Goal: Communication & Community: Answer question/provide support

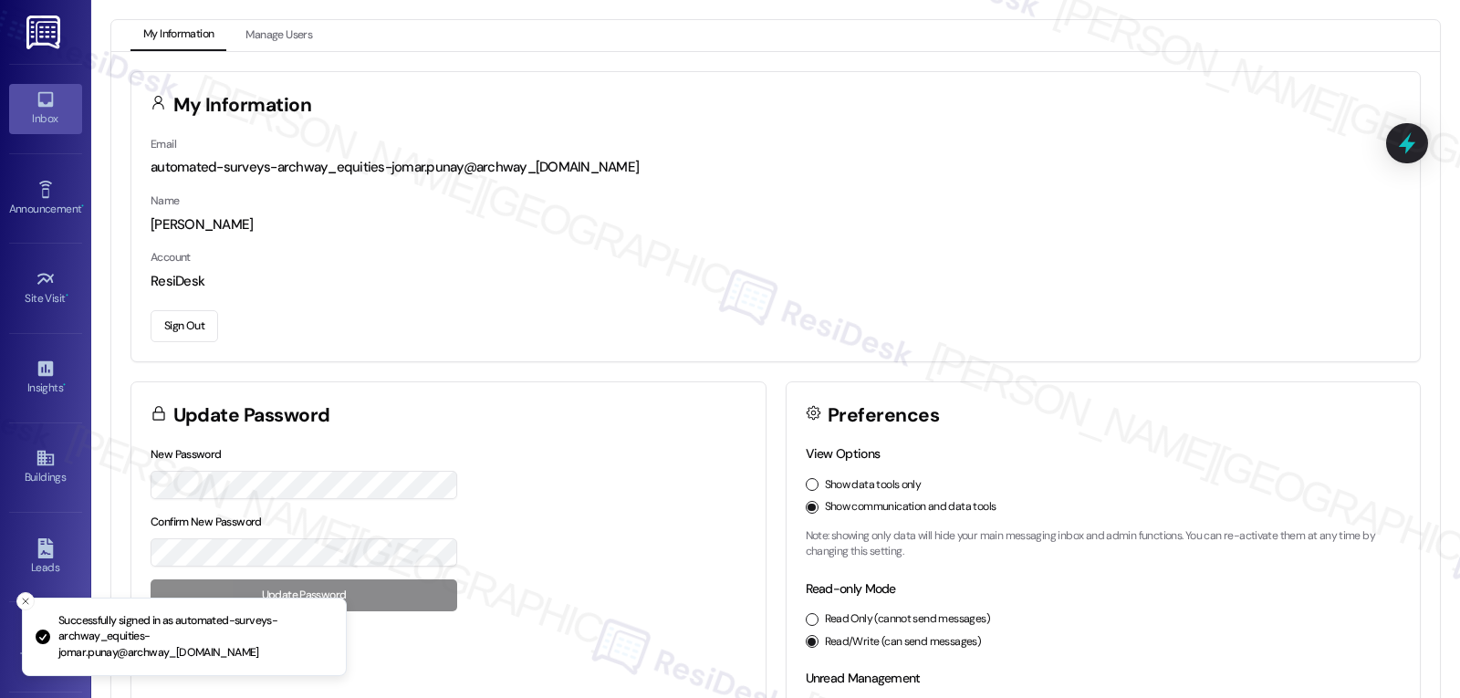
click at [56, 105] on link "Inbox" at bounding box center [45, 108] width 73 height 49
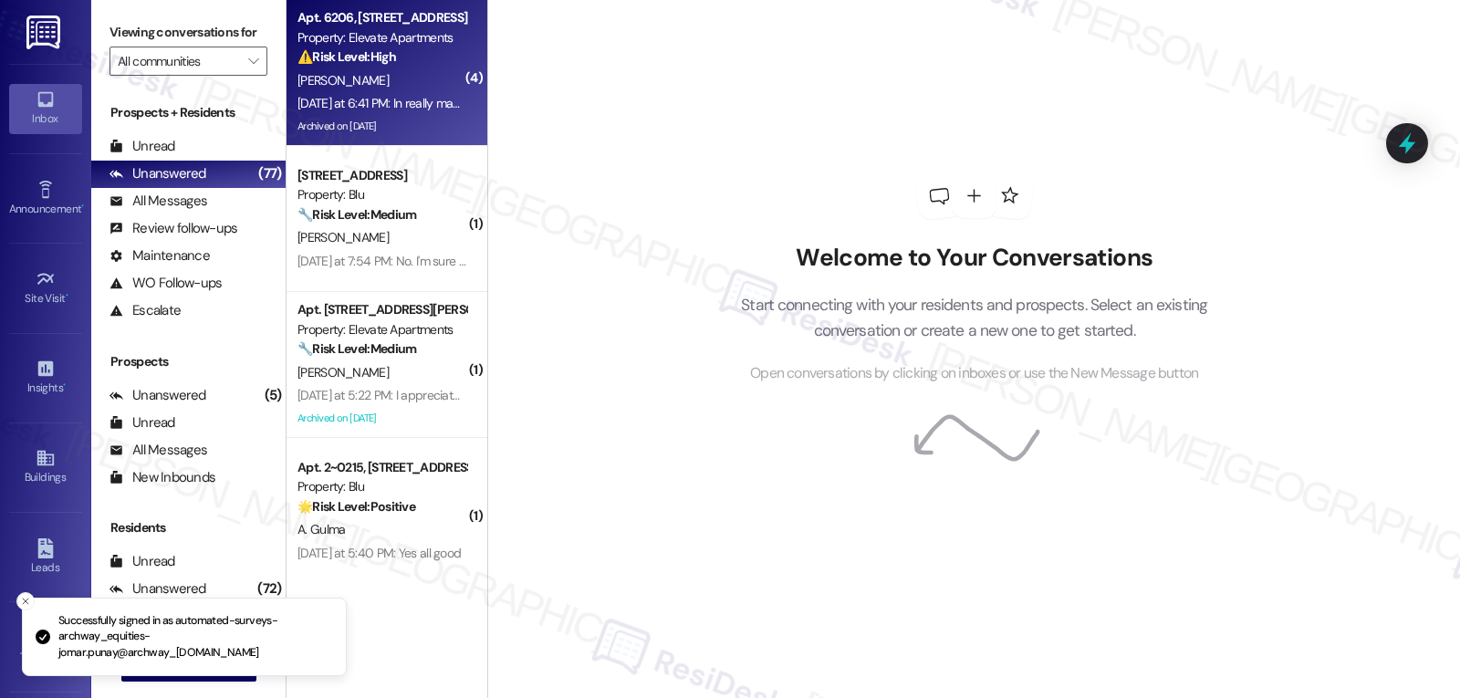
click at [403, 95] on div "[DATE] at 6:41 PM: In really mad! I was charged 15 for rent insurance on my lat…" at bounding box center [1274, 103] width 1955 height 16
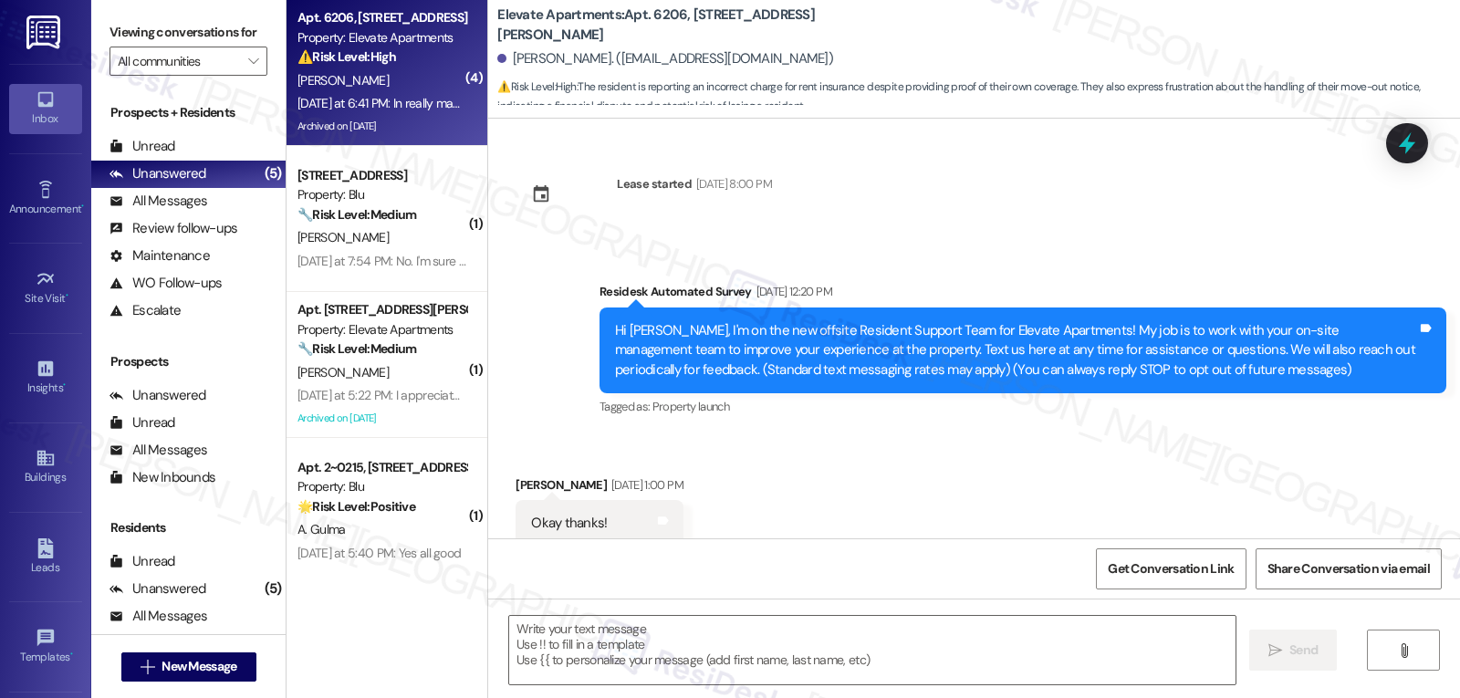
type textarea "Fetching suggested responses. Please feel free to read through the conversation…"
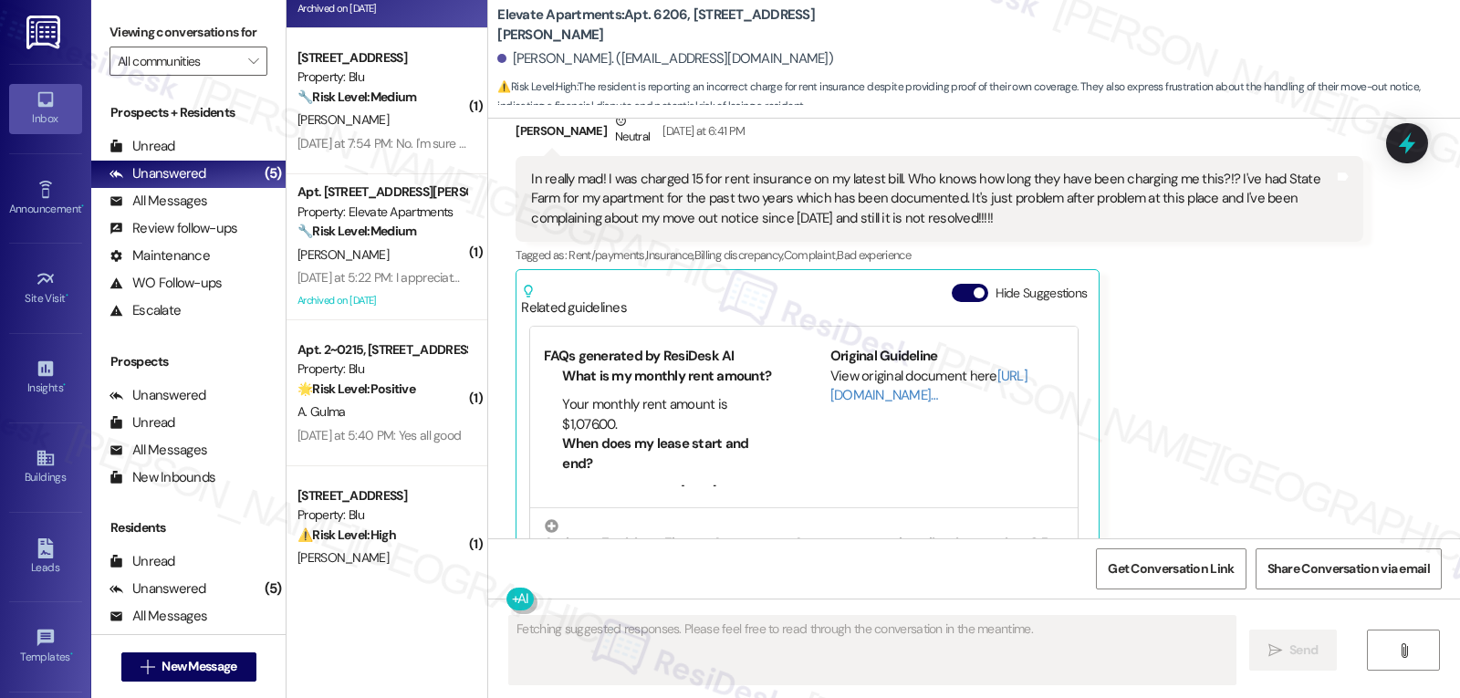
scroll to position [162, 0]
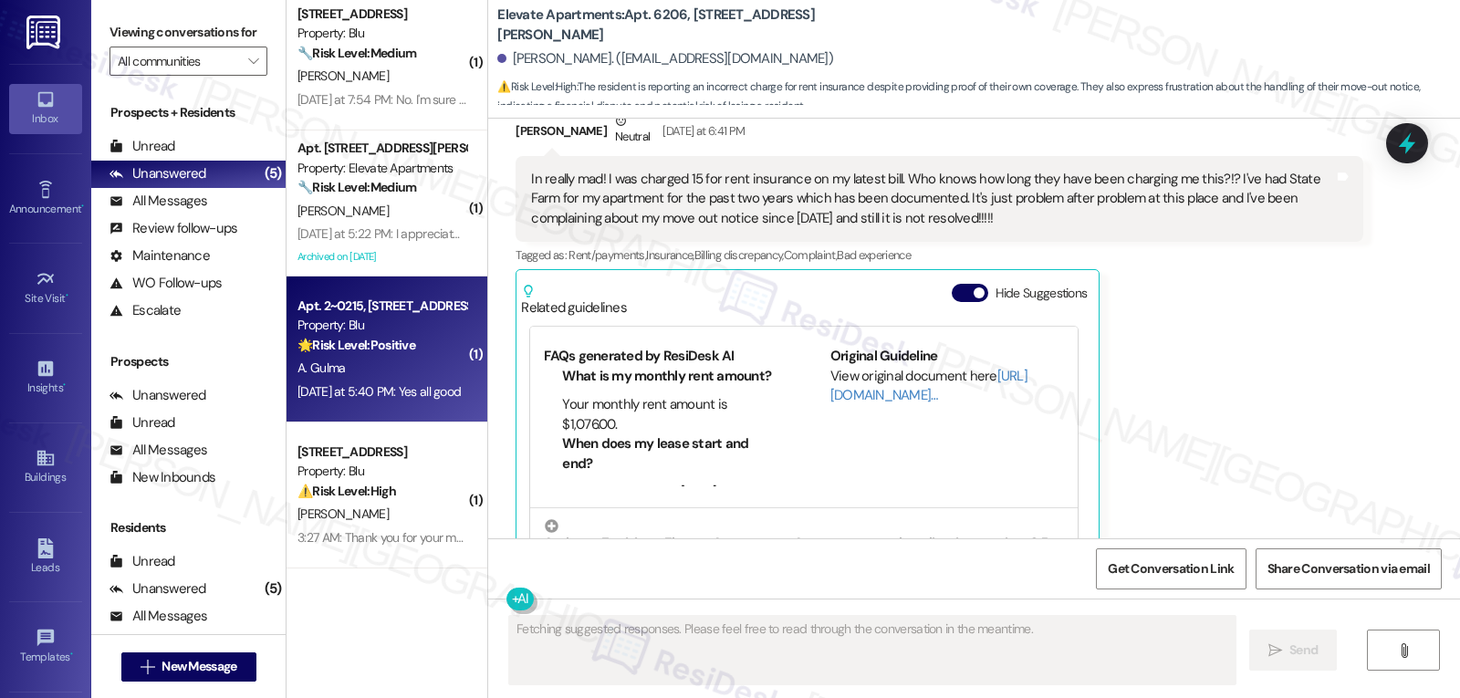
click at [387, 405] on div "Apt. 2~0215, [STREET_ADDRESS] Property: Blu 🌟 Risk Level: Positive The resident…" at bounding box center [387, 349] width 201 height 146
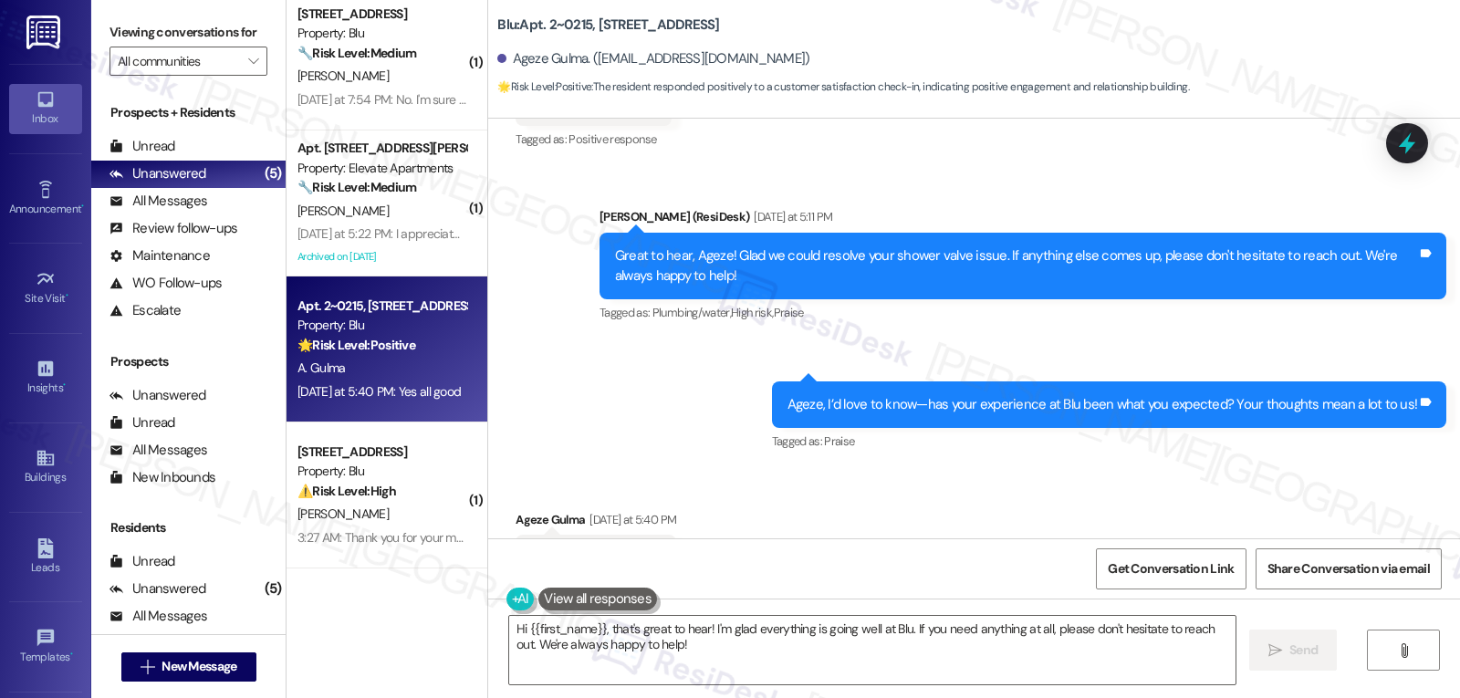
scroll to position [2152, 0]
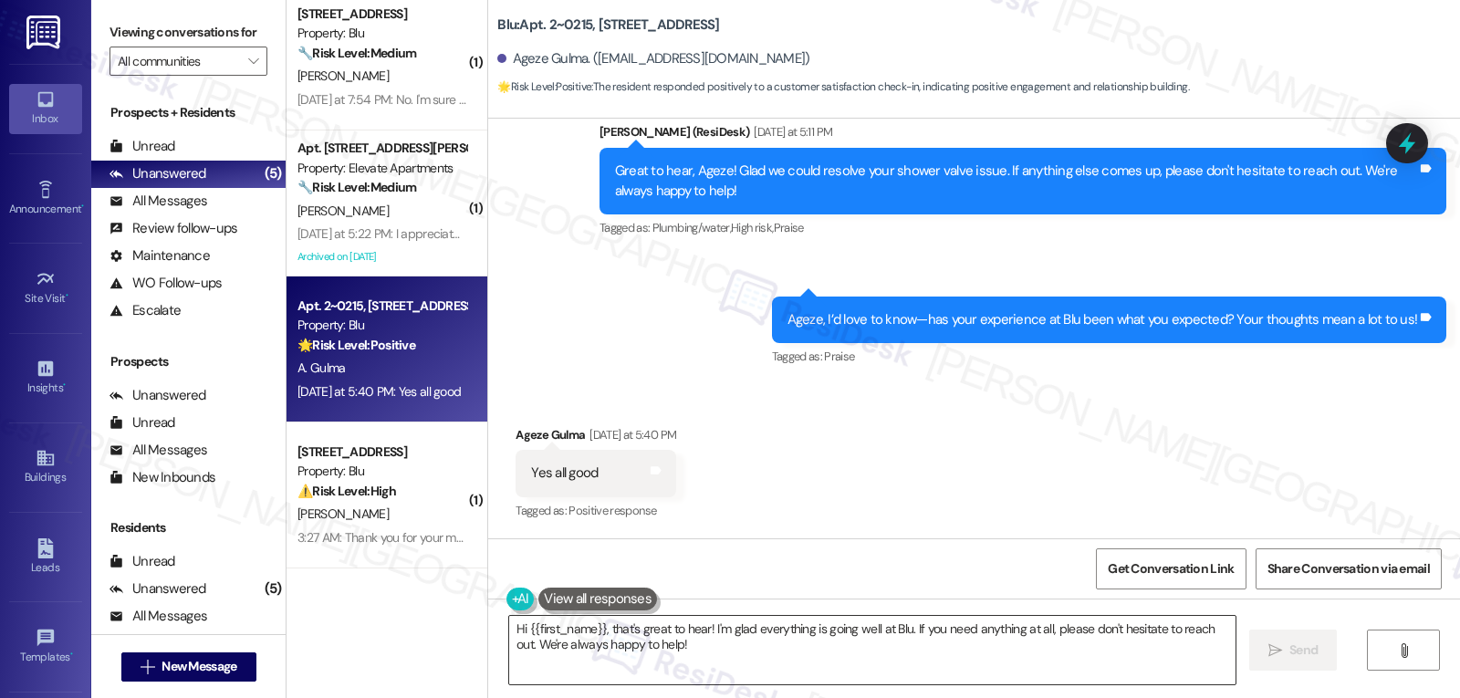
drag, startPoint x: 600, startPoint y: 624, endPoint x: 898, endPoint y: 615, distance: 297.6
click at [600, 624] on textarea "Hi {{first_name}}, that's great to hear! I'm glad everything is going well at B…" at bounding box center [872, 650] width 726 height 68
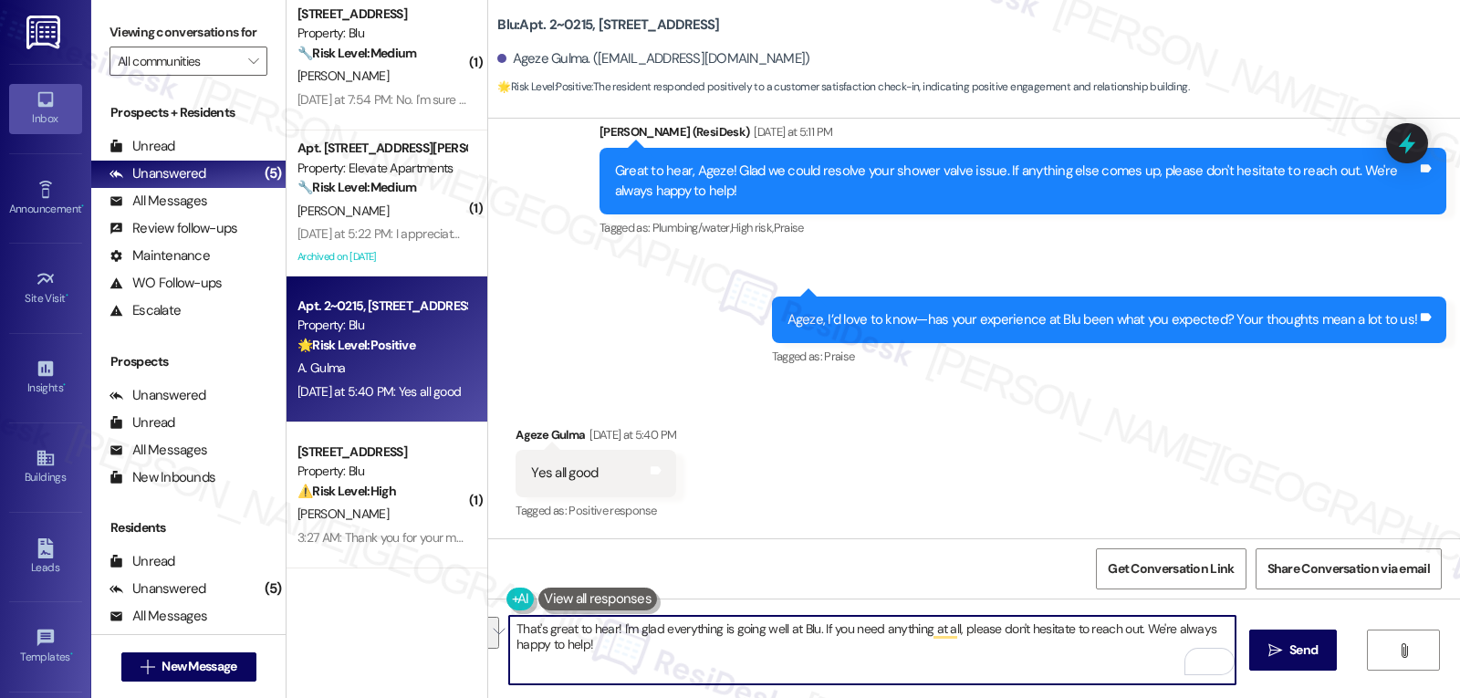
drag, startPoint x: 810, startPoint y: 632, endPoint x: 1107, endPoint y: 741, distance: 315.8
click at [1107, 697] on html "Inbox Go to Inbox Announcement • Send A Text Announcement Site Visit • Go to Si…" at bounding box center [730, 349] width 1460 height 698
paste textarea "we’d be so grateful if you could share your great experience in a Google Review…"
type textarea "That's great to hear! I'm glad everything is going well at Blu. Ageze, we’d be …"
click at [1294, 650] on span "Send" at bounding box center [1303, 650] width 28 height 19
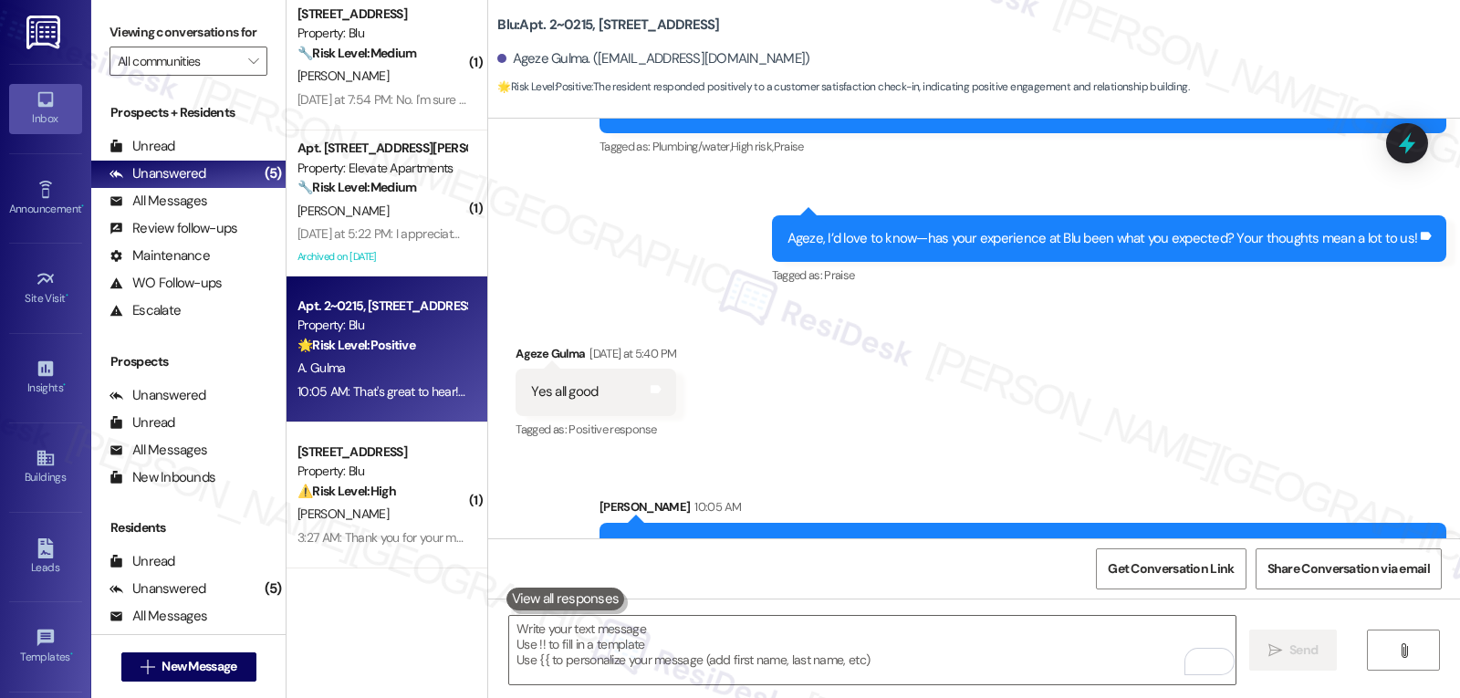
scroll to position [2298, 0]
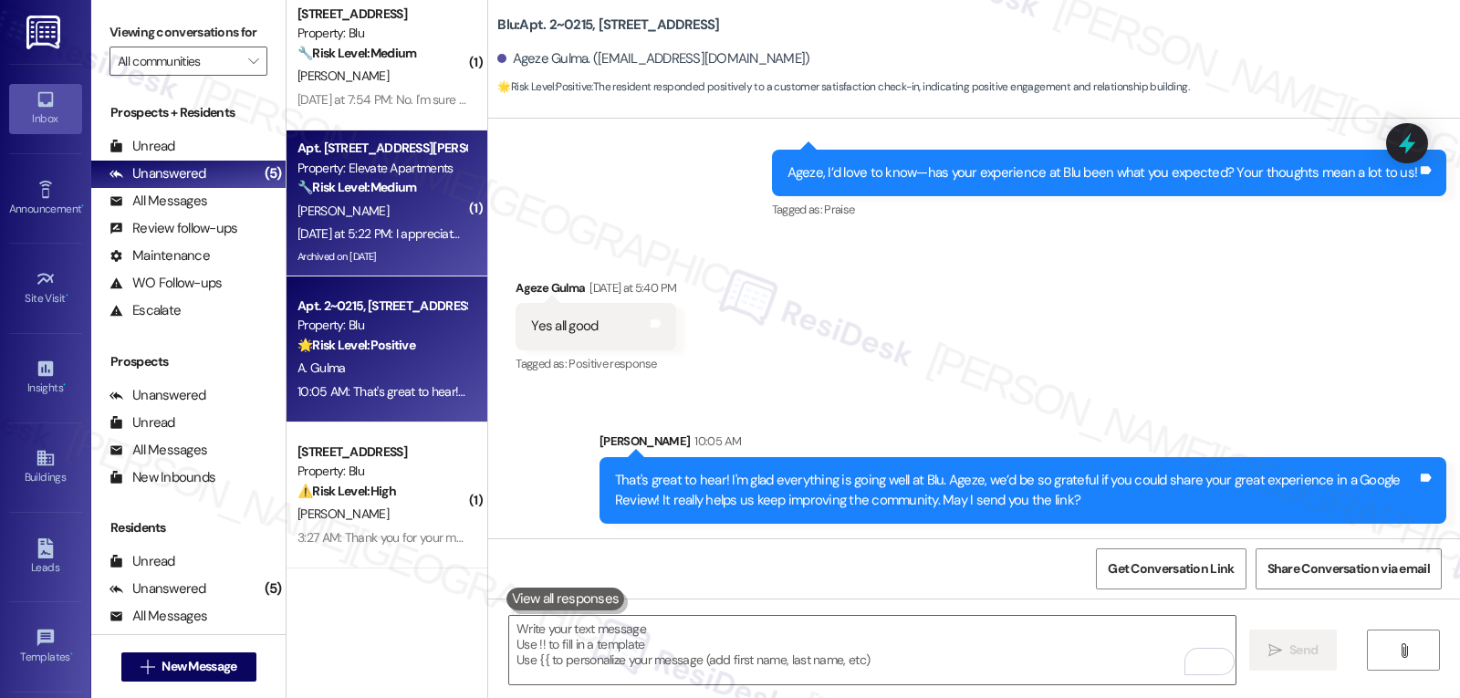
click at [349, 236] on div "[DATE] at 5:22 PM: I appreciate it! [DATE] at 5:22 PM: I appreciate it!" at bounding box center [384, 233] width 174 height 16
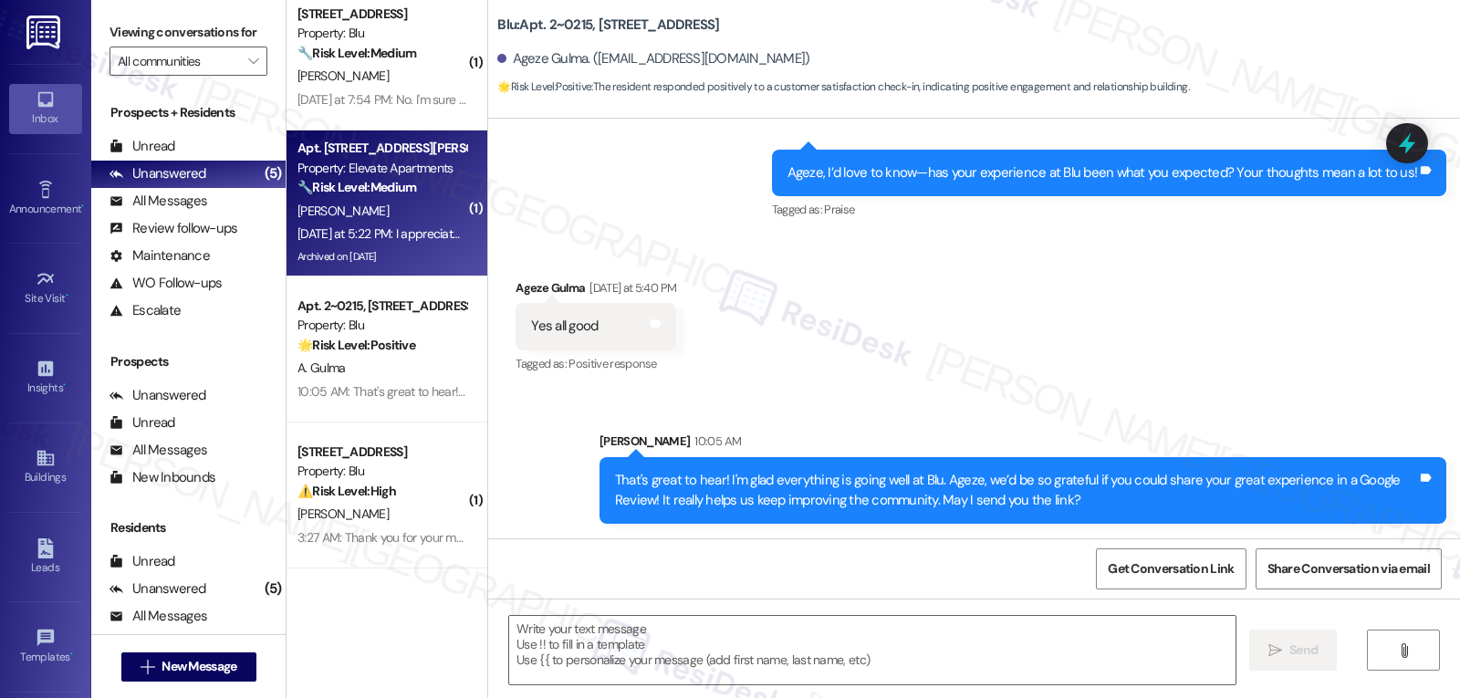
type textarea "Fetching suggested responses. Please feel free to read through the conversation…"
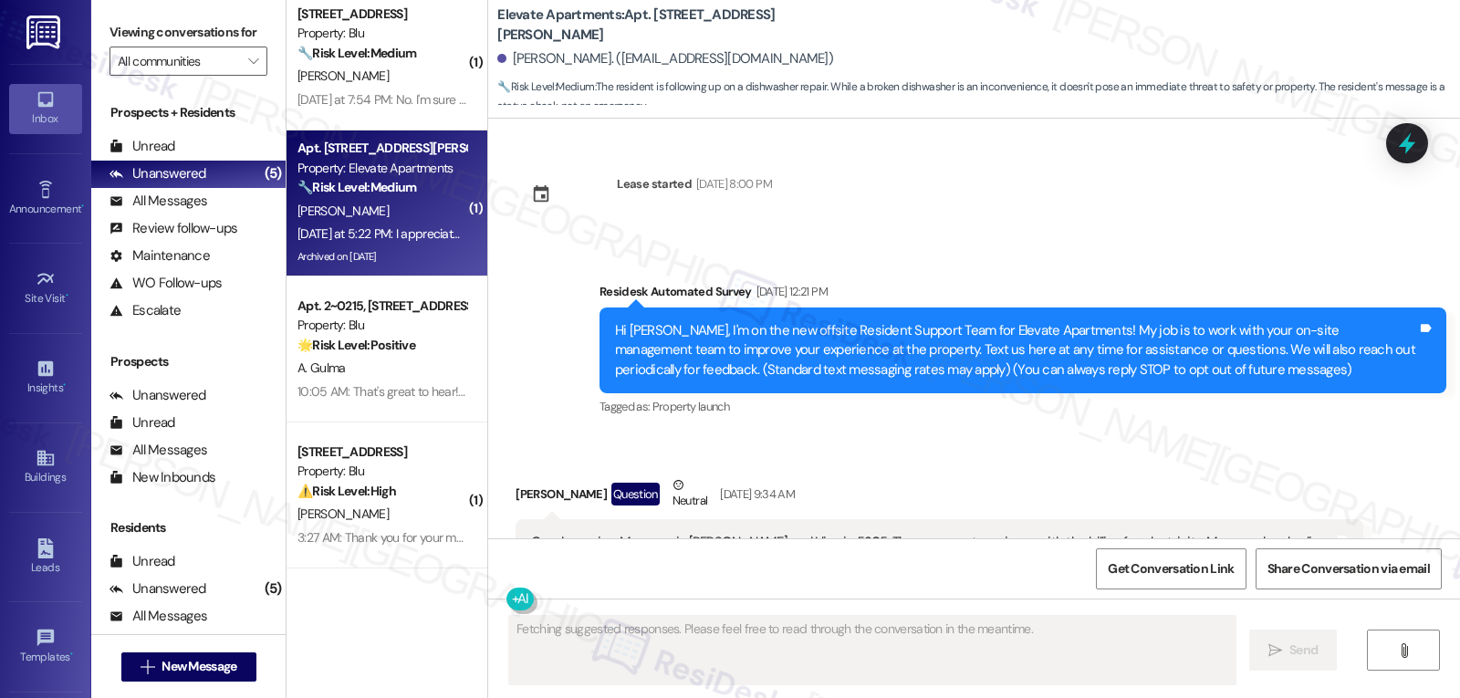
scroll to position [15797, 0]
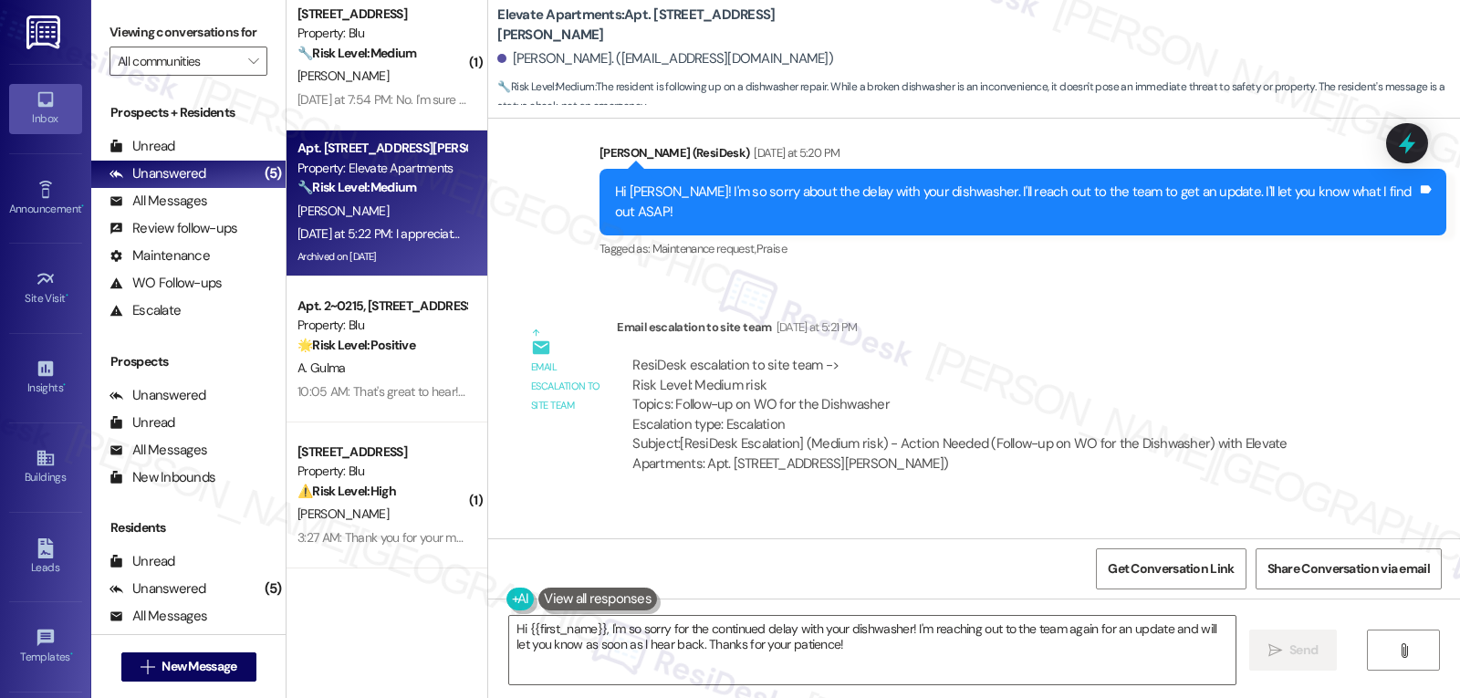
click at [522, 542] on div "[PERSON_NAME] [DATE] at 5:22 PM" at bounding box center [606, 555] width 180 height 26
copy div "[PERSON_NAME]"
click at [838, 661] on textarea "Hi {{first_name}}, I'm so sorry for the continued delay with your dishwasher! I…" at bounding box center [872, 650] width 726 height 68
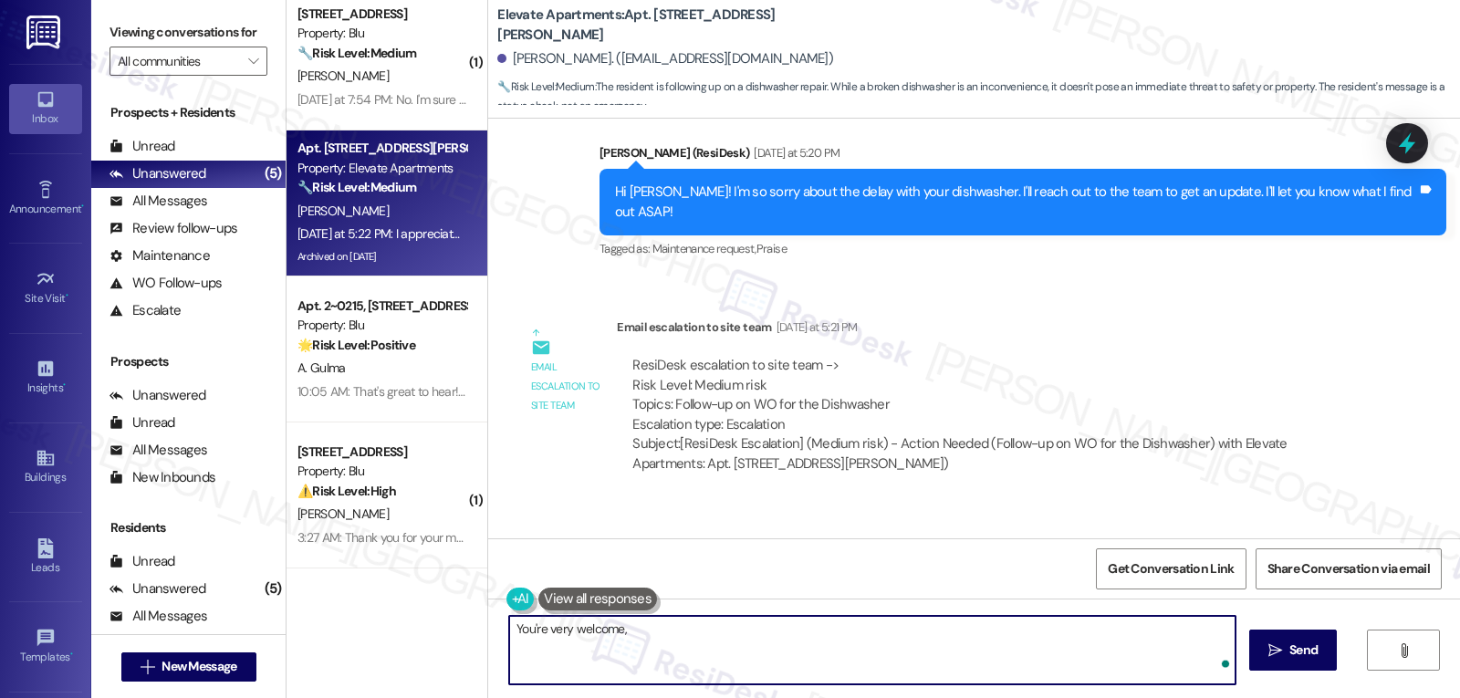
paste textarea "[PERSON_NAME]"
type textarea "You're very welcome, [PERSON_NAME]! 'Talk to you shortly."
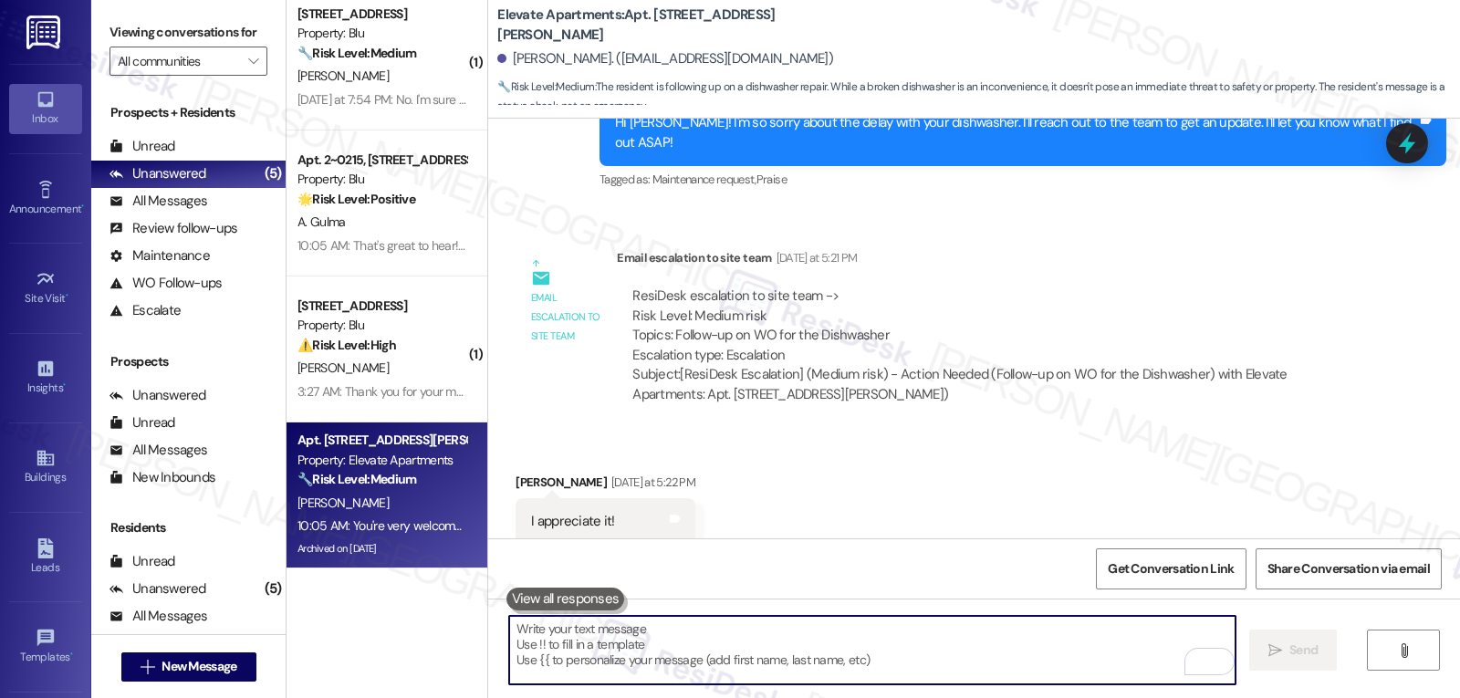
scroll to position [15925, 0]
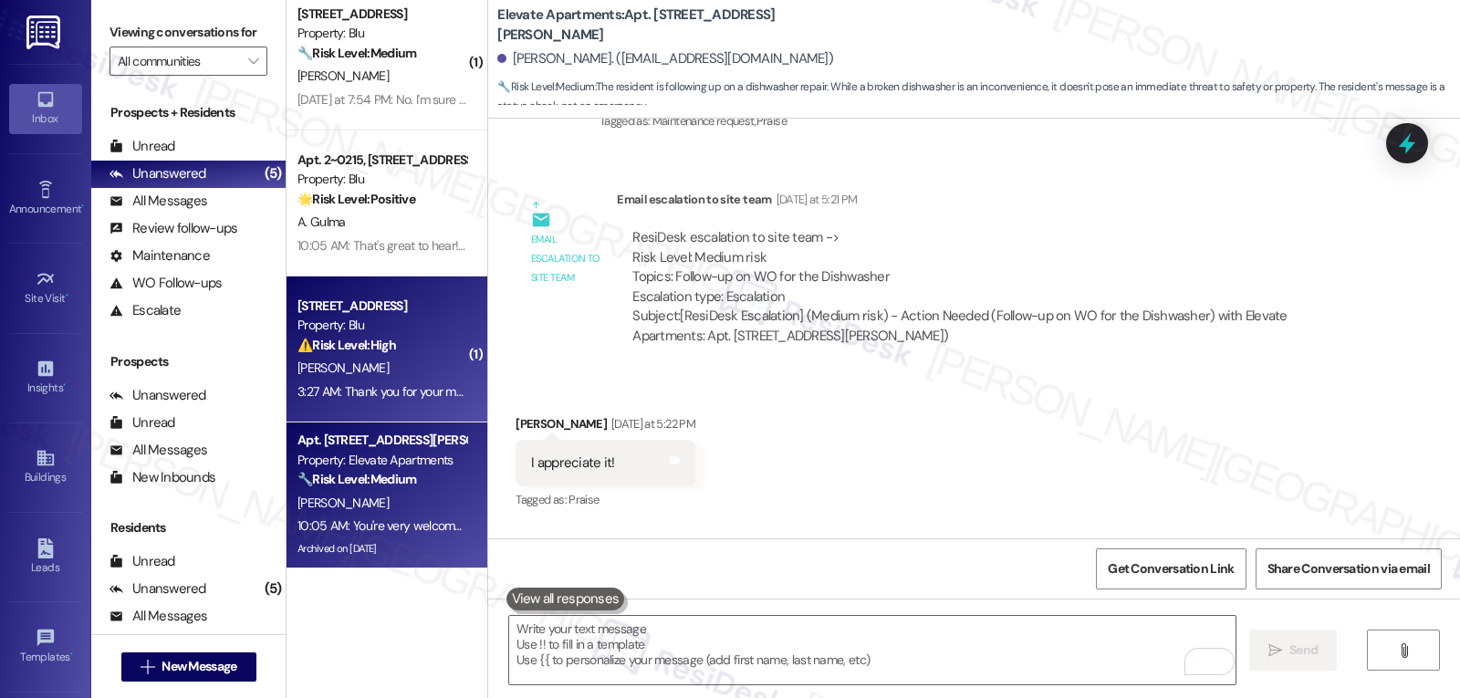
click at [380, 386] on div "3:27 AM: Thank you for your message. Our offices are currently closed, but we w…" at bounding box center [831, 391] width 1068 height 16
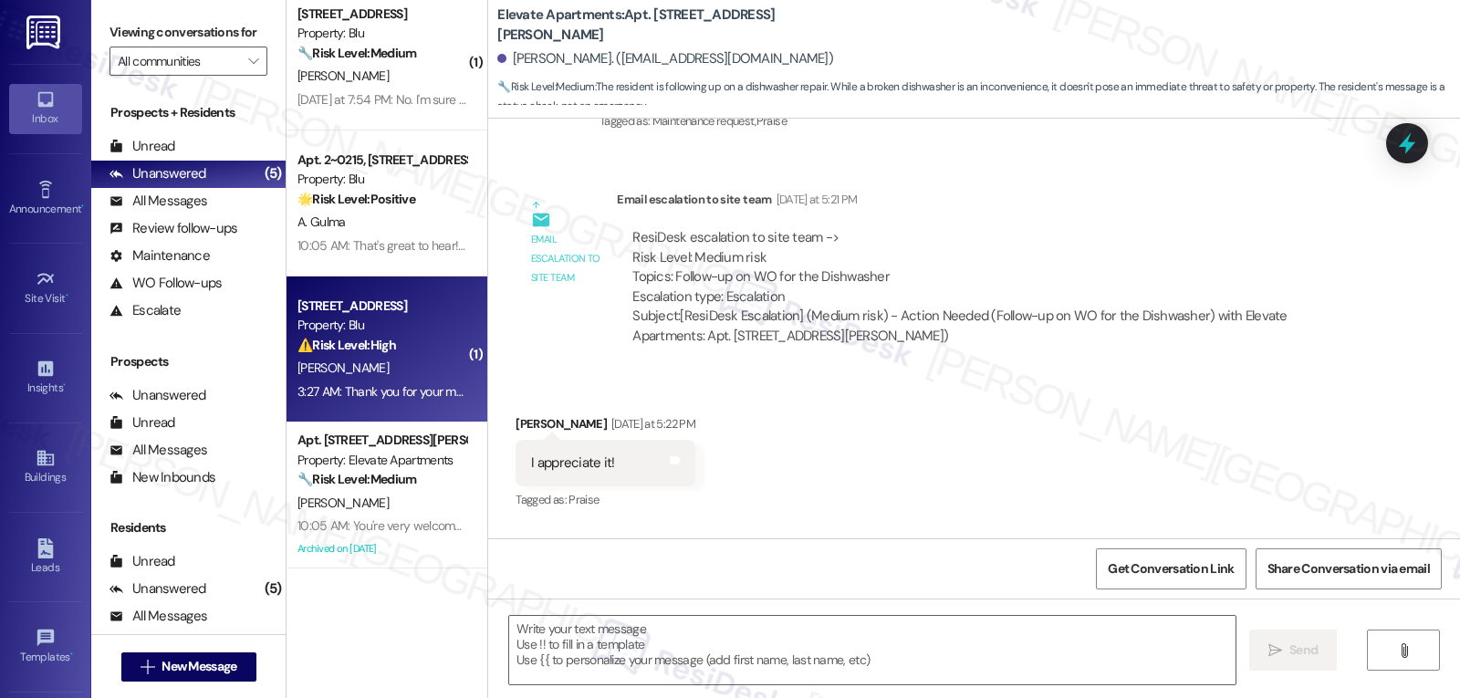
type textarea "Fetching suggested responses. Please feel free to read through the conversation…"
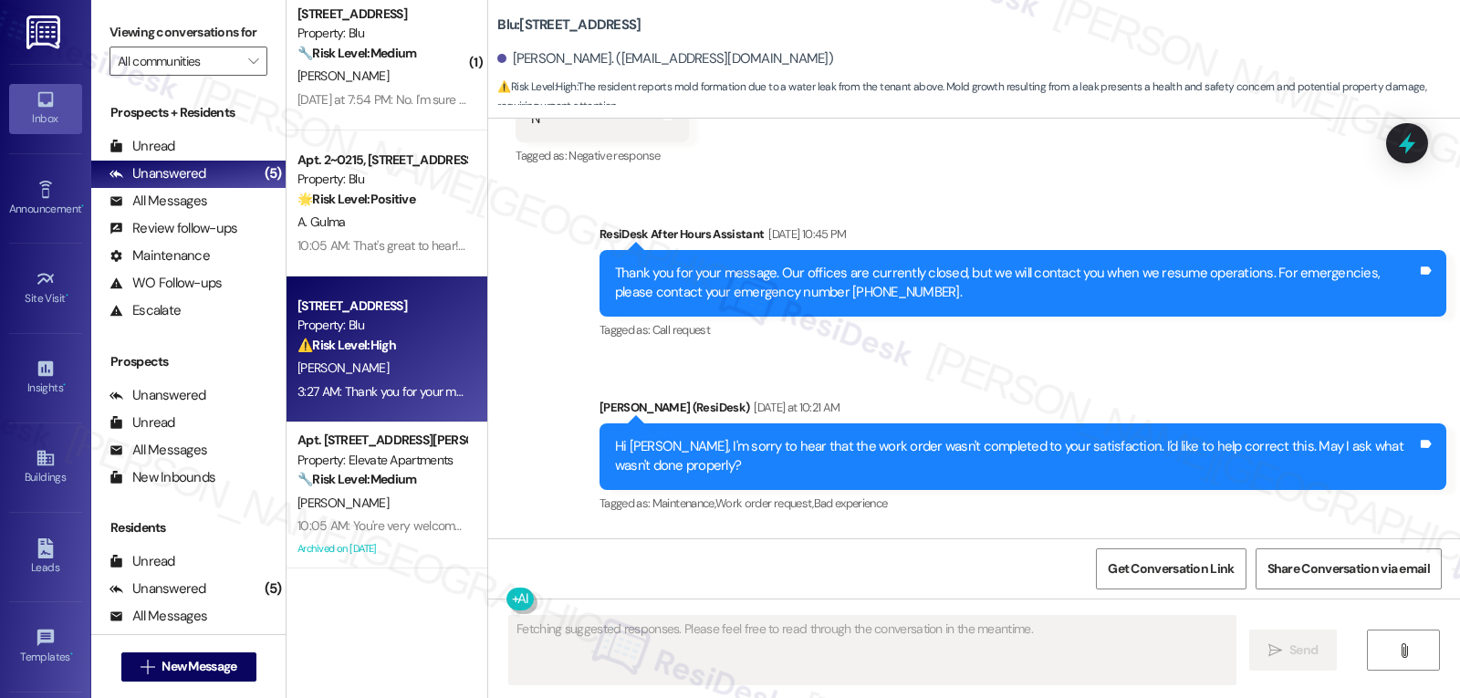
scroll to position [6150, 0]
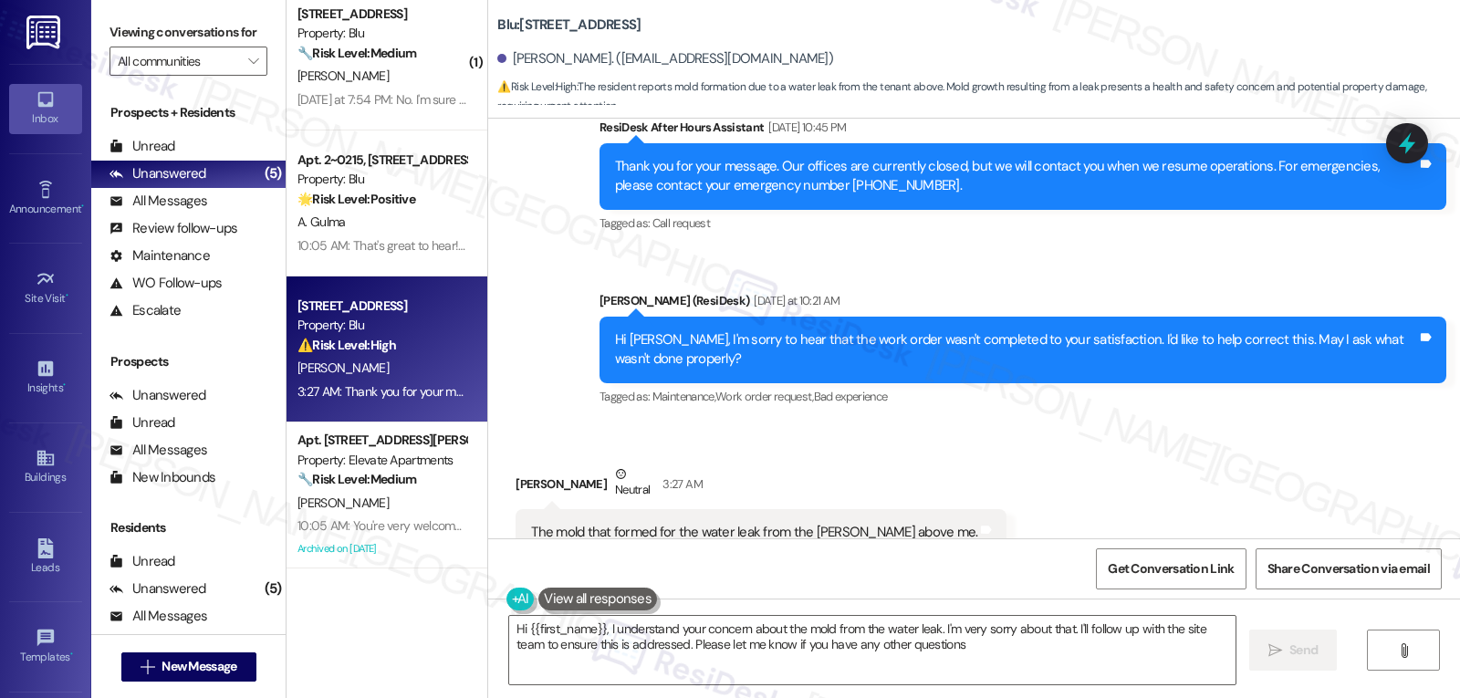
type textarea "Hi {{first_name}}, I understand your concern about the mold from the water leak…"
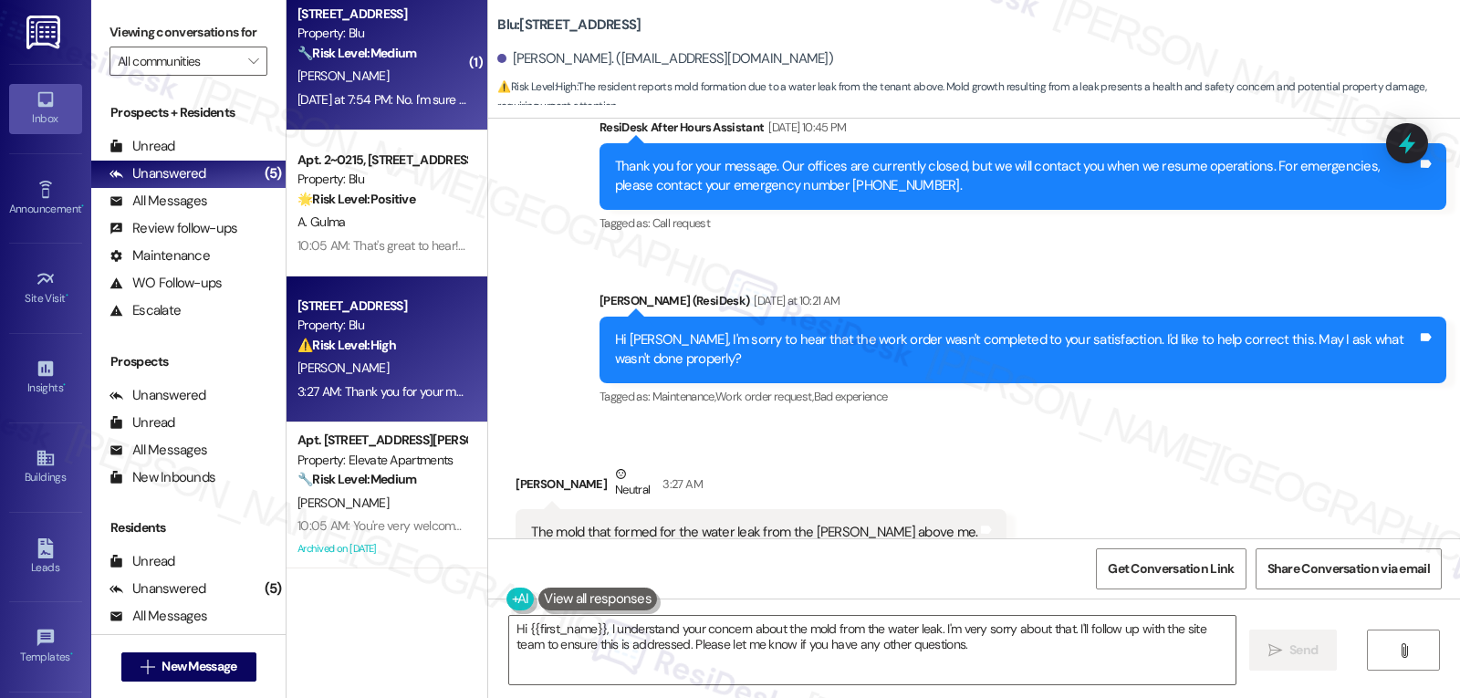
click at [390, 78] on div "[PERSON_NAME]" at bounding box center [382, 76] width 172 height 23
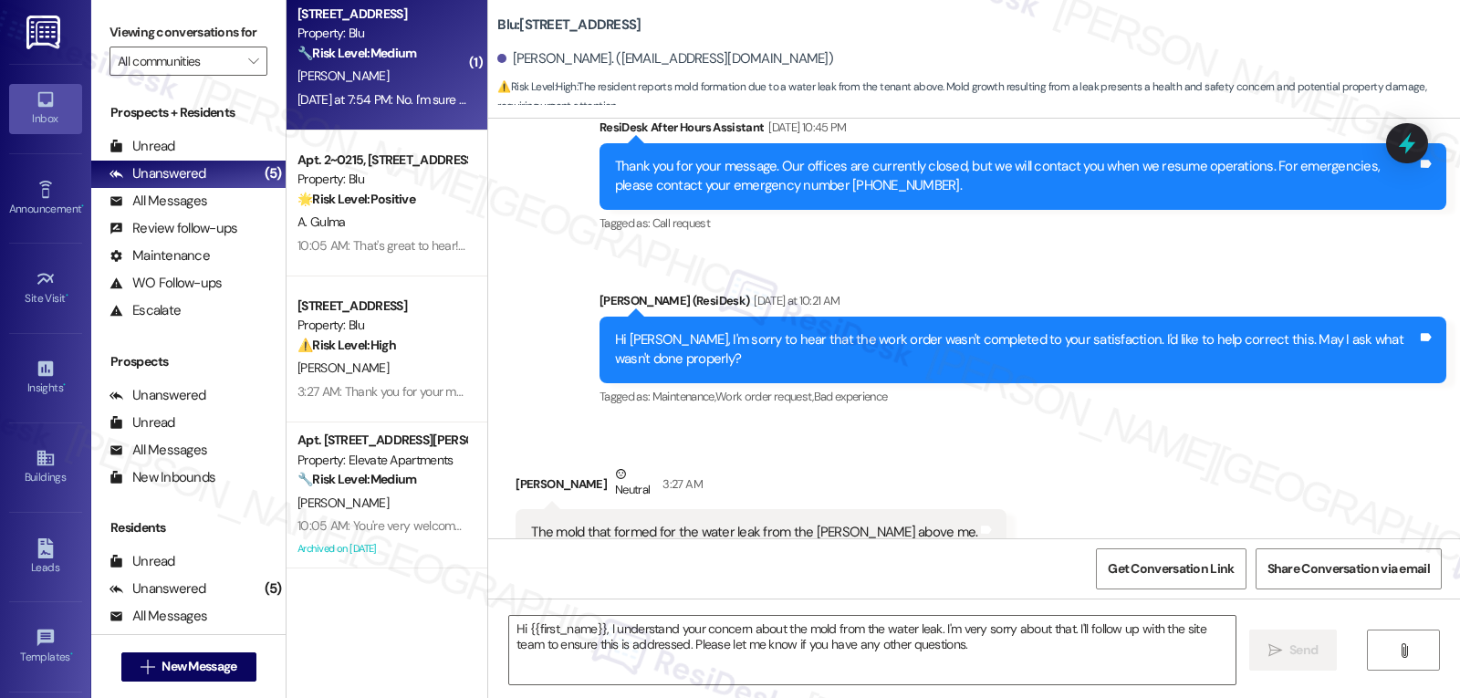
type textarea "Fetching suggested responses. Please feel free to read through the conversation…"
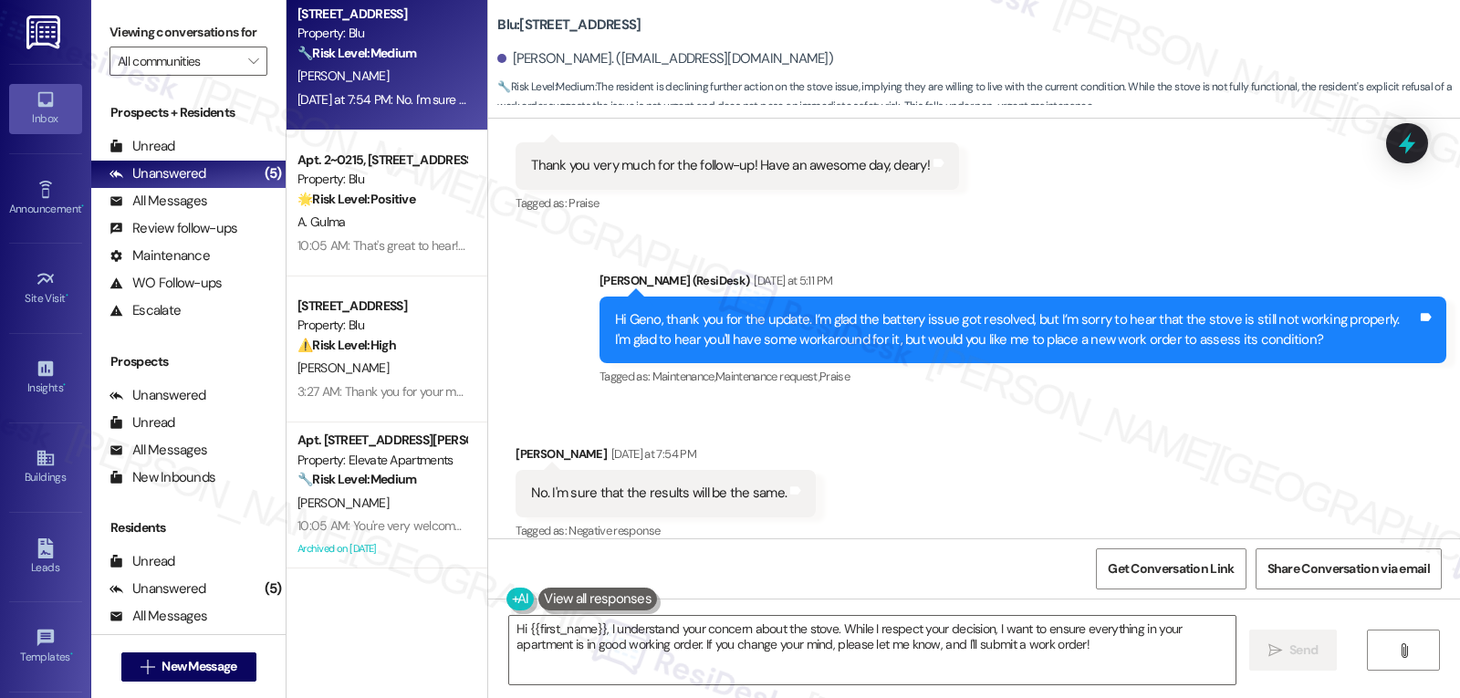
scroll to position [4290, 0]
click at [690, 636] on textarea "Hi {{first_name}}, I understand your concern about the stove. While I respect y…" at bounding box center [872, 650] width 726 height 68
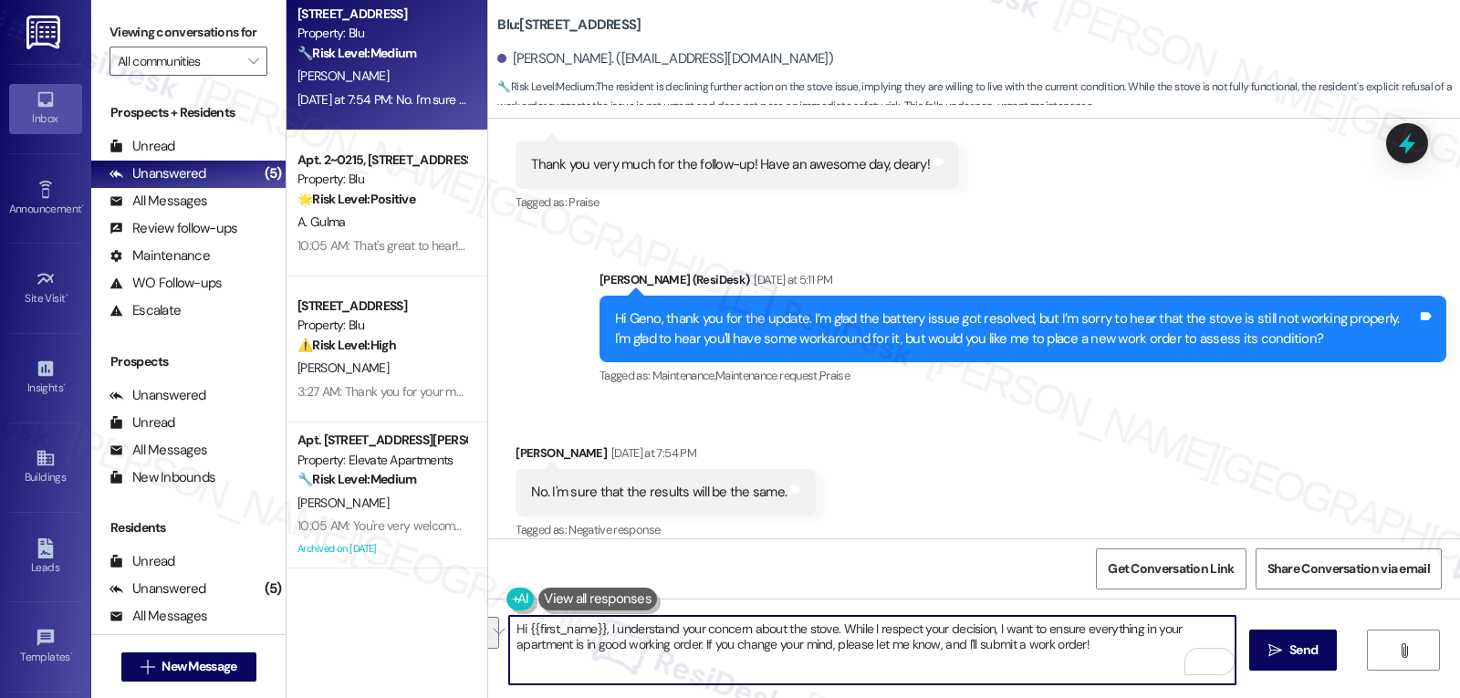
click at [798, 672] on textarea "Hi {{first_name}}, I understand your concern about the stove. While I respect y…" at bounding box center [872, 650] width 726 height 68
click at [829, 627] on textarea "Hi {{first_name}}, I understand your concern about the stove. While I respect y…" at bounding box center [872, 650] width 726 height 68
drag, startPoint x: 591, startPoint y: 628, endPoint x: 468, endPoint y: 628, distance: 123.2
click at [468, 628] on div "Apt. 6206, [STREET_ADDRESS][PERSON_NAME] Property: Elevate Apartments ⚠️ Risk L…" at bounding box center [873, 349] width 1173 height 698
drag, startPoint x: 586, startPoint y: 672, endPoint x: 547, endPoint y: 657, distance: 41.0
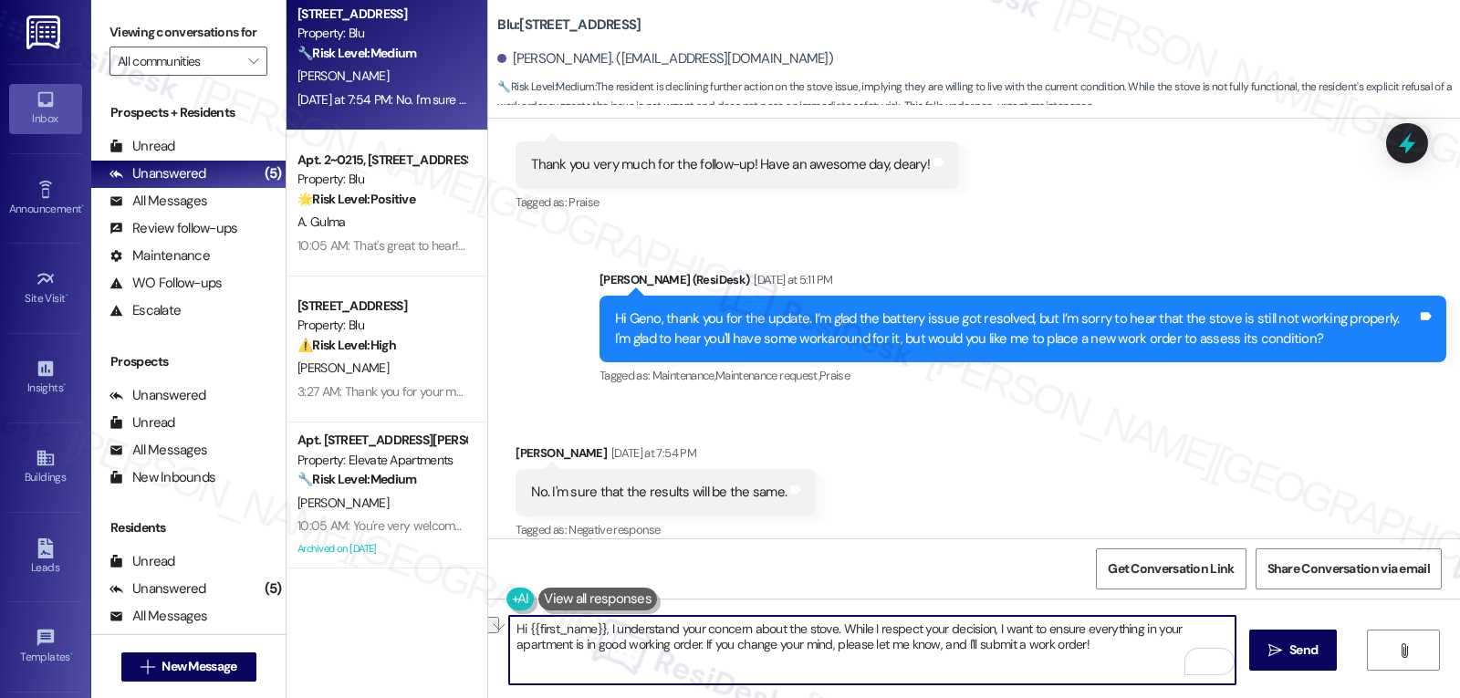
click at [585, 672] on textarea "Hi {{first_name}}, I understand your concern about the stove. While I respect y…" at bounding box center [872, 650] width 726 height 68
click at [513, 632] on textarea "Hi {{first_name}}, I understand your concern about the stove. While I respect y…" at bounding box center [872, 650] width 726 height 68
drag, startPoint x: 672, startPoint y: 626, endPoint x: 914, endPoint y: 620, distance: 242.8
click at [914, 620] on textarea "I see. Thank you, {{first_name}}, I understand your concern about the stove. Wh…" at bounding box center [872, 650] width 726 height 68
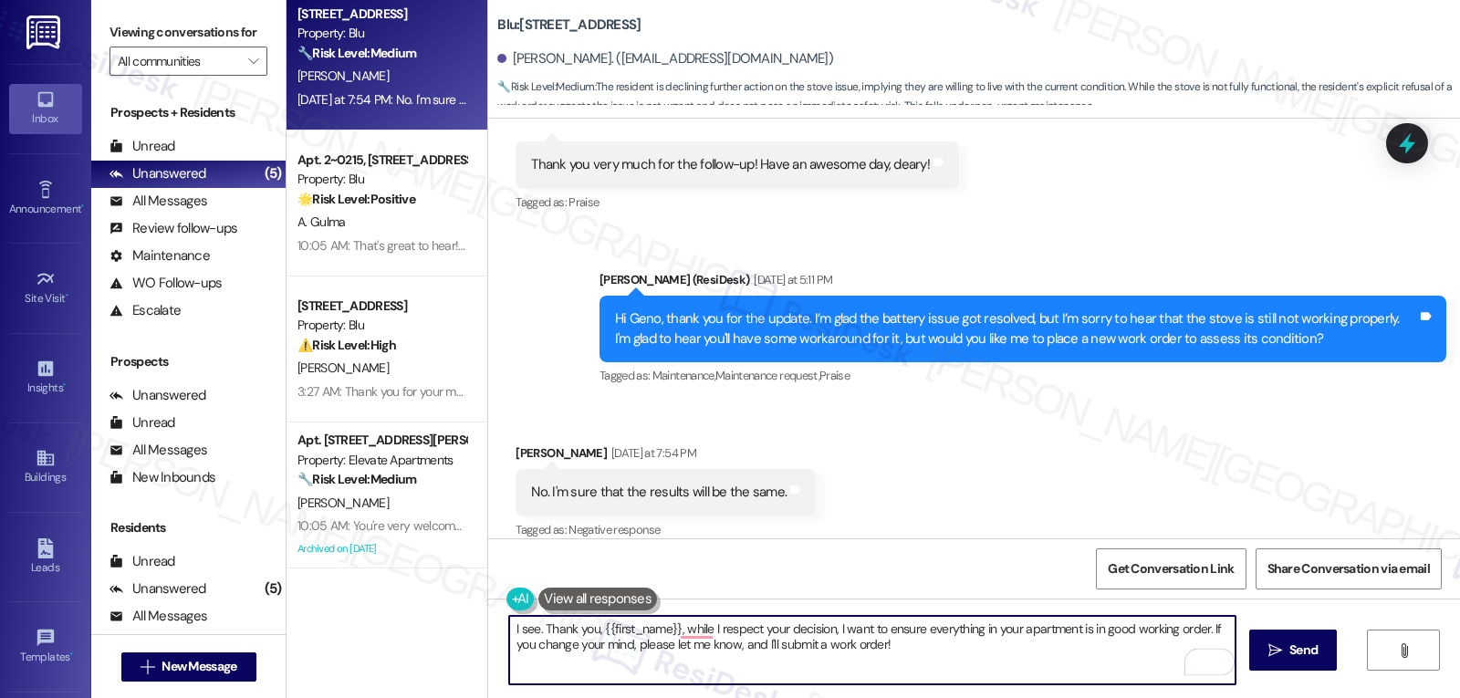
click at [922, 660] on textarea "I see. Thank you, {{first_name}}, while I respect your decision, I want to ensu…" at bounding box center [872, 650] width 726 height 68
click at [929, 659] on textarea "I see. Thank you, {{first_name}}. While I respect your decision, I want to ensu…" at bounding box center [872, 650] width 726 height 68
type textarea "I see. Thank you, {{first_name}}. While I respect your decision, I want to ensu…"
click at [1306, 654] on span "Send" at bounding box center [1303, 650] width 28 height 19
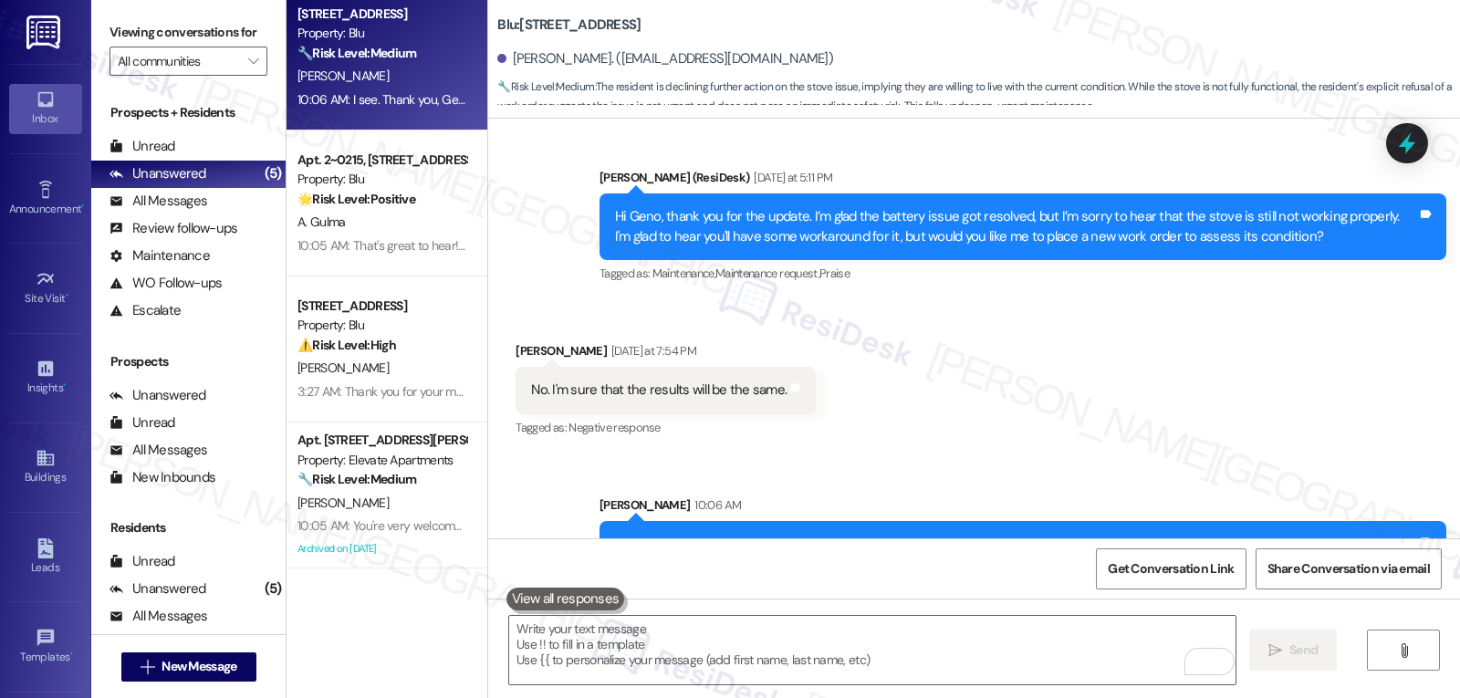
scroll to position [4436, 0]
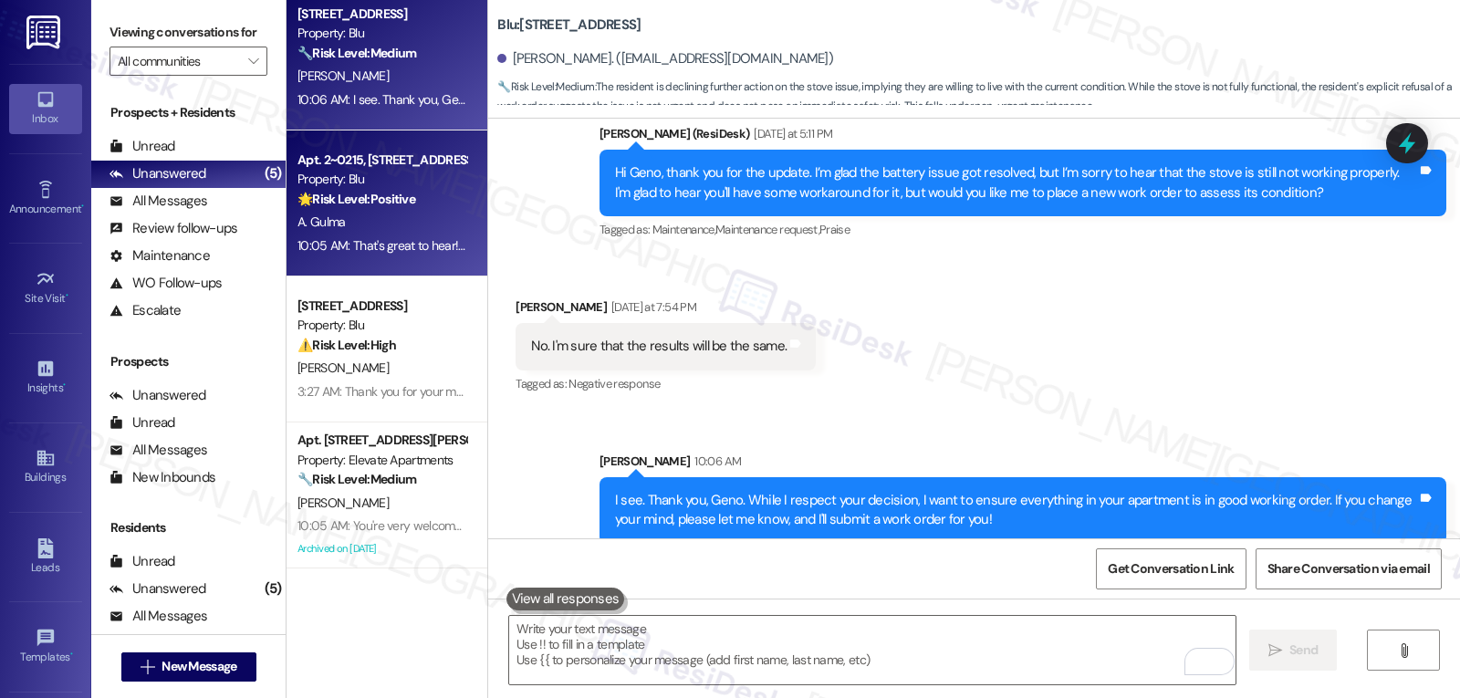
click at [388, 173] on div "Property: Blu" at bounding box center [381, 179] width 169 height 19
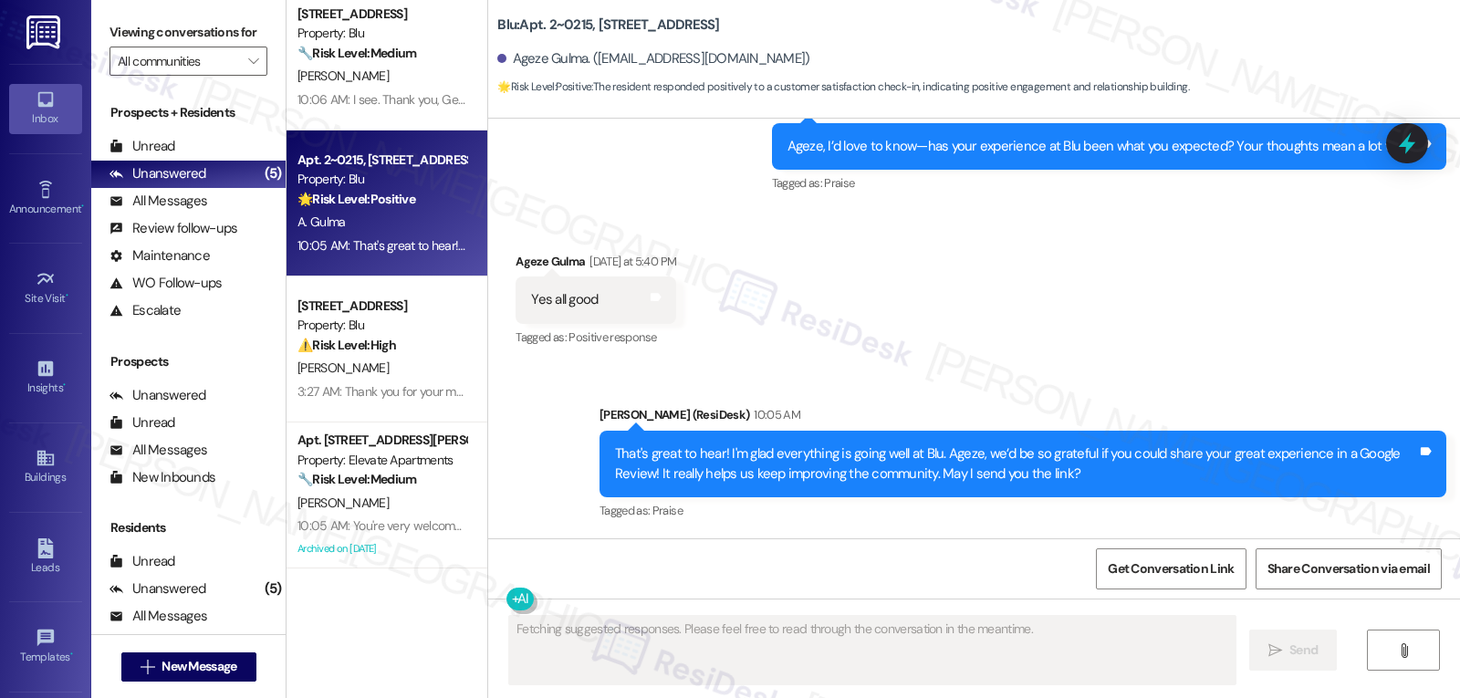
scroll to position [2325, 0]
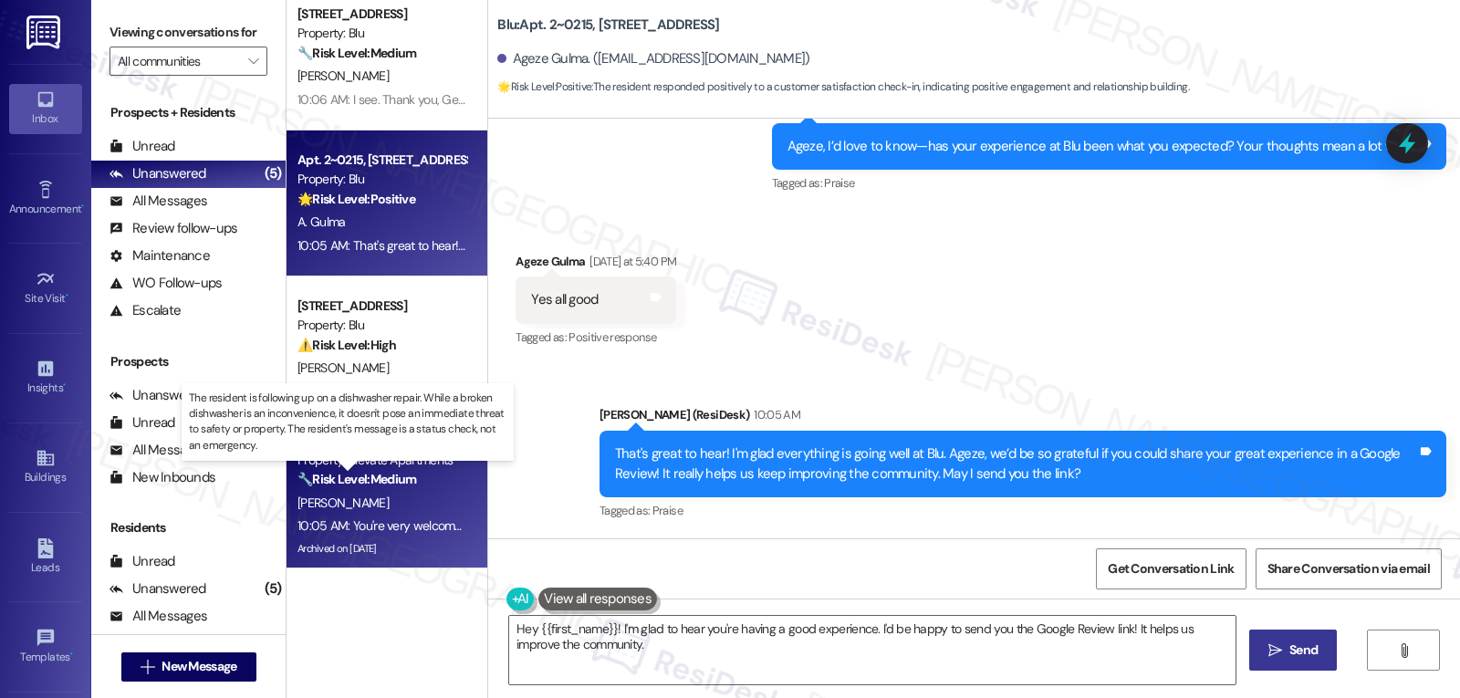
type textarea "Hey {{first_name}}! I'm glad to hear you're having a good experience. I'd be ha…"
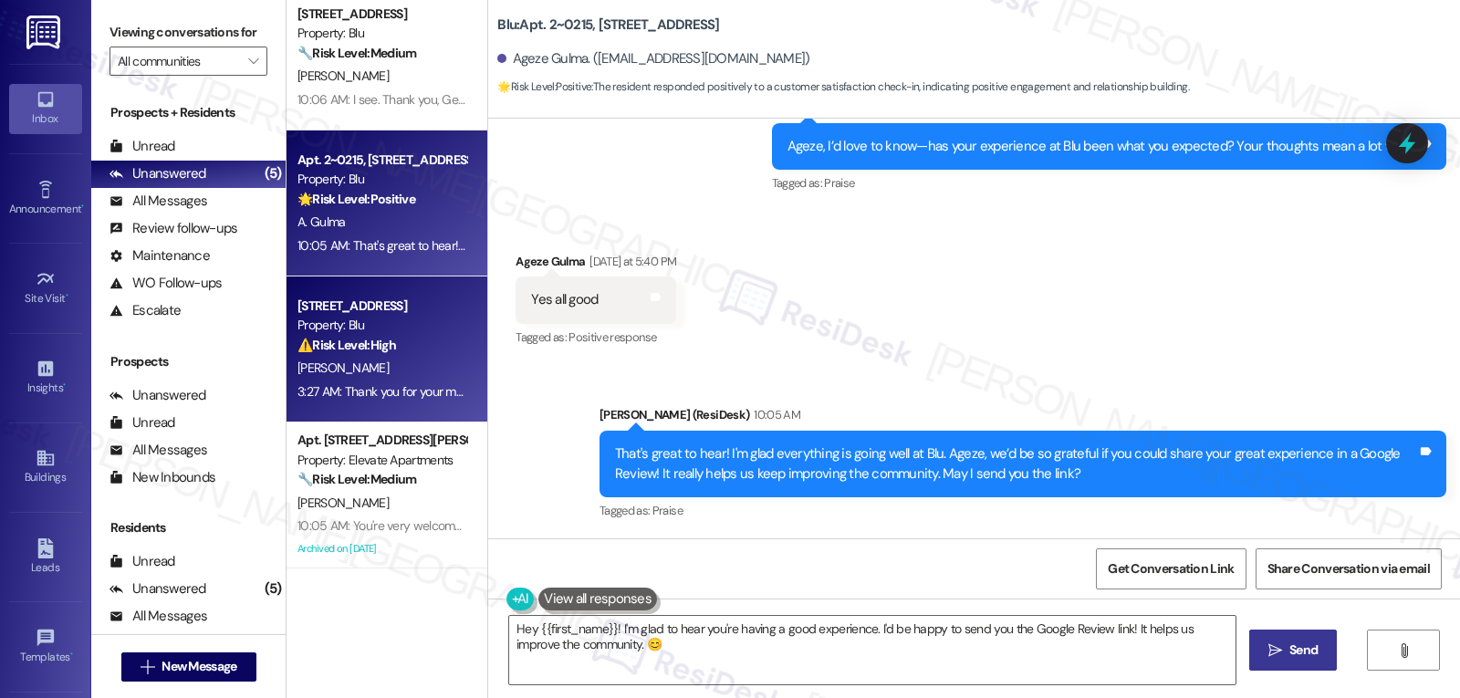
click at [388, 351] on strong "⚠️ Risk Level: High" at bounding box center [346, 345] width 99 height 16
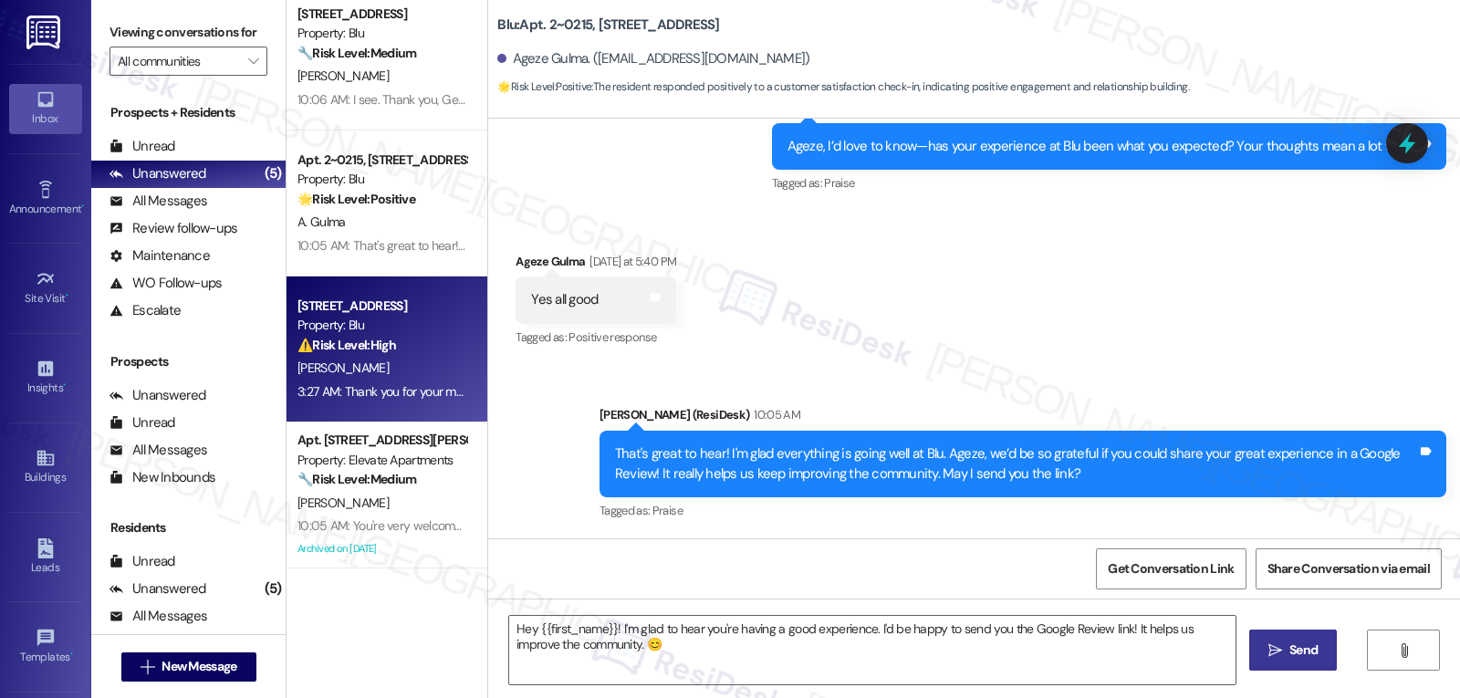
type textarea "Fetching suggested responses. Please feel free to read through the conversation…"
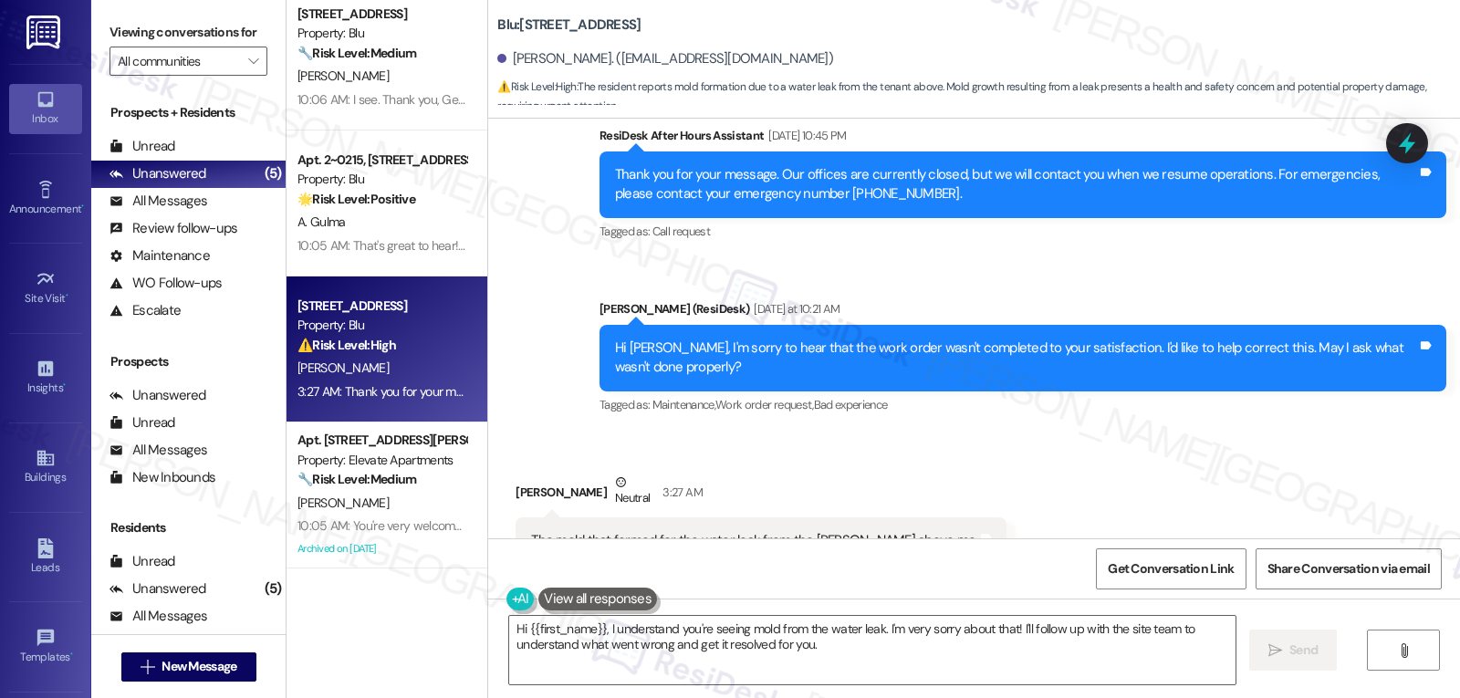
scroll to position [6324, 0]
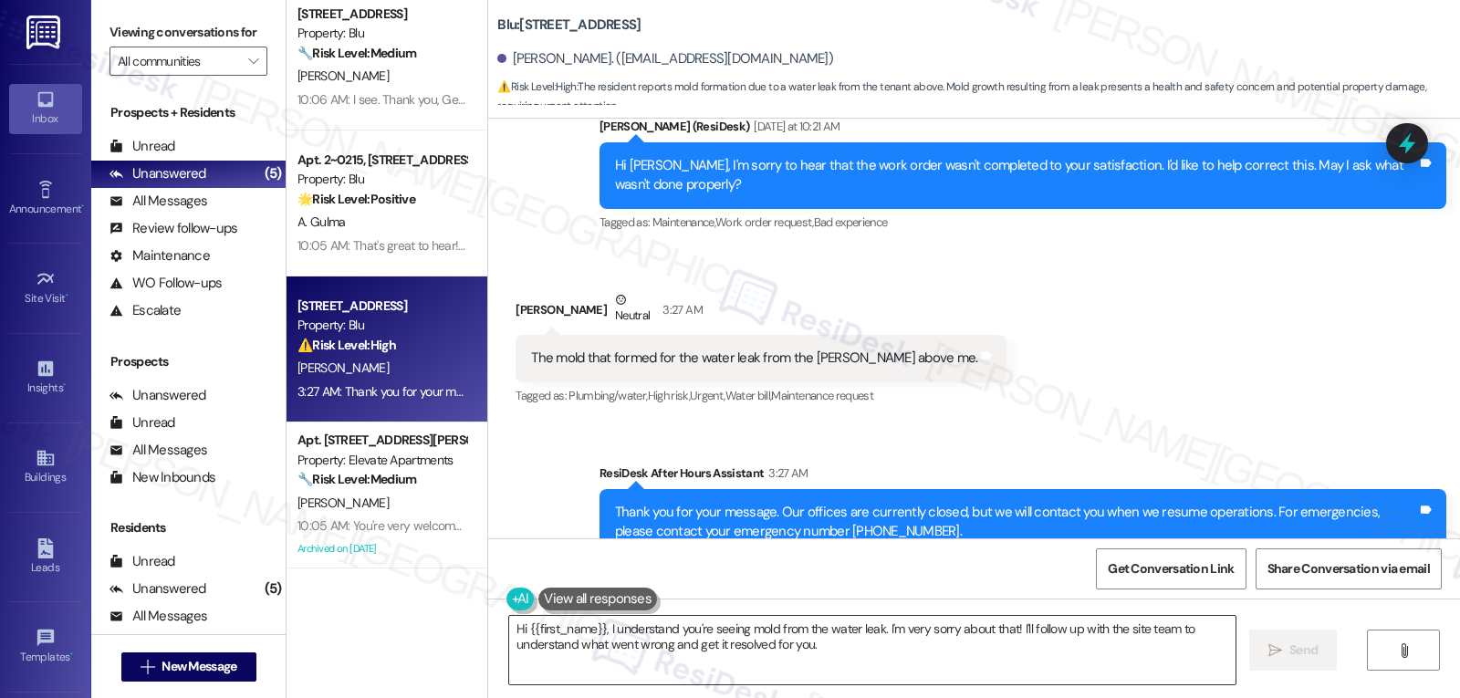
click at [871, 659] on textarea "Hi {{first_name}}, I understand you're seeing mold from the water leak. I'm ver…" at bounding box center [872, 650] width 726 height 68
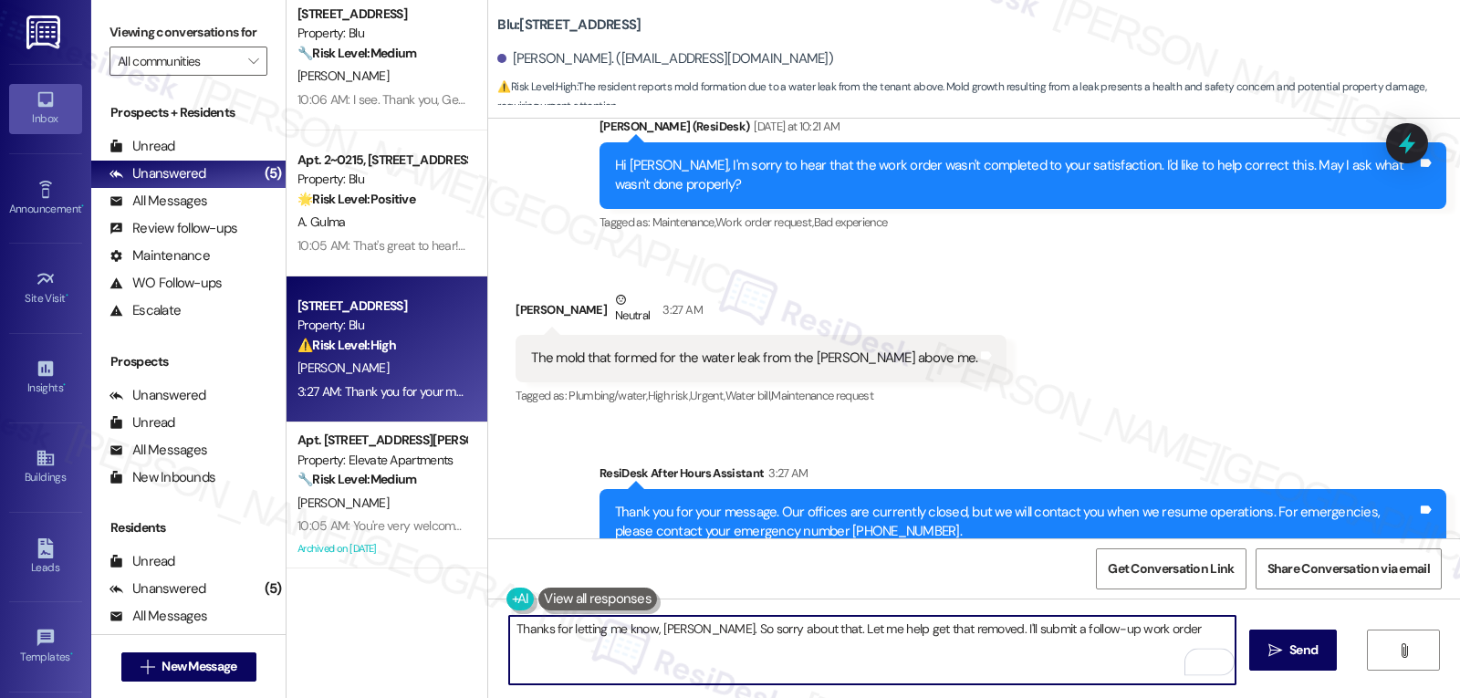
click at [1144, 629] on textarea "Thanks for letting me know, [PERSON_NAME]. So sorry about that. Let me help get…" at bounding box center [872, 650] width 726 height 68
type textarea "Thanks for letting me know, [PERSON_NAME]. So sorry about that. Let me help get…"
click at [1327, 633] on button " Send" at bounding box center [1293, 650] width 89 height 41
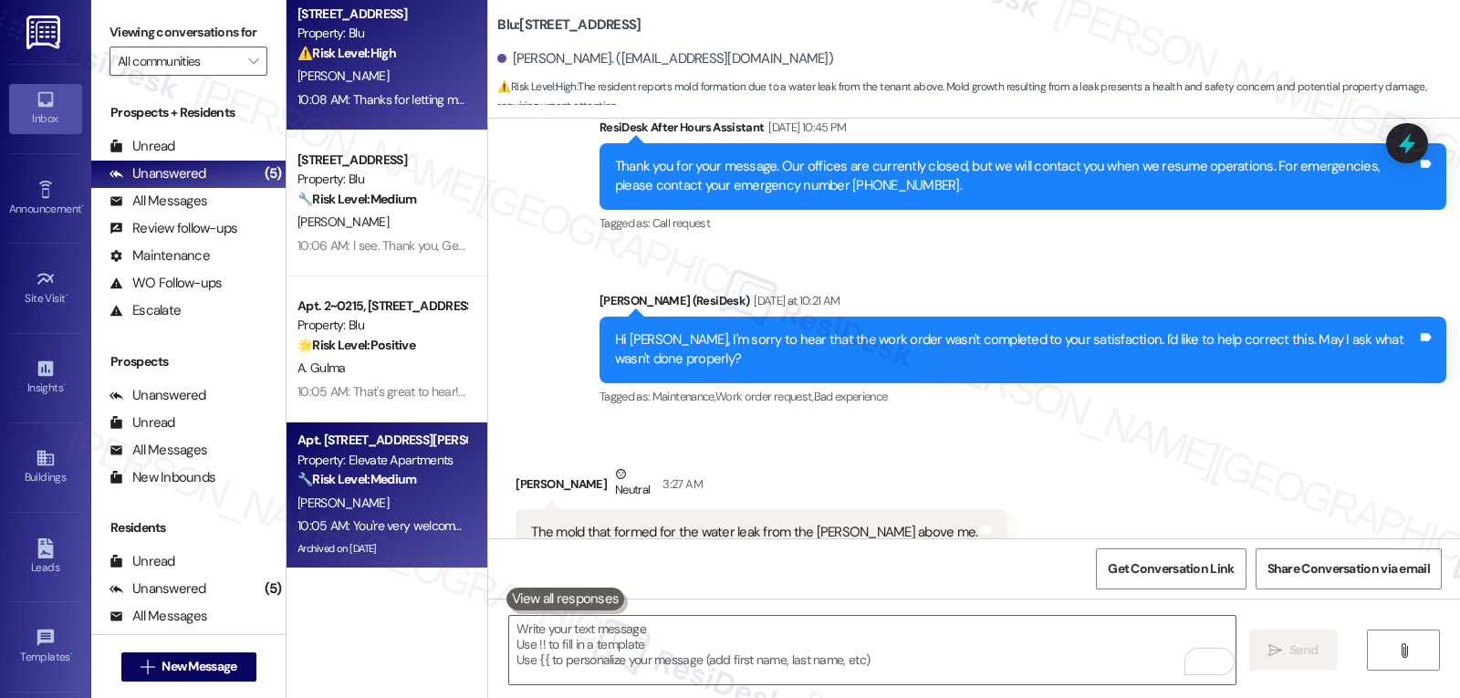
scroll to position [0, 0]
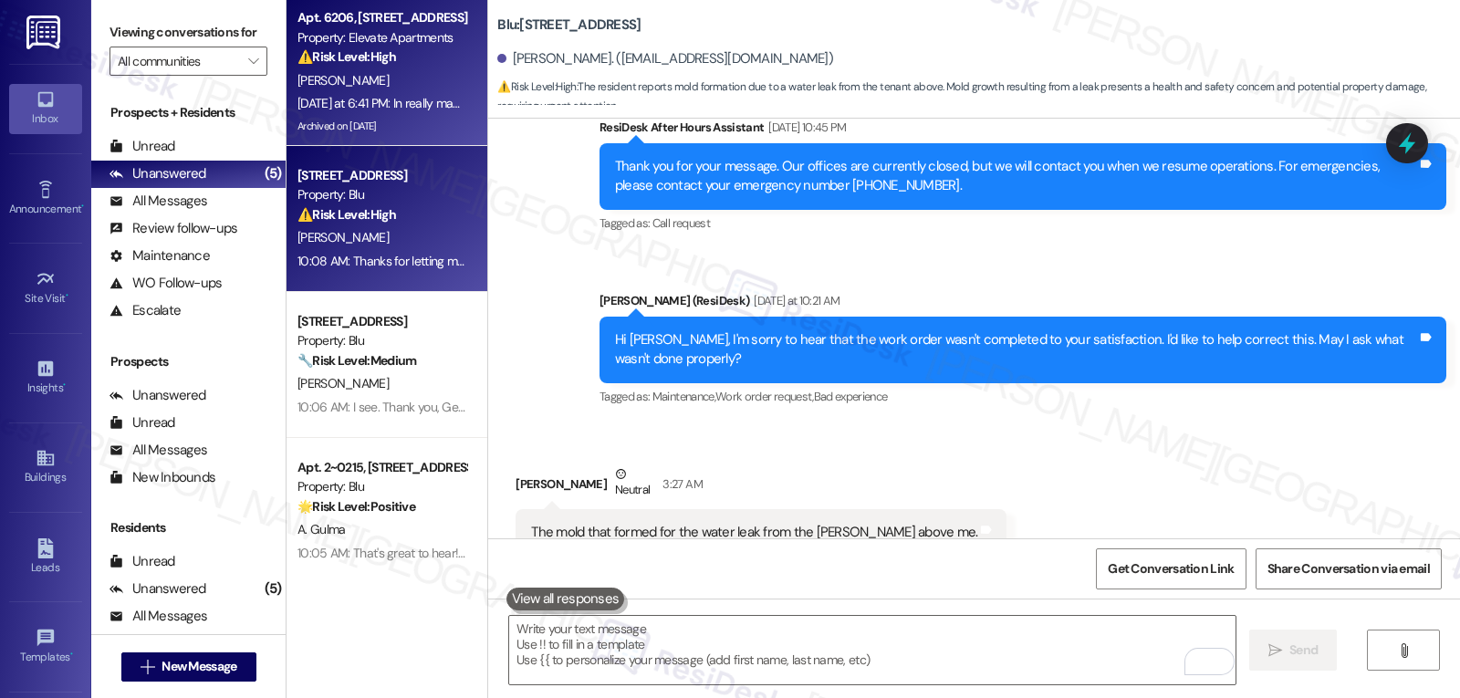
drag, startPoint x: 390, startPoint y: 104, endPoint x: 917, endPoint y: 208, distance: 537.6
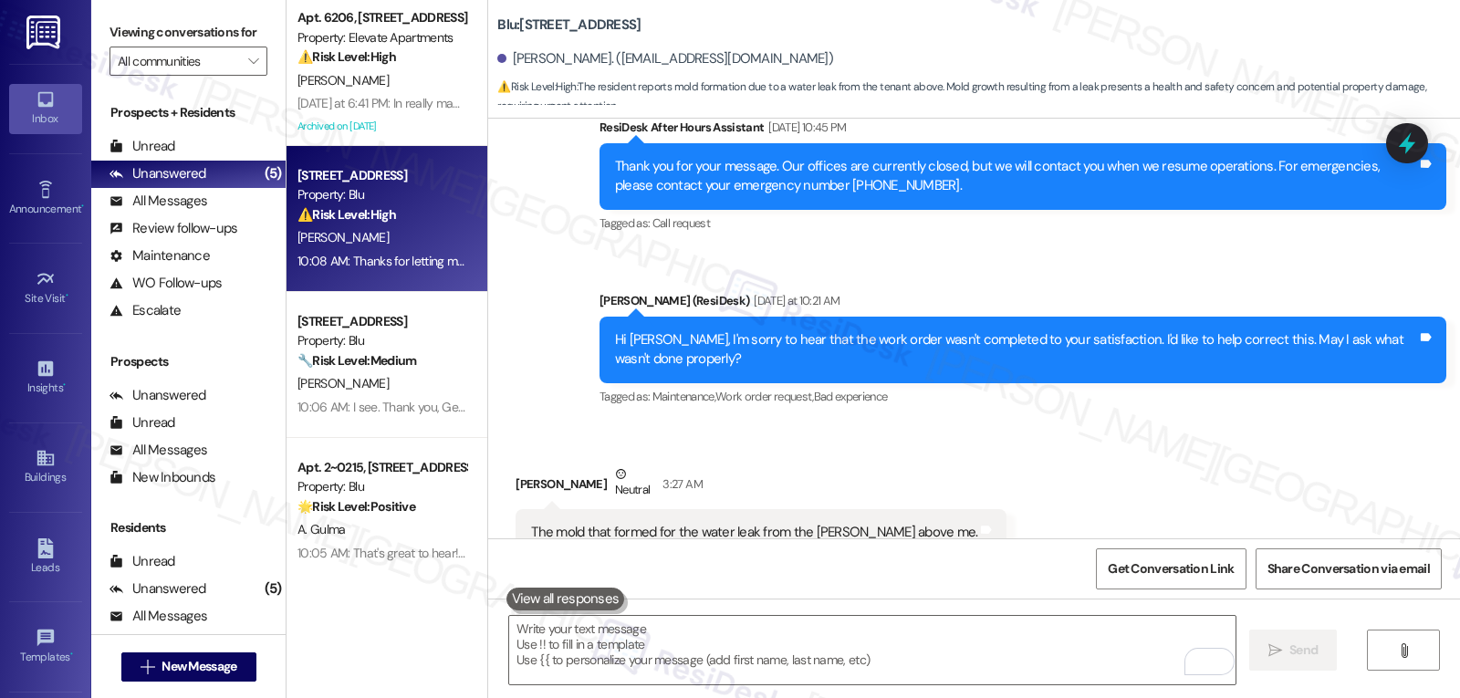
click at [390, 103] on div "[DATE] at 6:41 PM: In really mad! I was charged 15 for rent insurance on my lat…" at bounding box center [1274, 103] width 1955 height 16
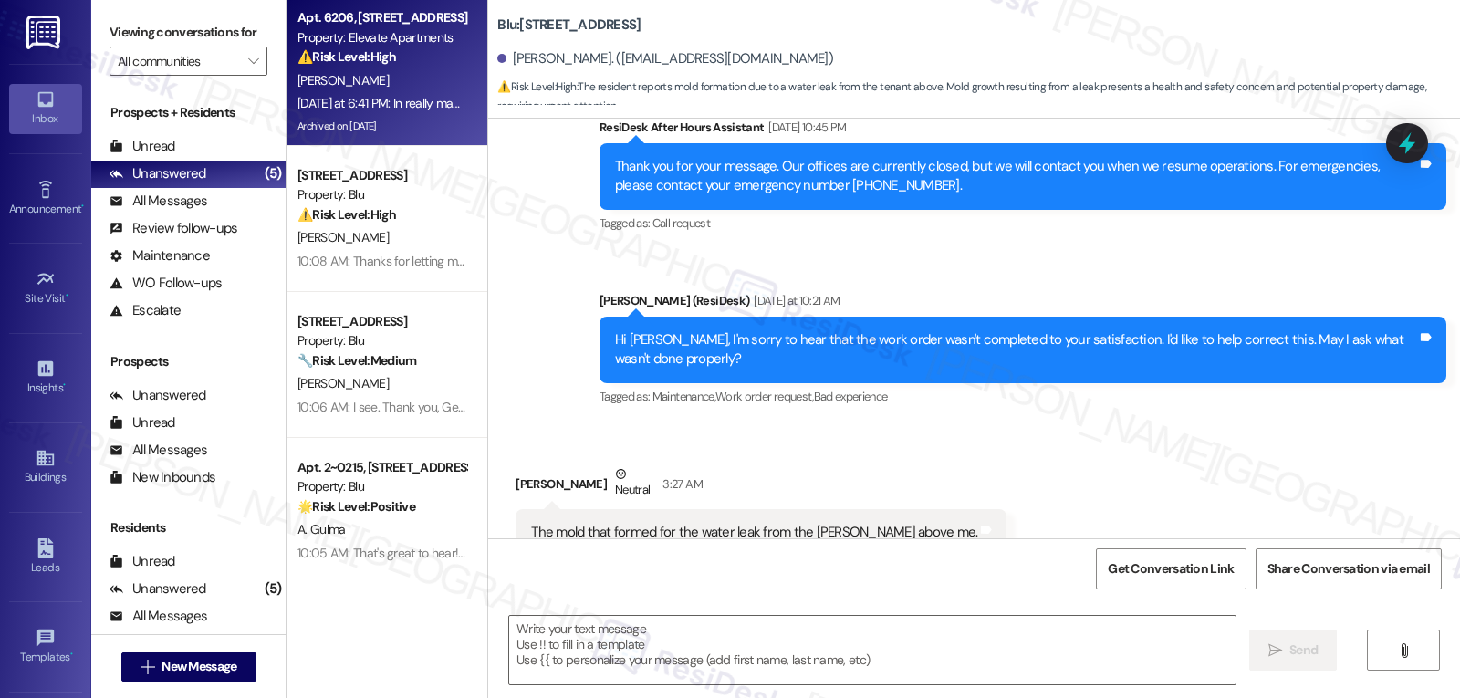
type textarea "Fetching suggested responses. Please feel free to read through the conversation…"
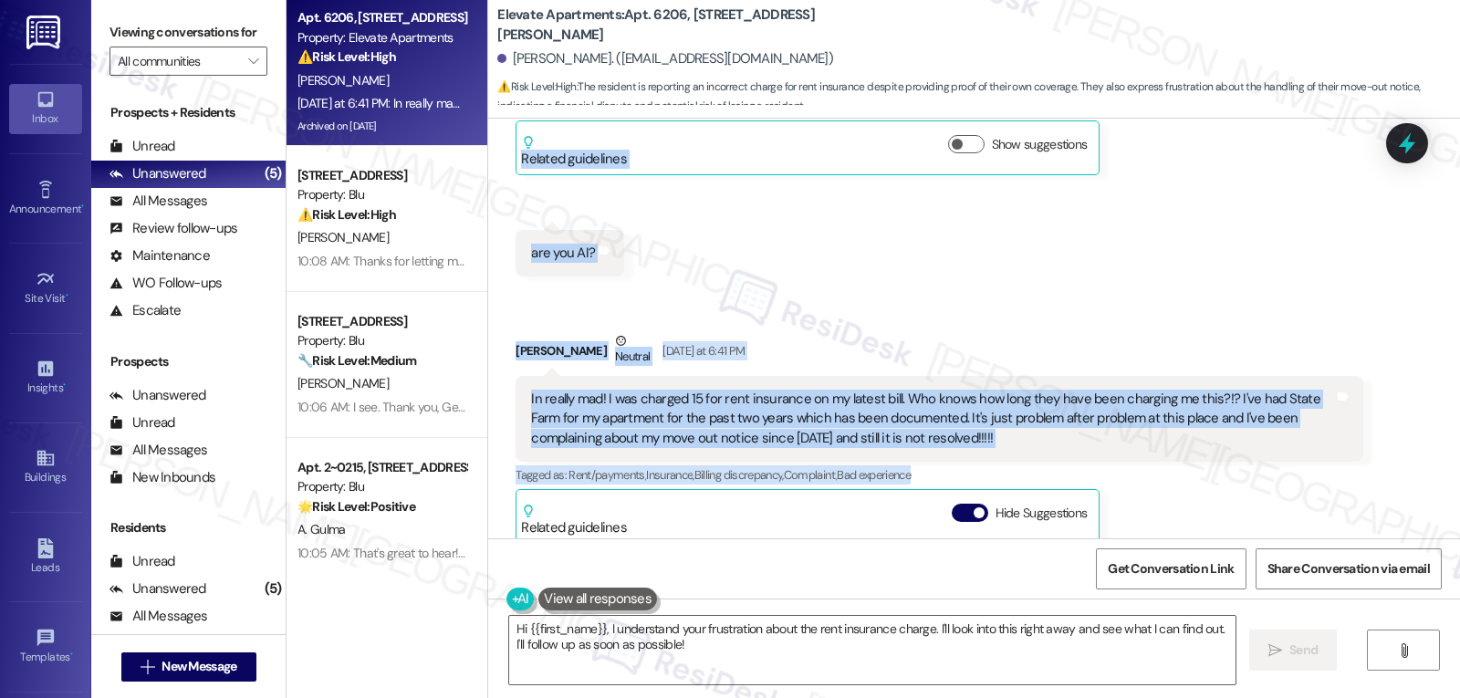
scroll to position [13358, 0]
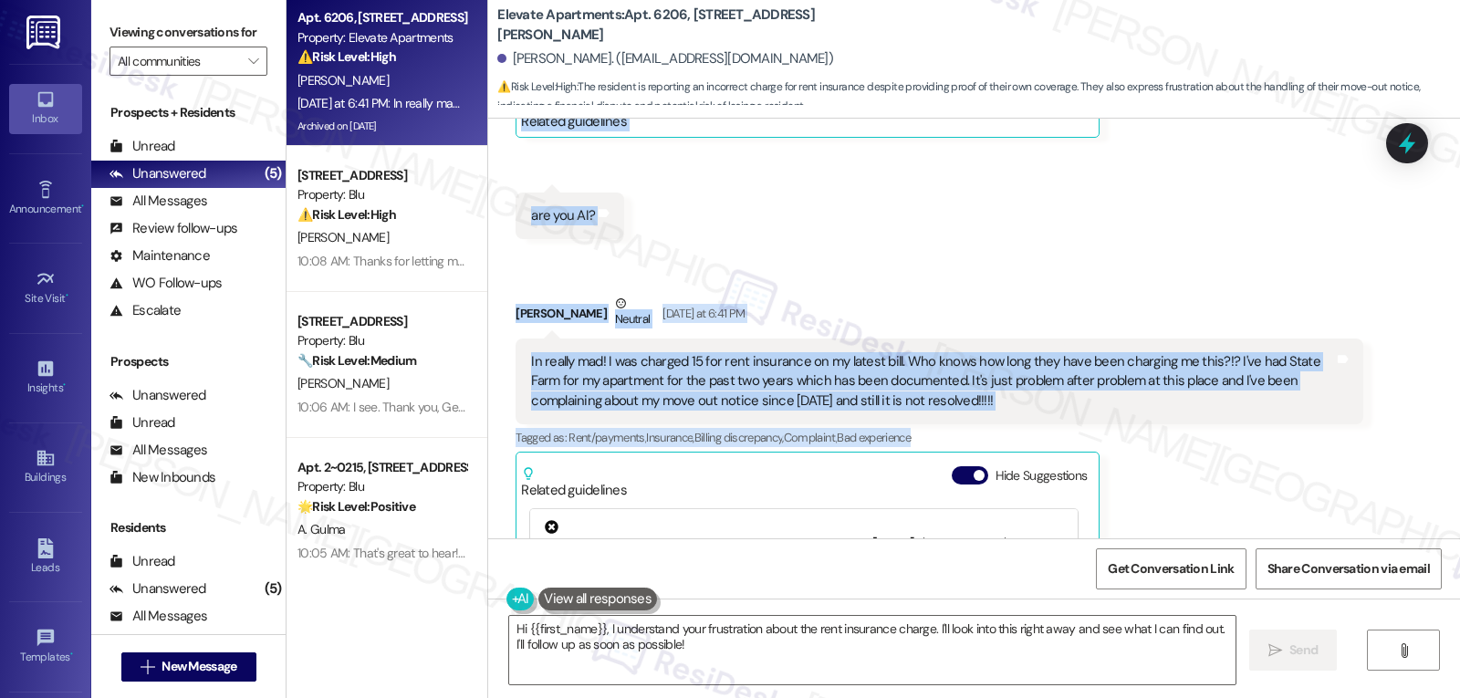
drag, startPoint x: 500, startPoint y: 331, endPoint x: 1136, endPoint y: 328, distance: 636.0
click at [1136, 328] on div "Received via SMS [PERSON_NAME] [DATE] at 6:23 PM We are buying a house Tags and…" at bounding box center [974, 307] width 972 height 984
copy div "[PERSON_NAME] [DATE] at 6:23 PM We are buying a house Tags and notes Tagged as:…"
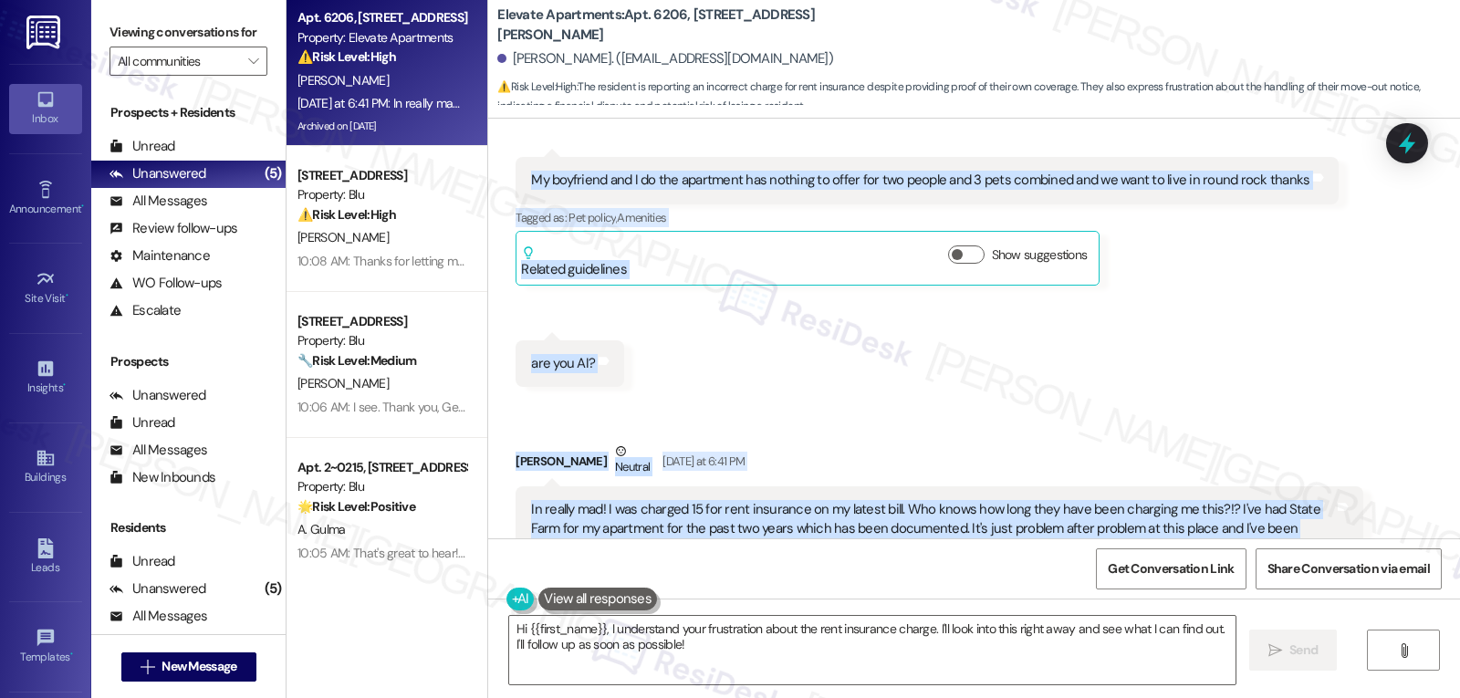
scroll to position [13176, 0]
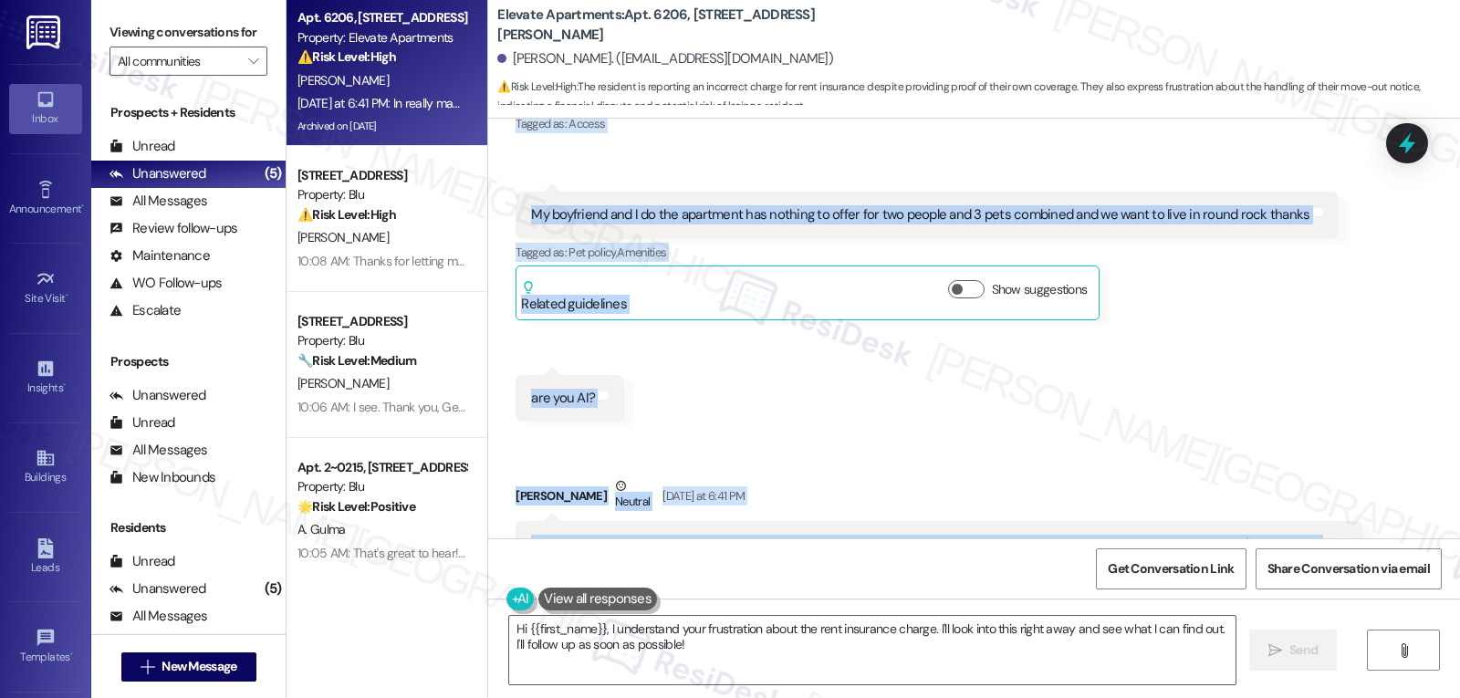
click at [829, 320] on div "Received via SMS [PERSON_NAME] [DATE] at 6:23 PM We are buying a house Tags and…" at bounding box center [974, 489] width 972 height 984
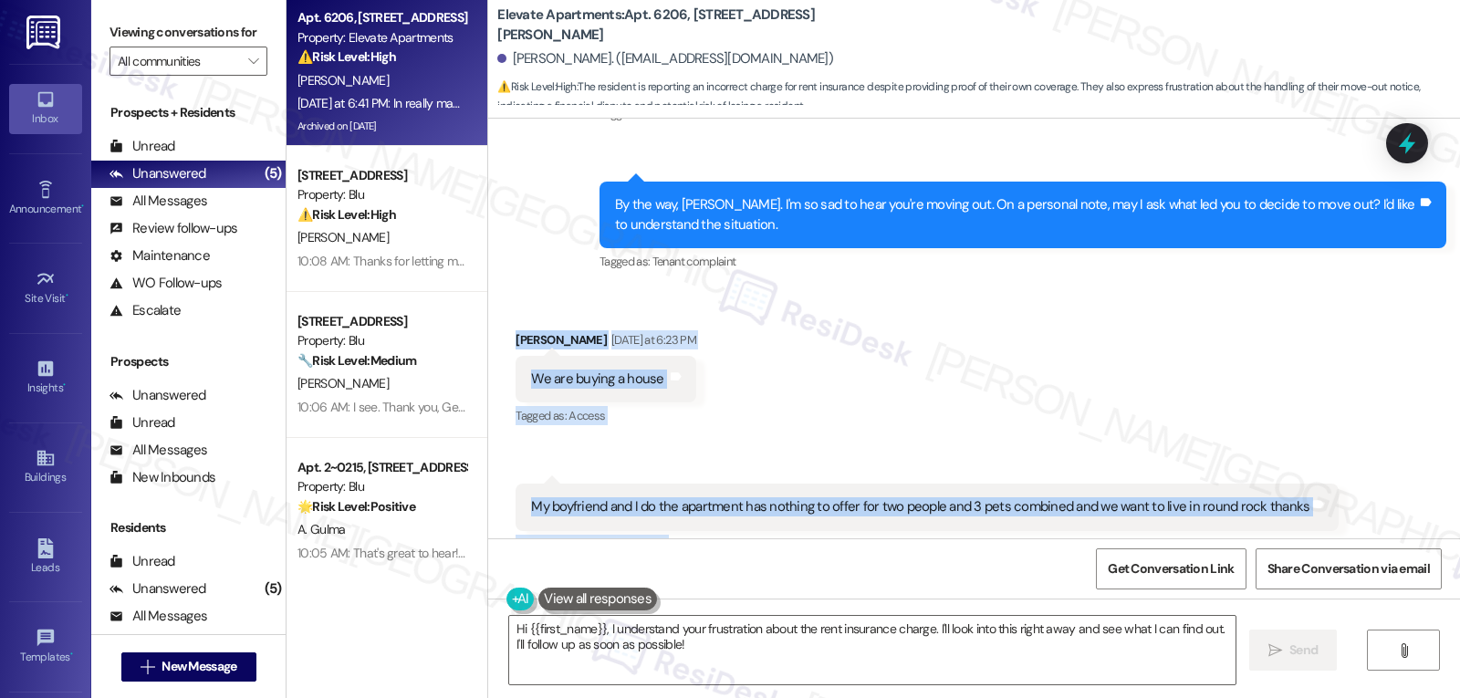
scroll to position [12811, 0]
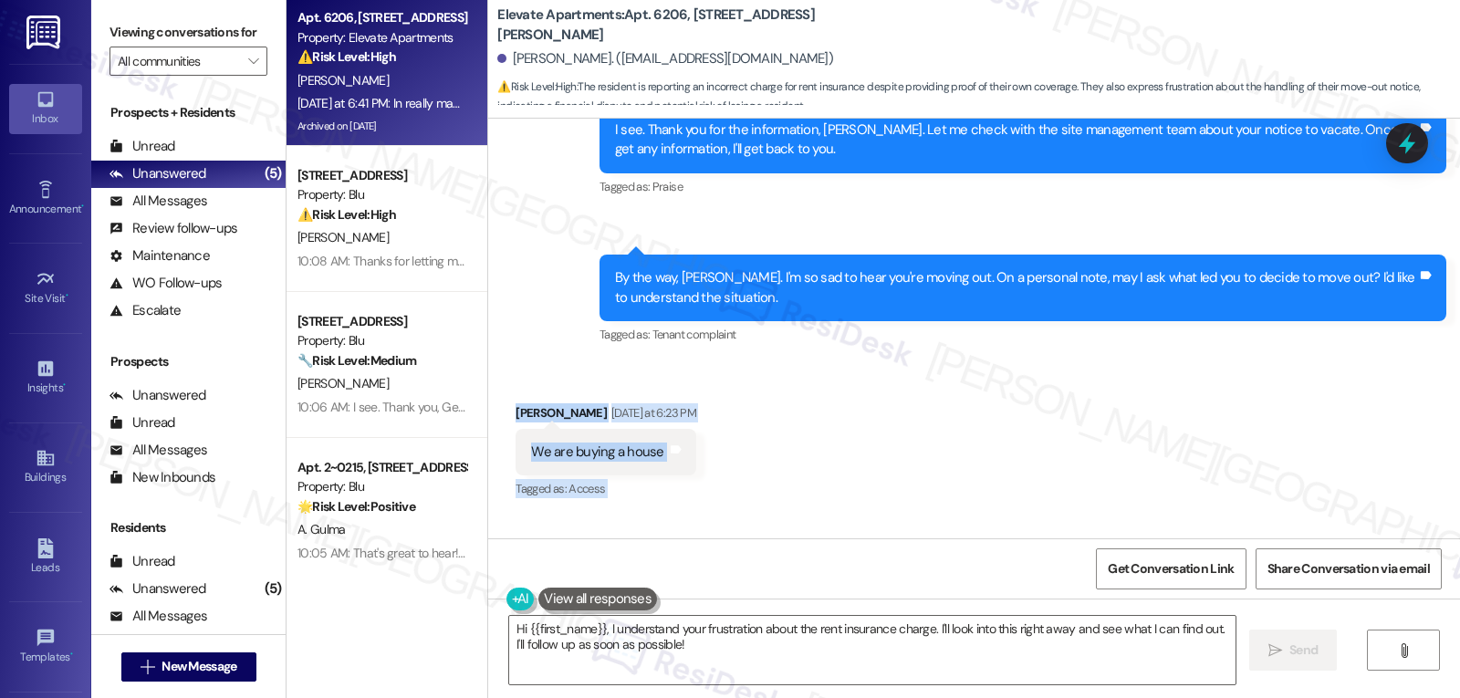
drag, startPoint x: 502, startPoint y: 334, endPoint x: 591, endPoint y: 356, distance: 92.1
click at [591, 390] on div "Received via SMS [PERSON_NAME] [DATE] at 6:23 PM We are buying a house Tags and…" at bounding box center [606, 453] width 208 height 127
click at [586, 241] on div "Sent via SMS 5:05 PM [PERSON_NAME] (ResiDesk) [DATE] at 5:05 PM By the way, [PE…" at bounding box center [1023, 301] width 874 height 120
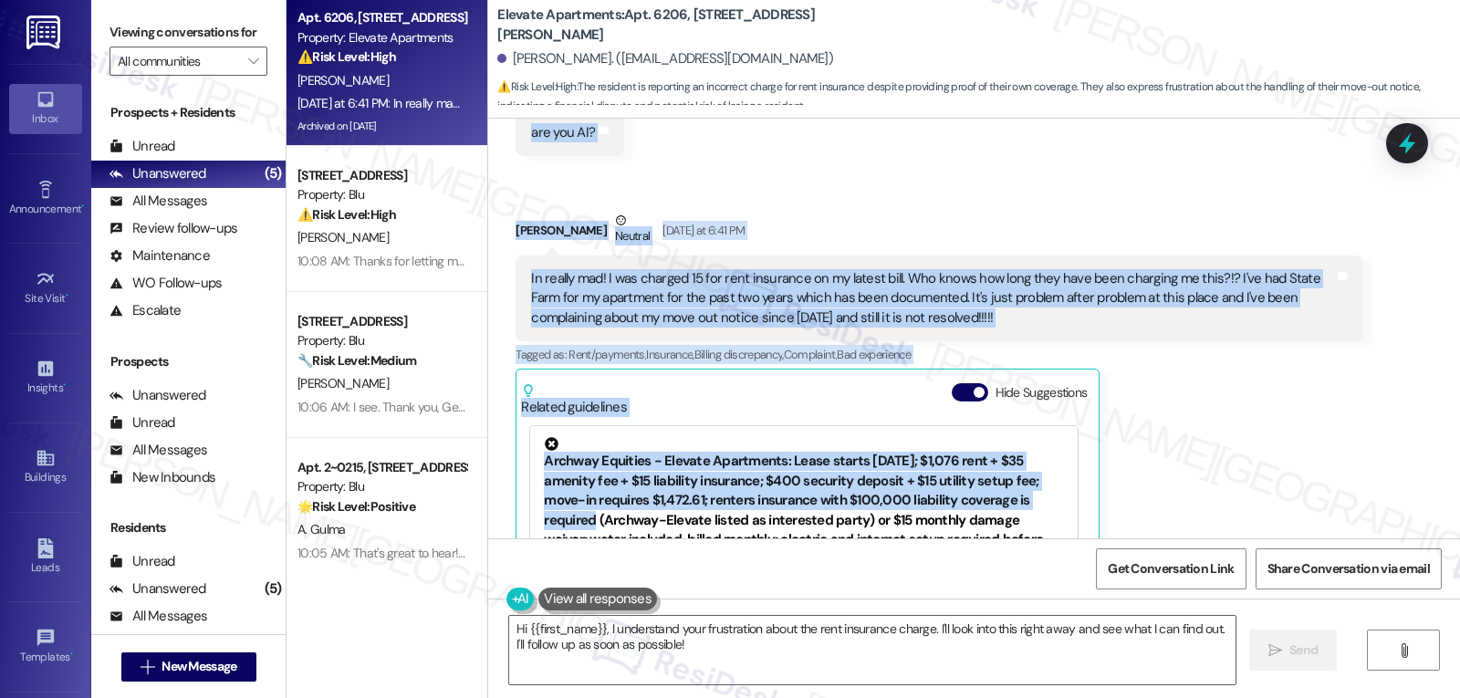
scroll to position [13541, 0]
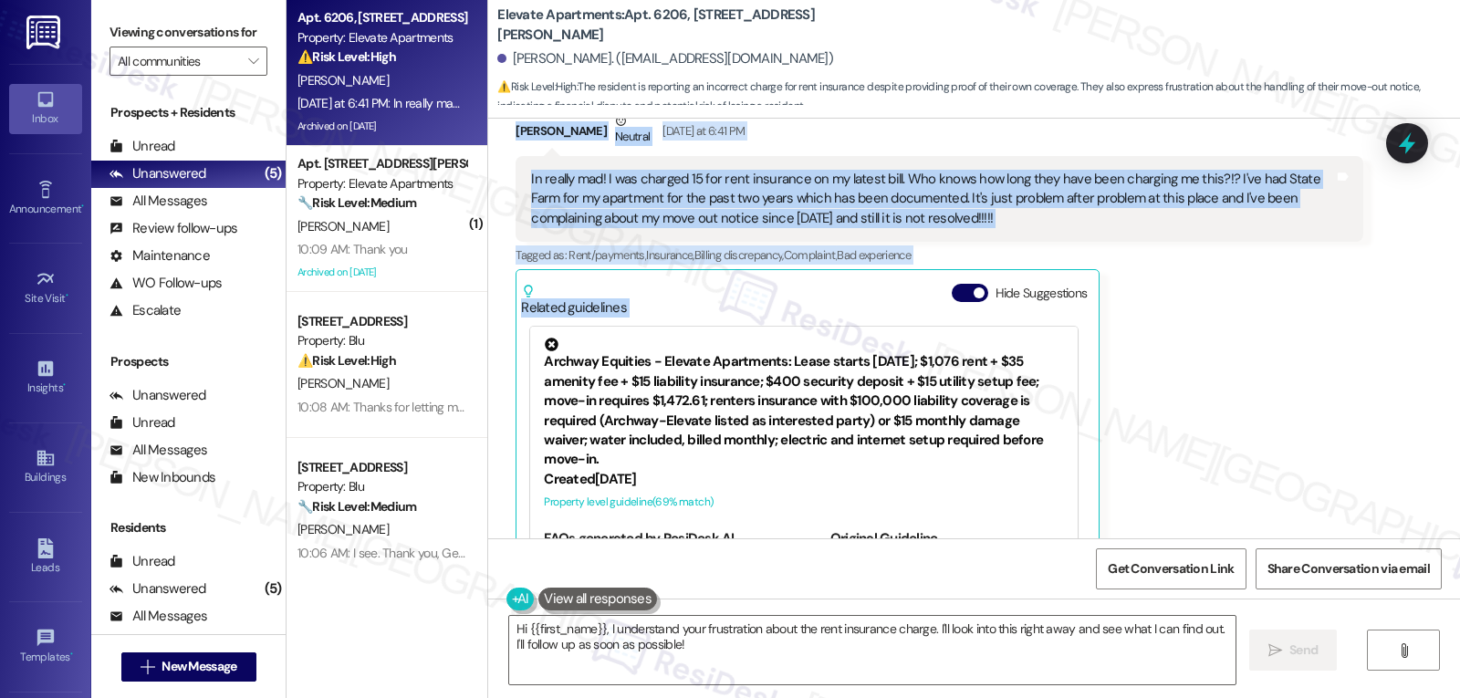
drag, startPoint x: 584, startPoint y: 379, endPoint x: 1058, endPoint y: 140, distance: 530.5
click at [1058, 140] on div "Lease started [DATE] 8:00 PM Survey, sent via SMS Residesk Automated Survey [DA…" at bounding box center [974, 329] width 972 height 420
copy div "[PERSON_NAME] (ResiDesk) [DATE] at 5:04 PM I see. Thank you for the information…"
click at [776, 650] on textarea "Hi {{first_name}}, I understand your frustration about the rent insurance charg…" at bounding box center [872, 650] width 726 height 68
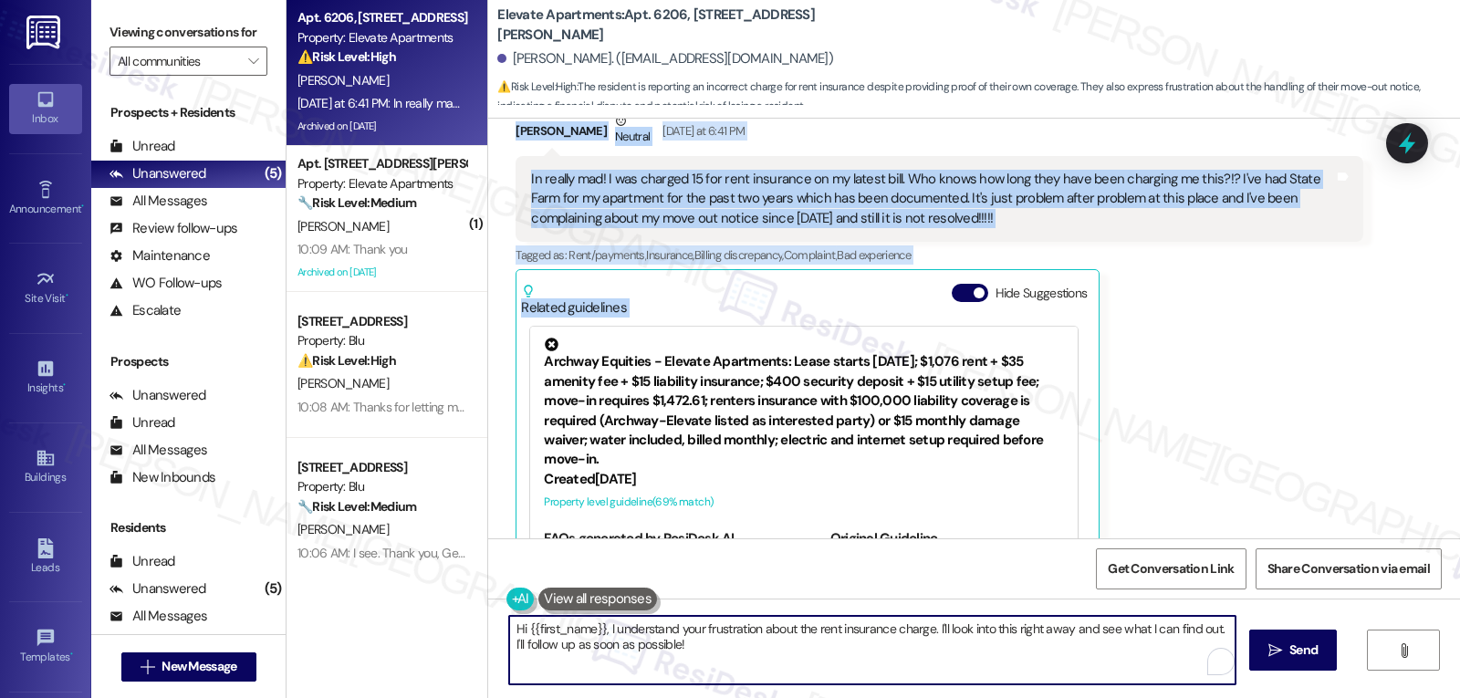
paste textarea "[PERSON_NAME], I’m really sorry you’re dealing with all of this—especially whil…"
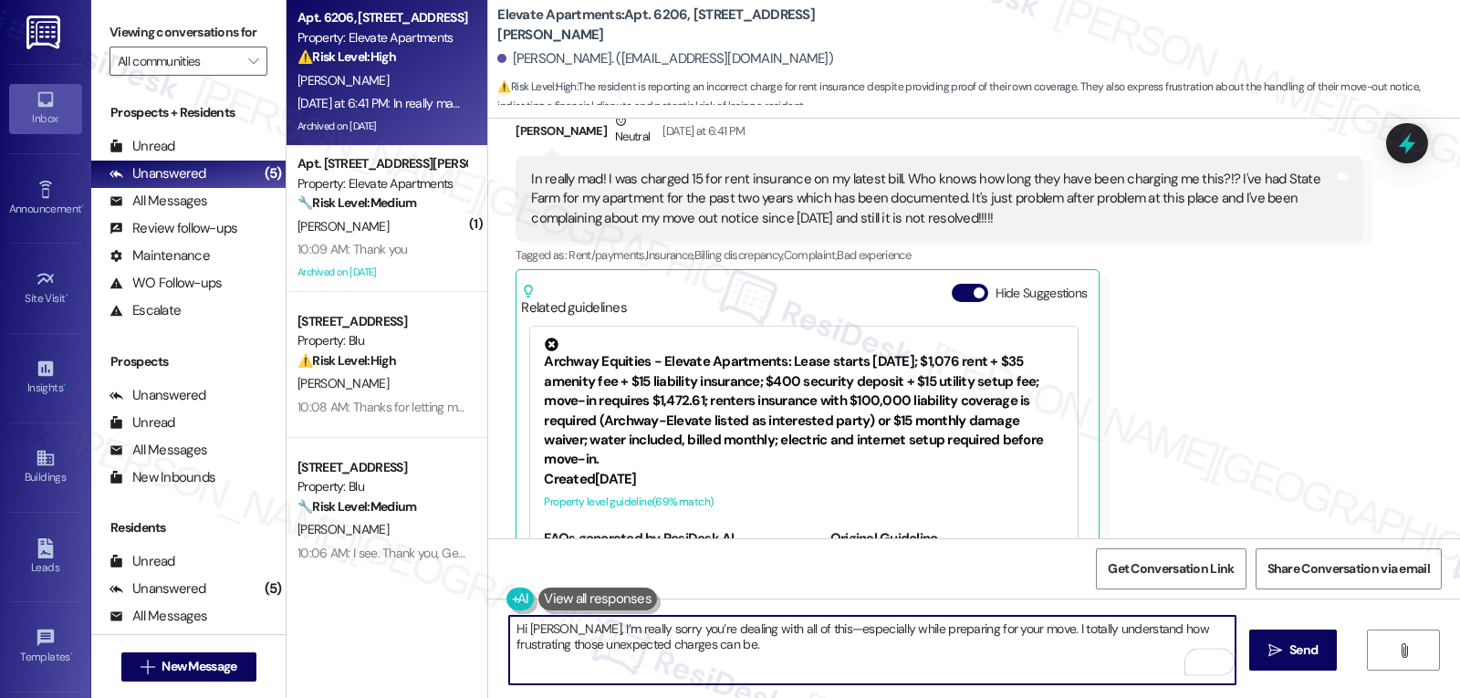
click at [793, 630] on textarea "Hi [PERSON_NAME], I’m really sorry you’re dealing with all of this—especially w…" at bounding box center [872, 650] width 726 height 68
click at [780, 668] on textarea "Hi [PERSON_NAME], I’m really sorry you’re dealing with all of this, especially …" at bounding box center [872, 650] width 726 height 68
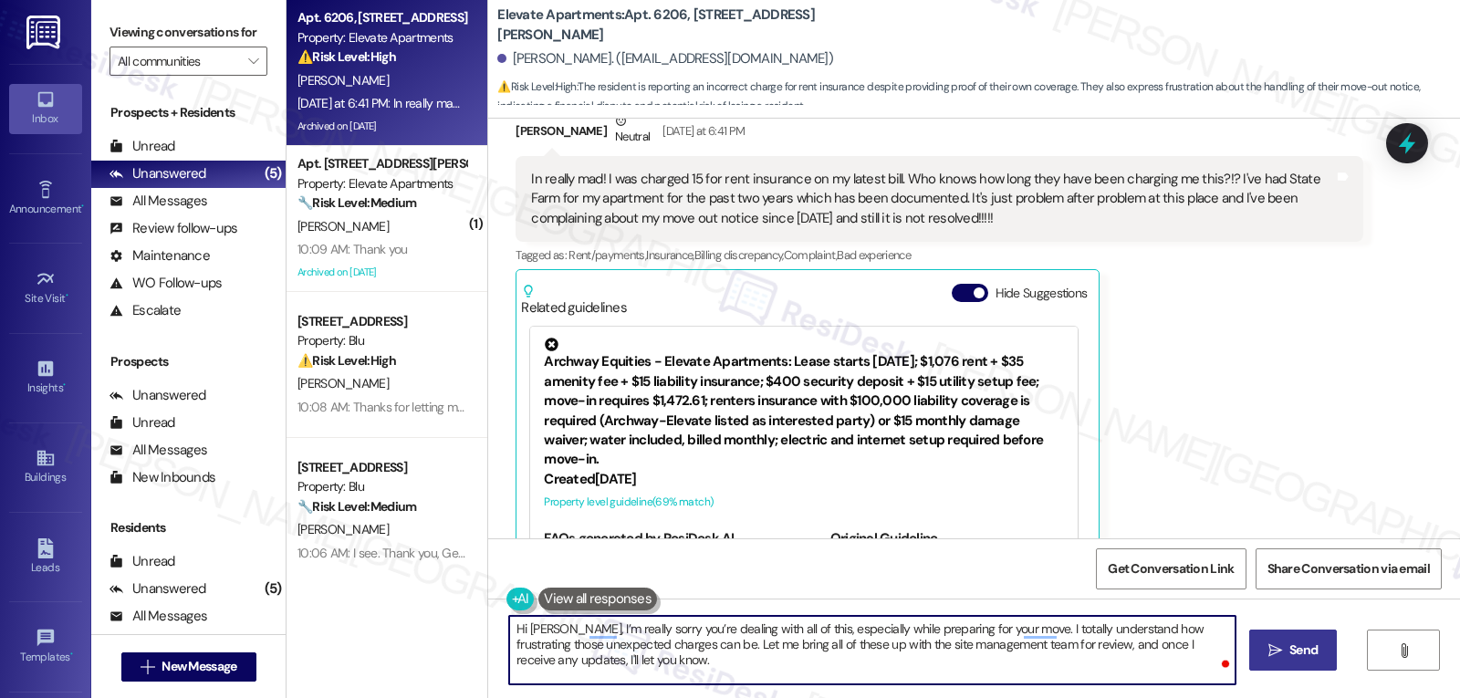
type textarea "Hi [PERSON_NAME], I’m really sorry you’re dealing with all of this, especially …"
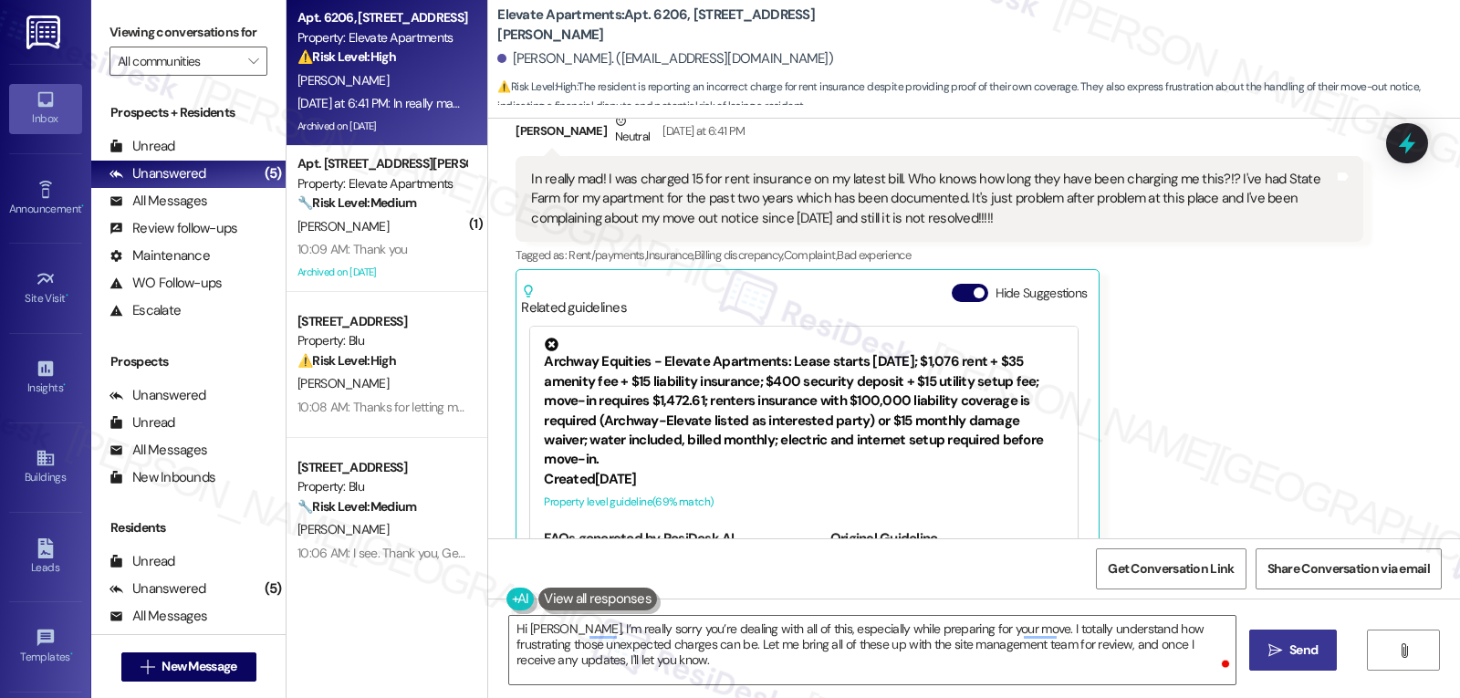
click at [1301, 651] on span "Send" at bounding box center [1303, 650] width 28 height 19
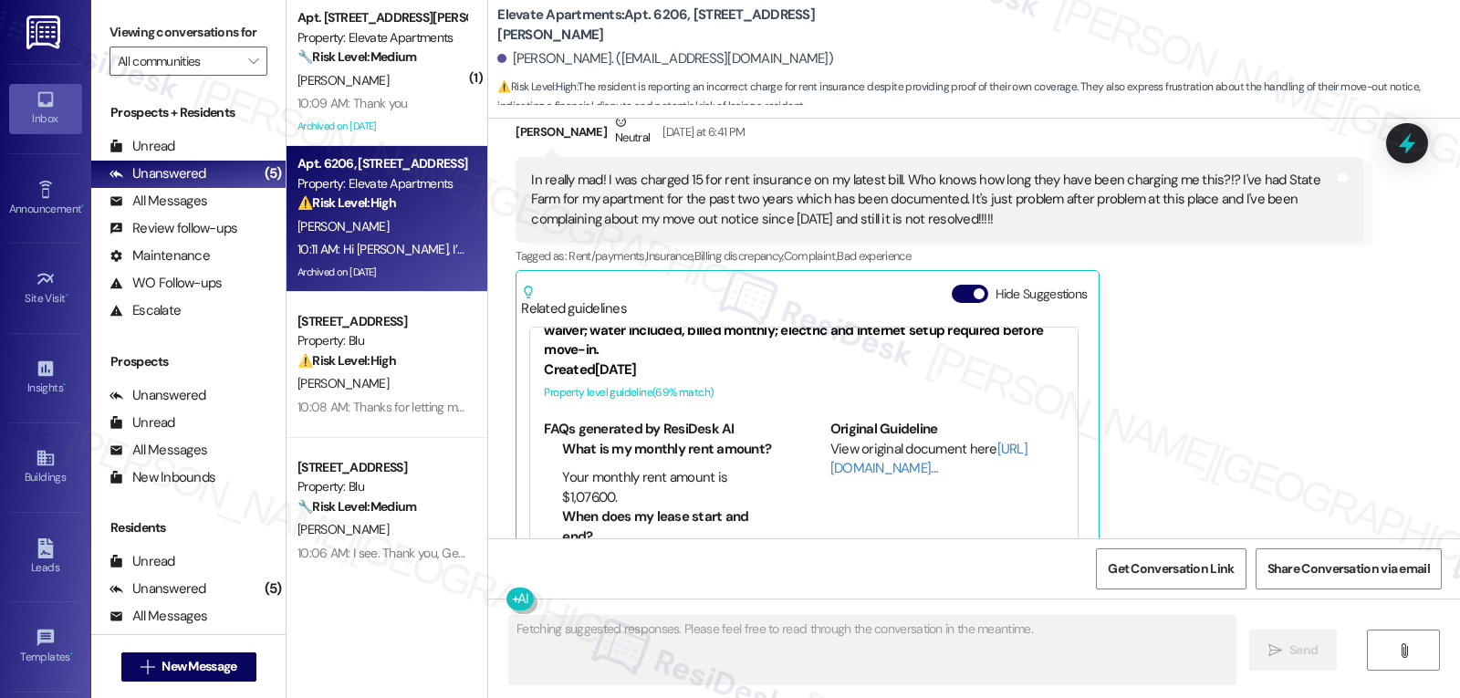
scroll to position [279, 0]
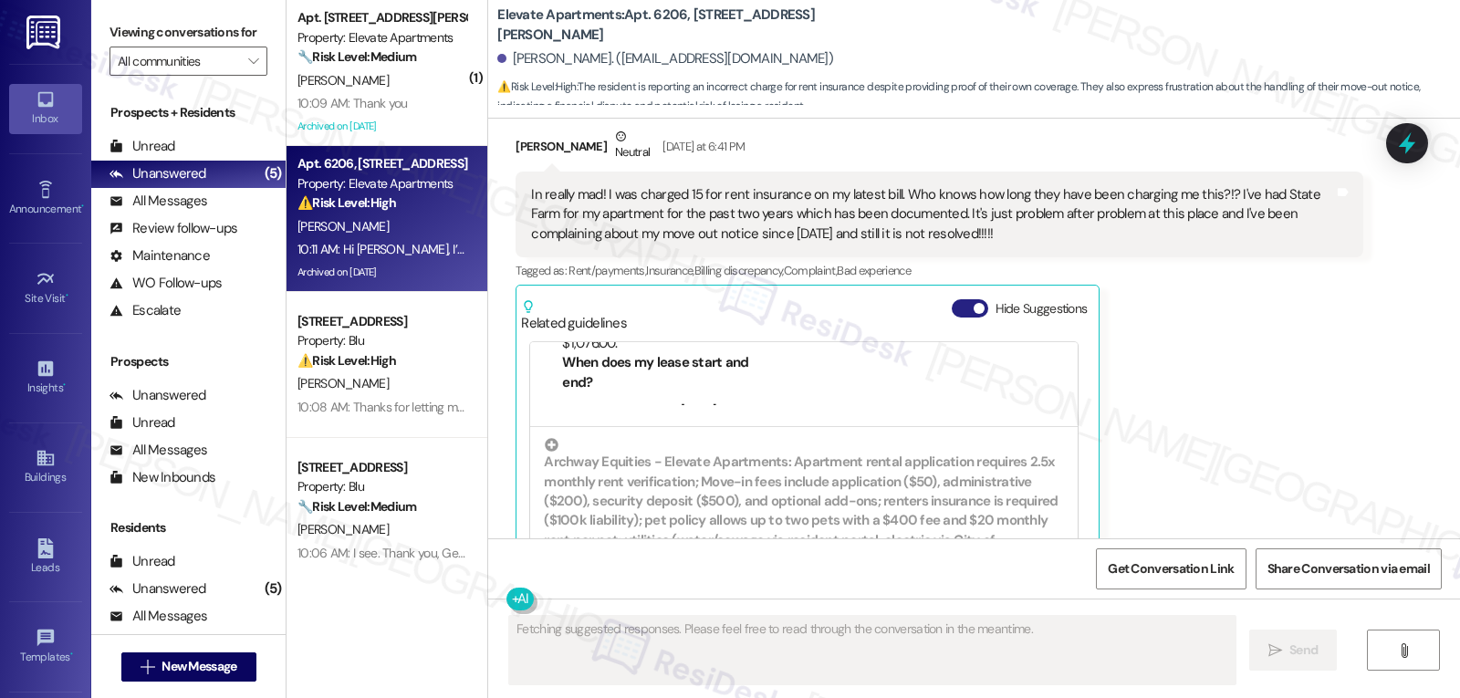
drag, startPoint x: 950, startPoint y: 229, endPoint x: 942, endPoint y: 223, distance: 10.4
click at [952, 299] on button "Hide Suggestions" at bounding box center [970, 308] width 36 height 18
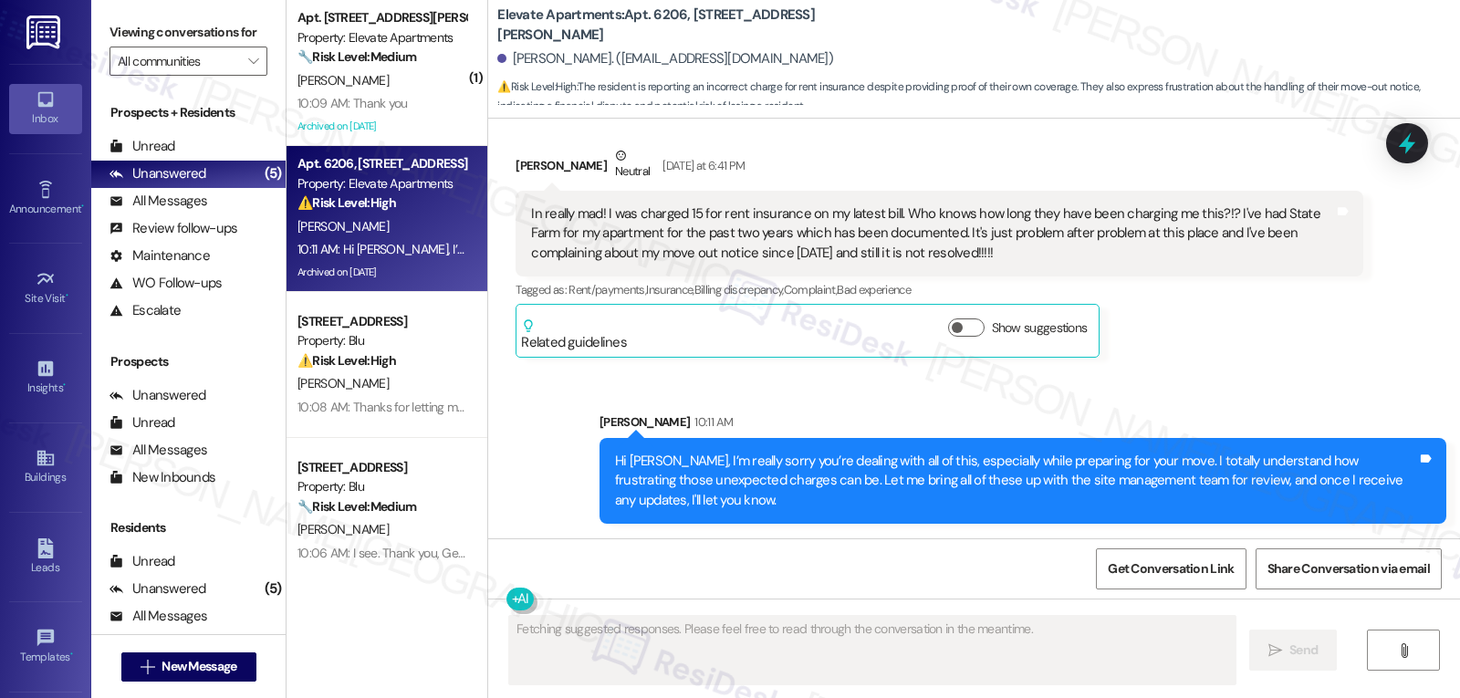
scroll to position [13429, 0]
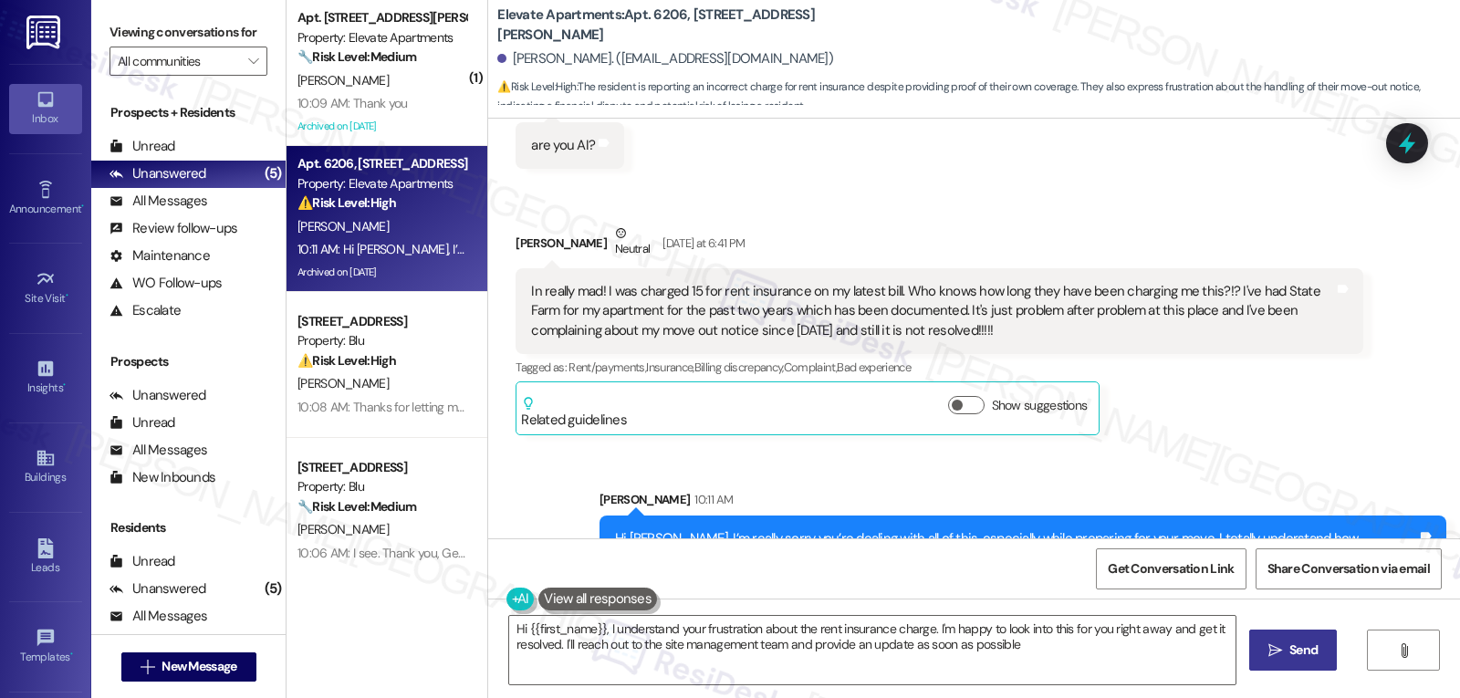
type textarea "Hi {{first_name}}, I understand your frustration about the rent insurance charg…"
click at [1392, 145] on div at bounding box center [1407, 143] width 55 height 52
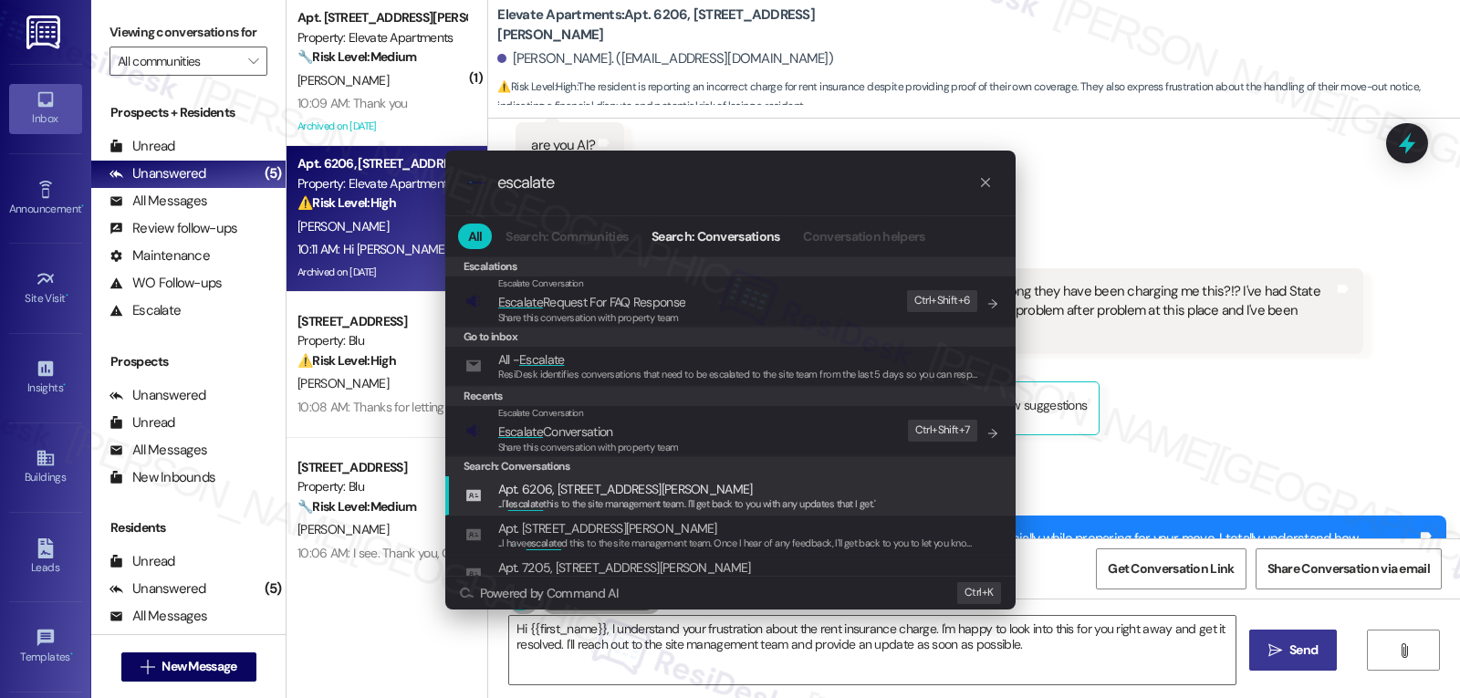
type input "escalate"
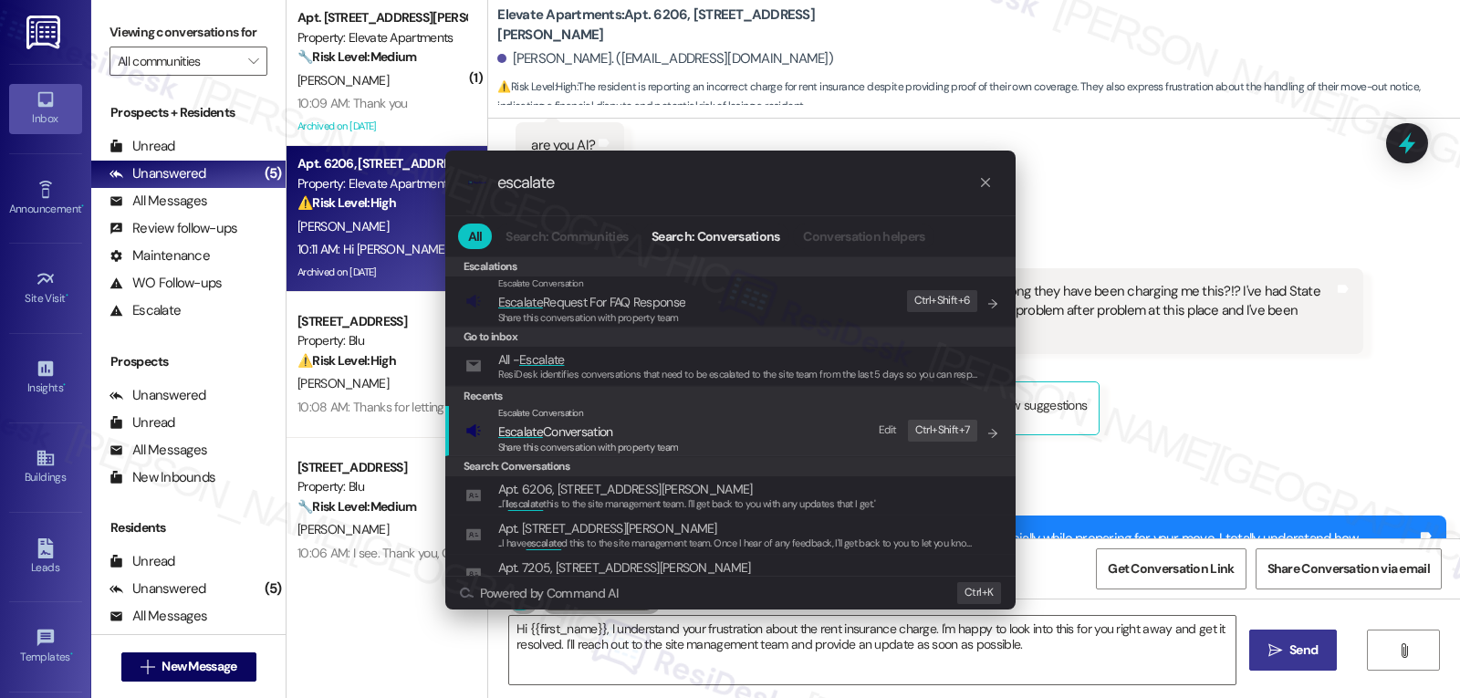
click at [598, 443] on span "Share this conversation with property team" at bounding box center [588, 447] width 181 height 13
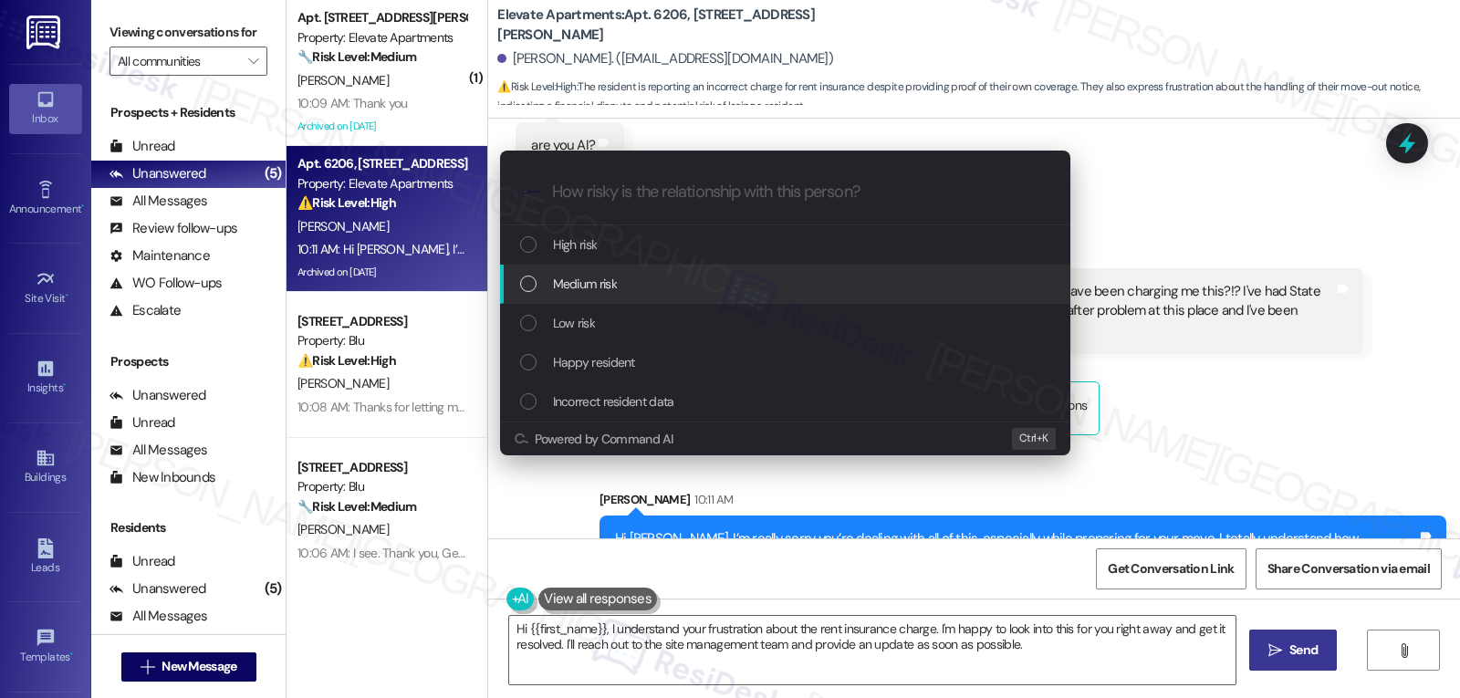
click at [613, 293] on span "Medium risk" at bounding box center [585, 284] width 64 height 20
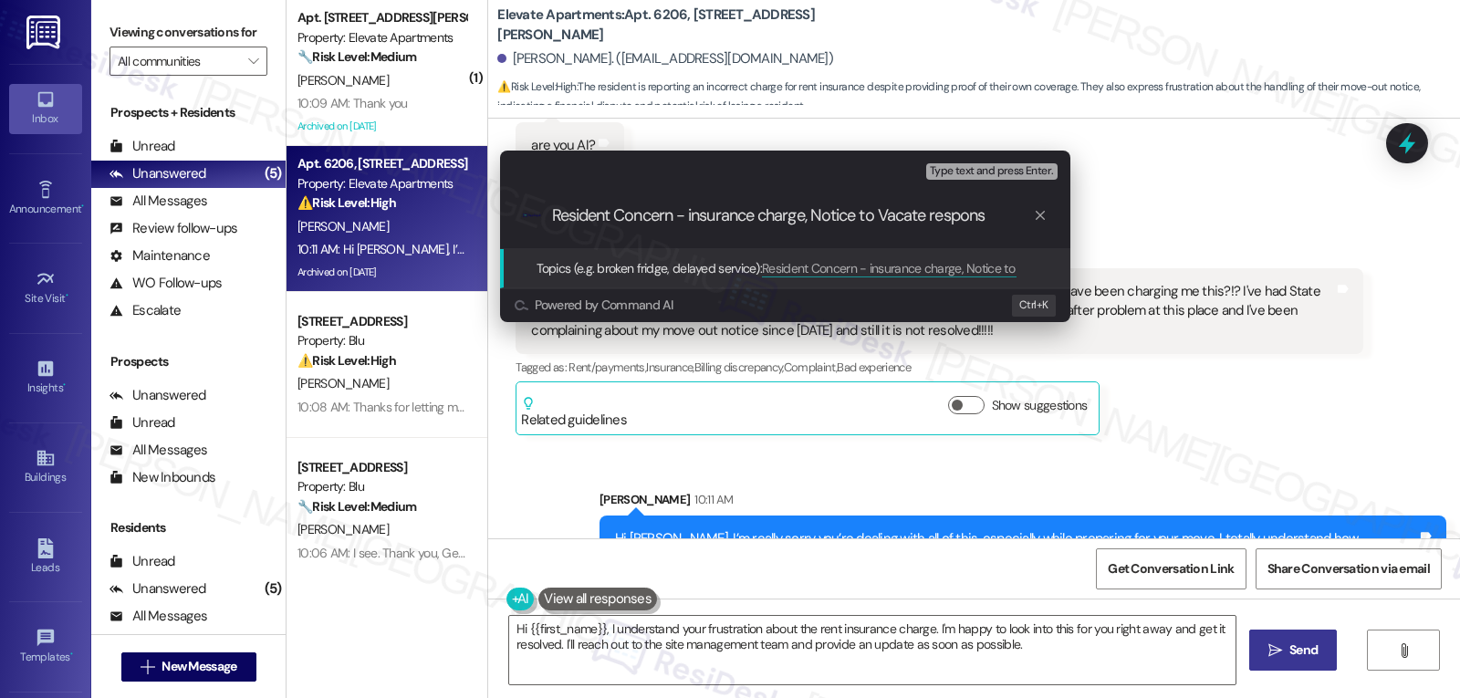
type input "Resident Concern - insurance charge, Notice to Vacate response"
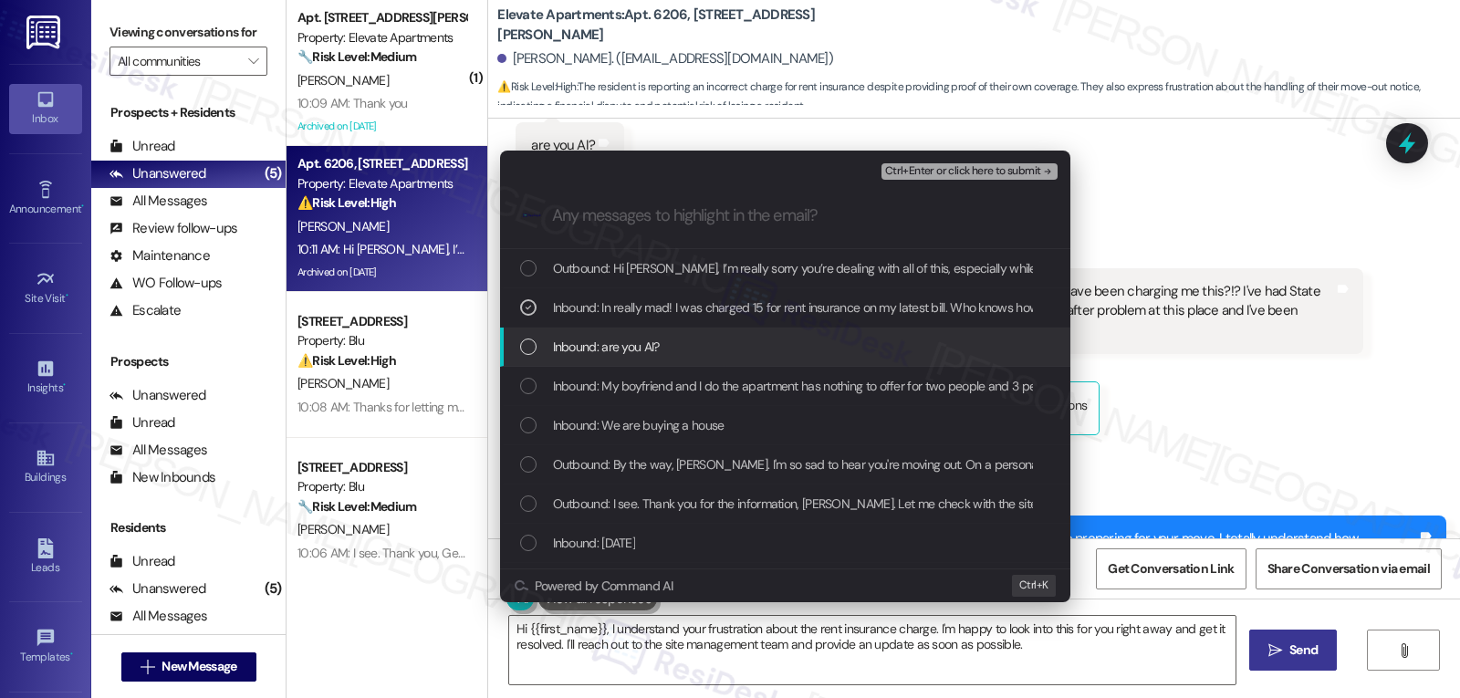
click at [606, 349] on span "Inbound: are you AI?" at bounding box center [606, 347] width 107 height 20
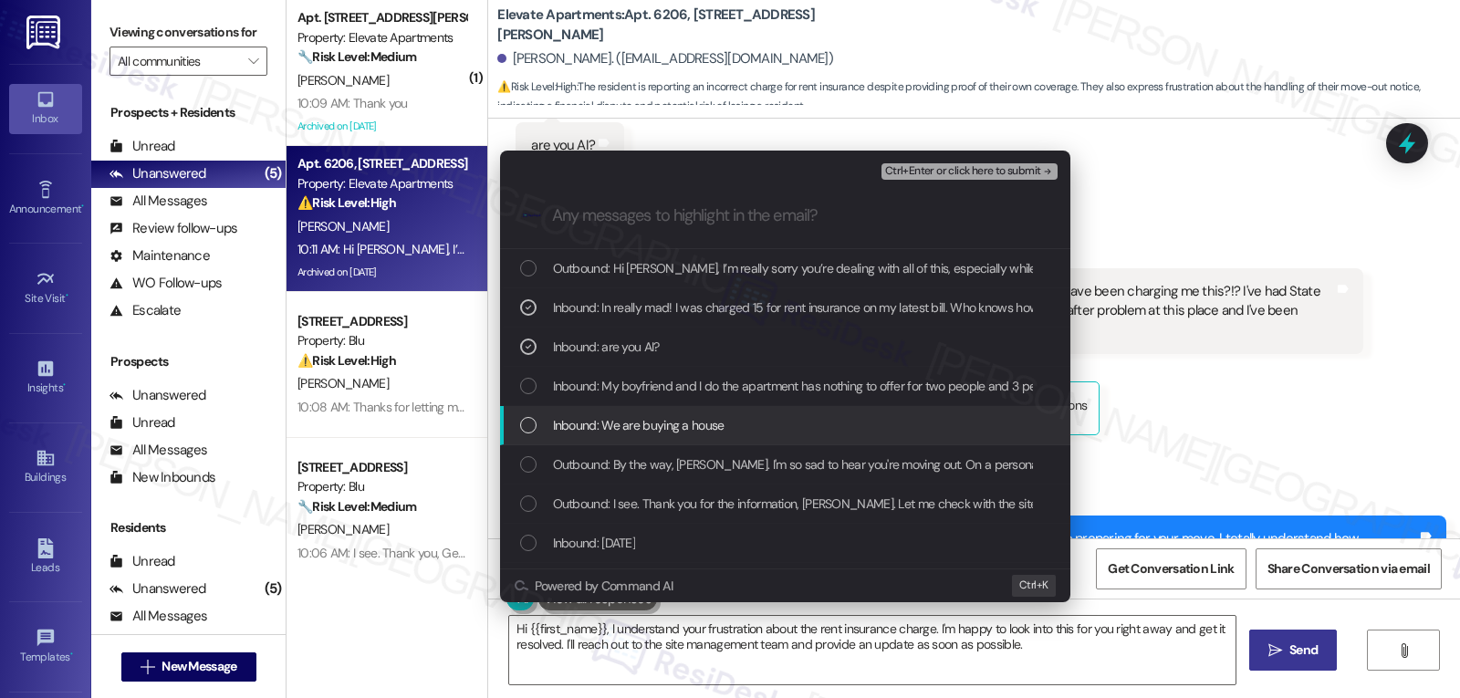
click at [615, 429] on span "Inbound: We are buying a house" at bounding box center [639, 425] width 172 height 20
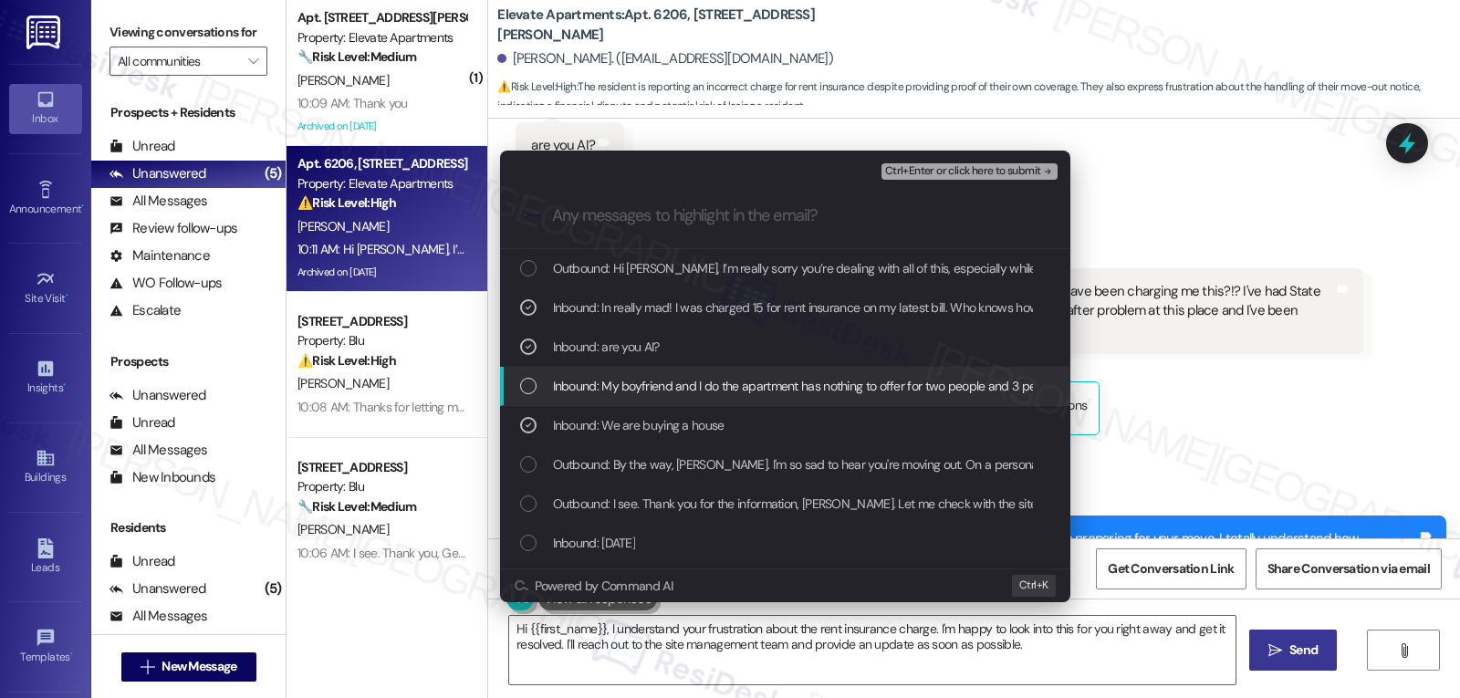
click at [613, 403] on div "Inbound: My boyfriend and I do the apartment has nothing to offer for two peopl…" at bounding box center [785, 386] width 570 height 39
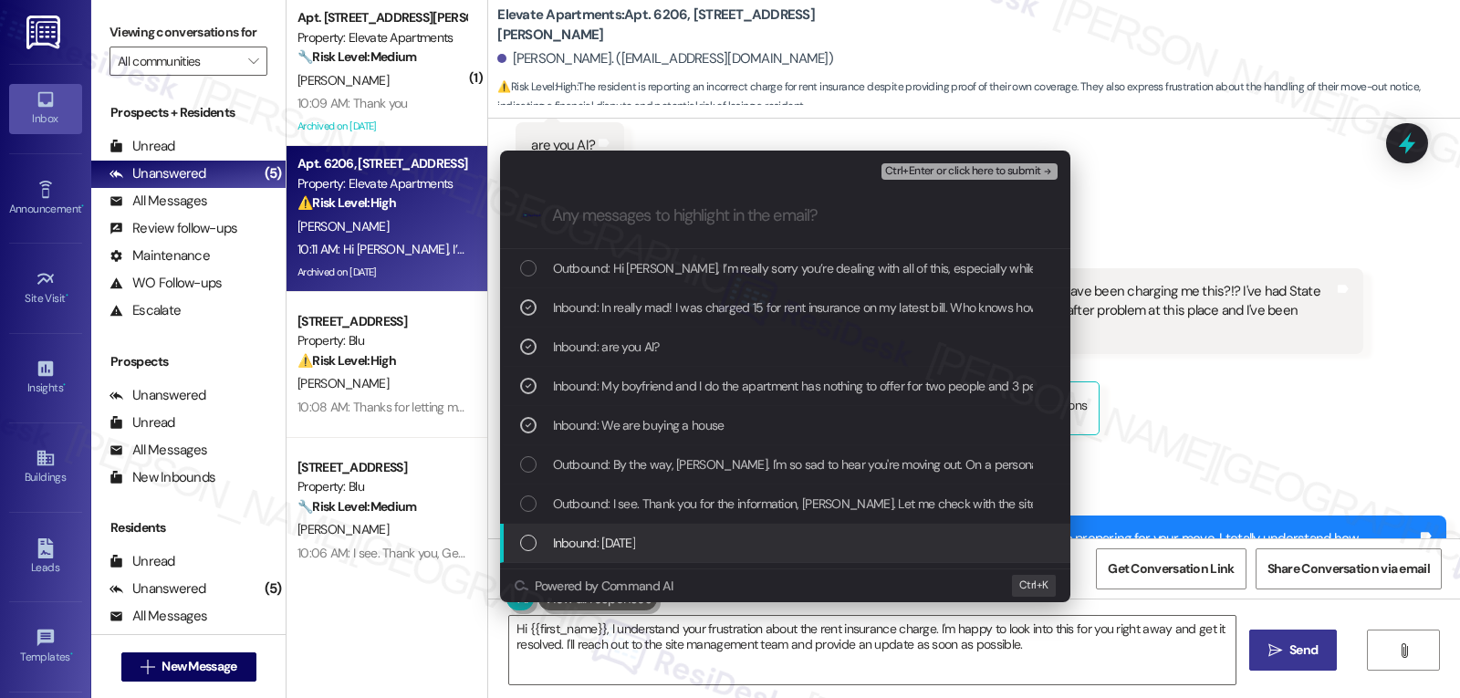
click at [569, 542] on span "Inbound: [DATE]" at bounding box center [594, 543] width 83 height 20
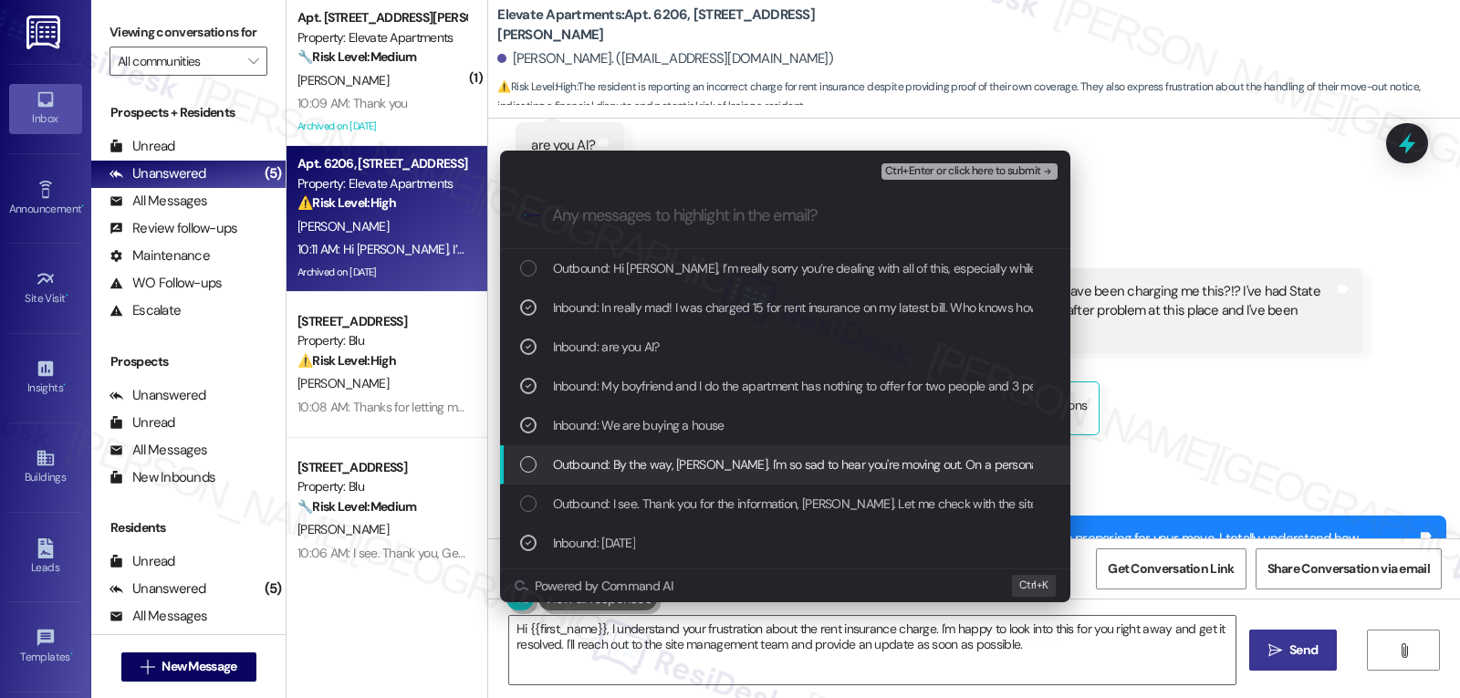
scroll to position [182, 0]
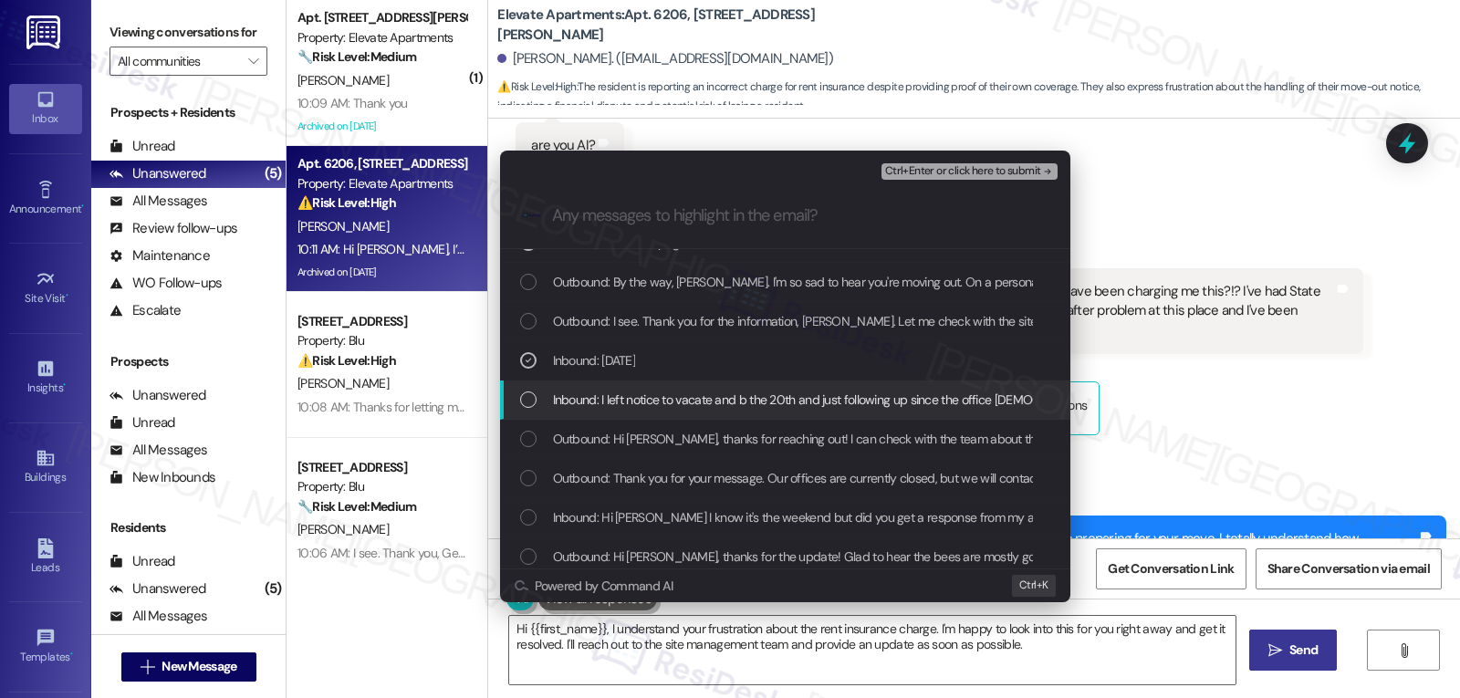
click at [528, 399] on div "List of options" at bounding box center [528, 399] width 16 height 16
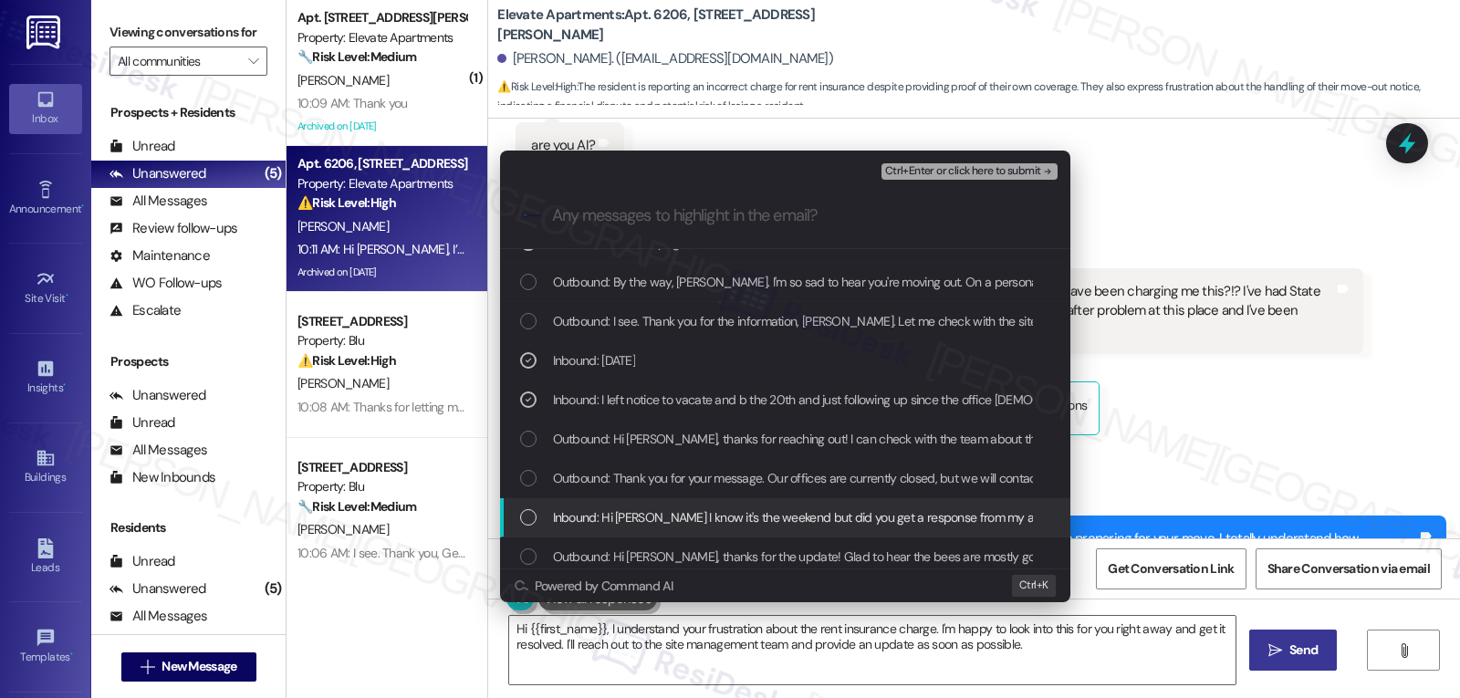
click at [535, 515] on div "List of options" at bounding box center [528, 517] width 16 height 16
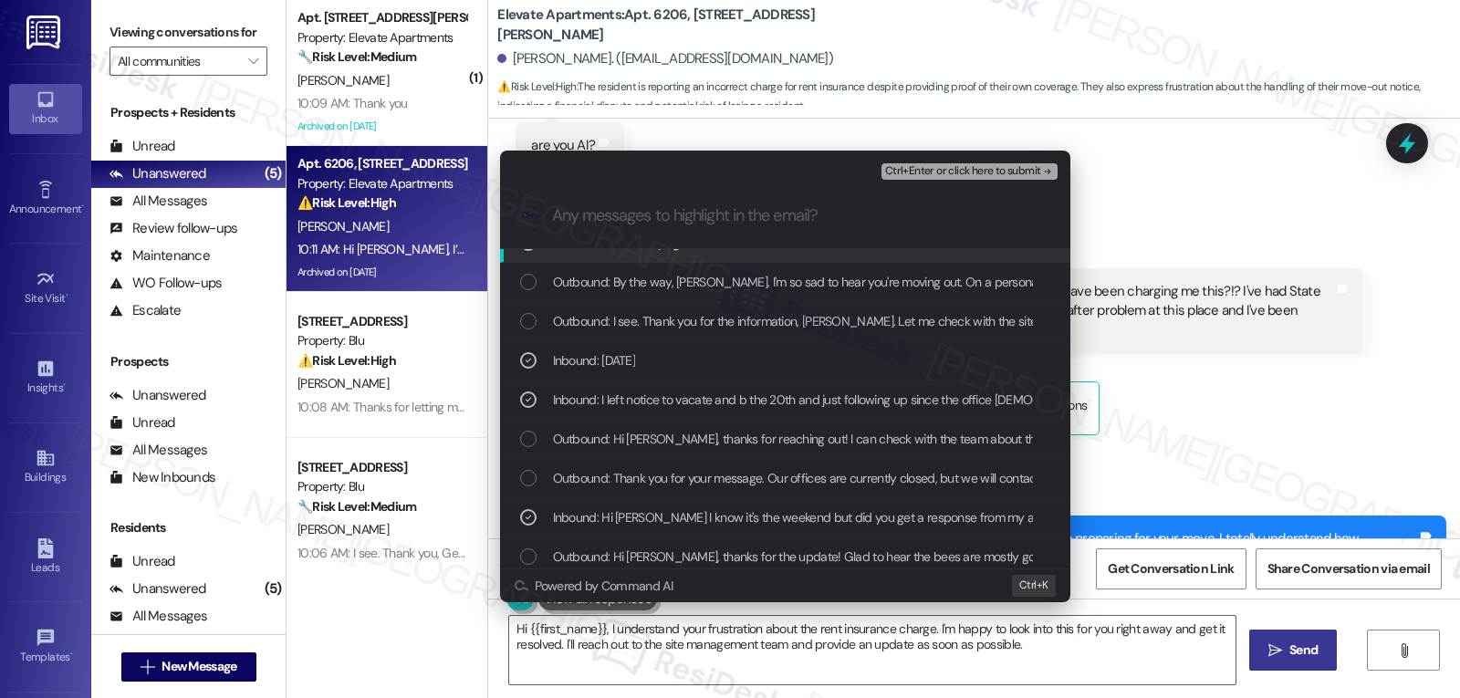
click at [966, 172] on span "Ctrl+Enter or click here to submit" at bounding box center [963, 171] width 156 height 13
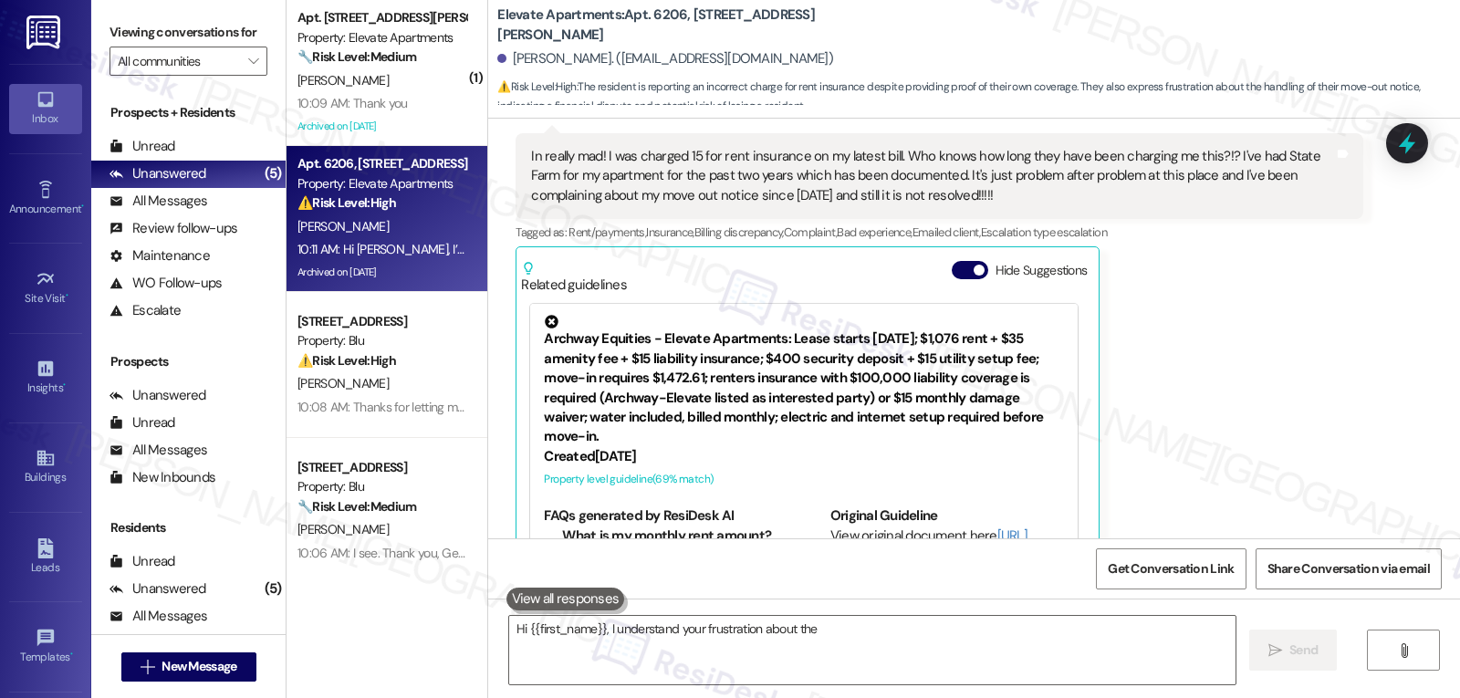
scroll to position [13540, 0]
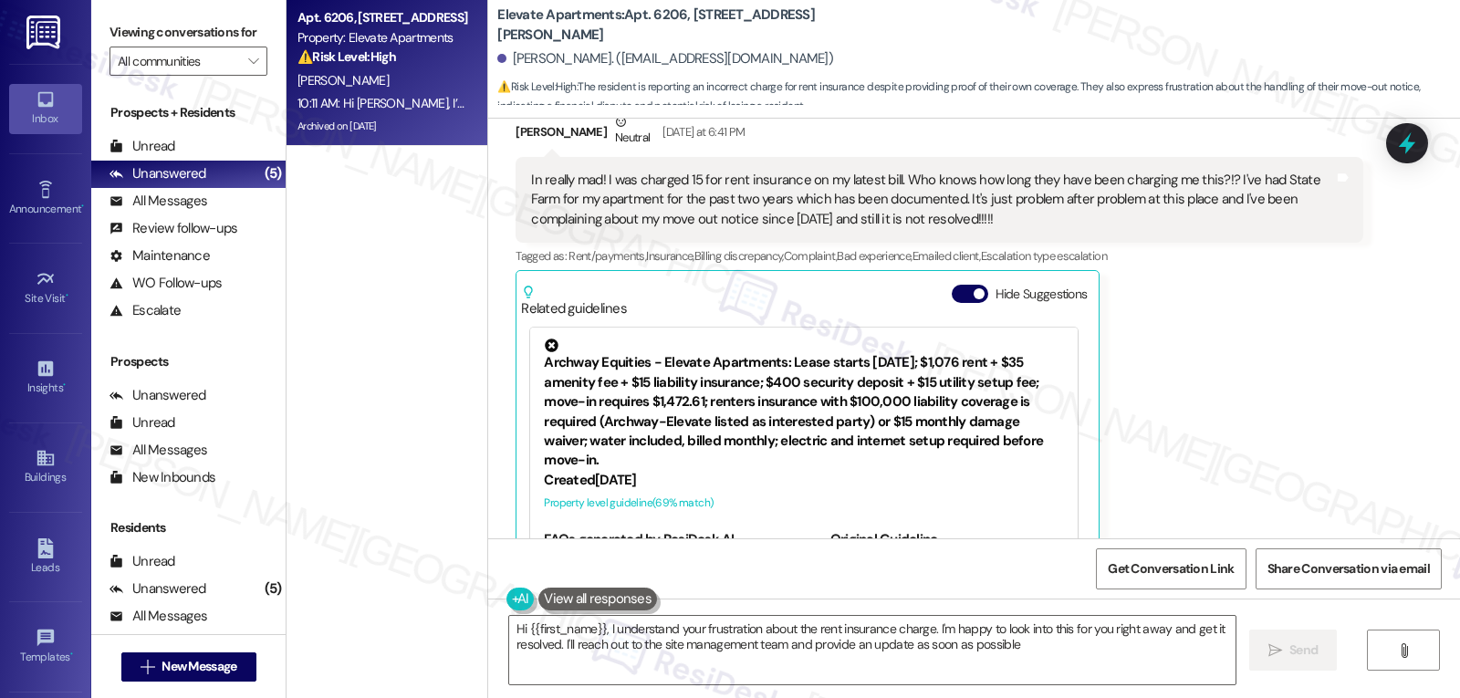
type textarea "Hi {{first_name}}, I understand your frustration about the rent insurance charg…"
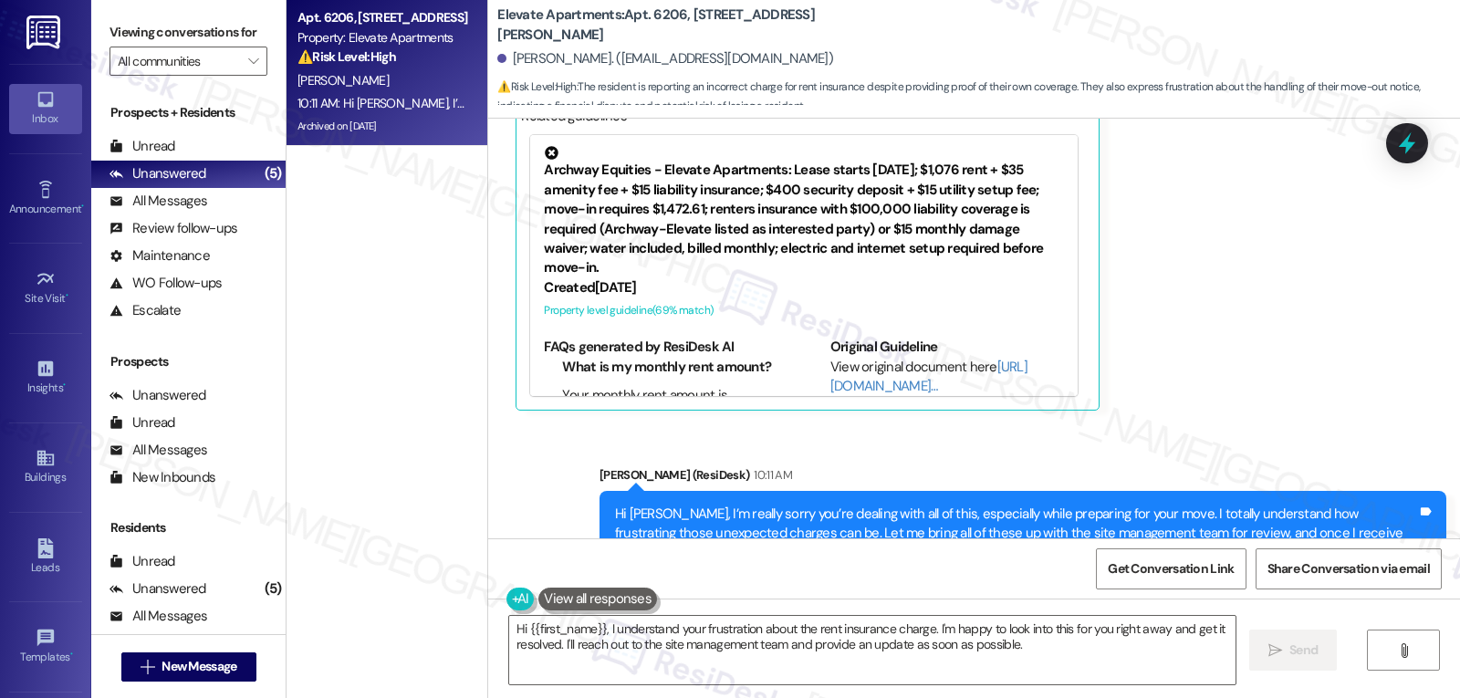
scroll to position [13734, 0]
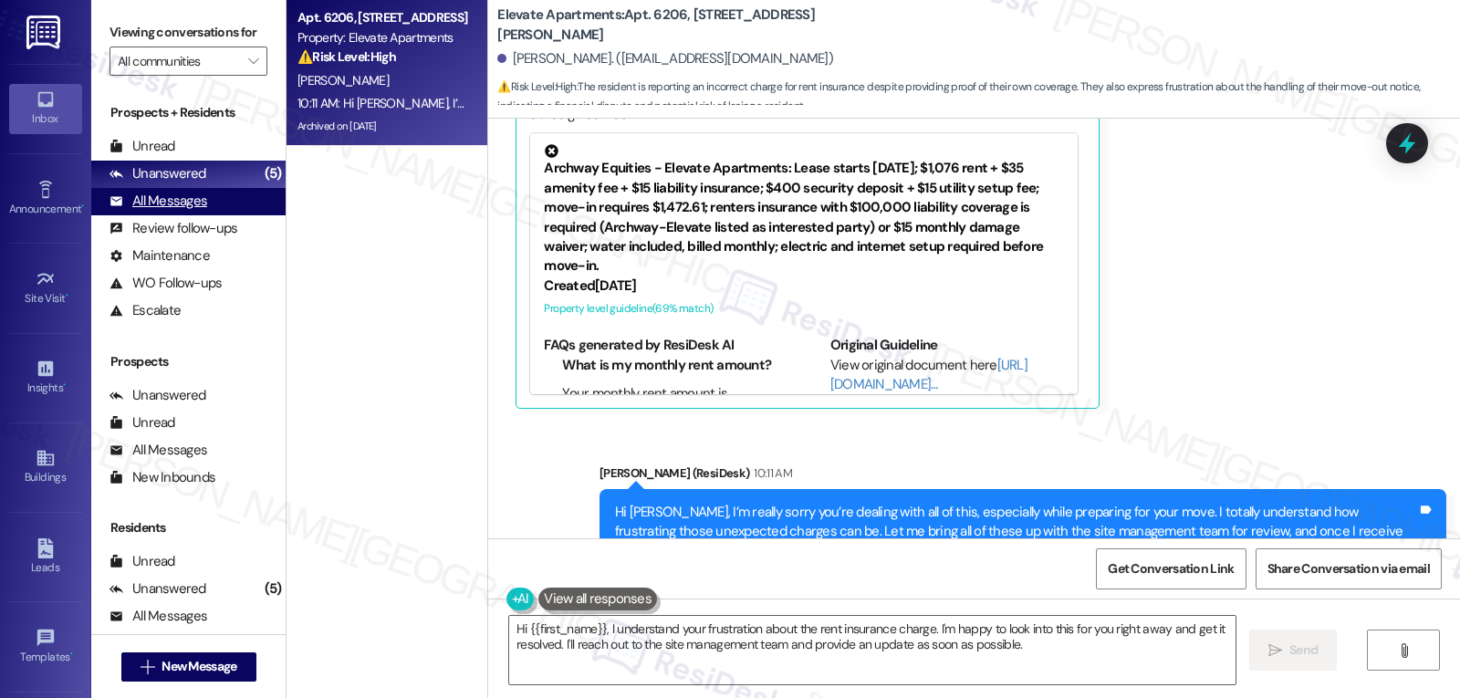
click at [177, 211] on div "All Messages" at bounding box center [158, 201] width 98 height 19
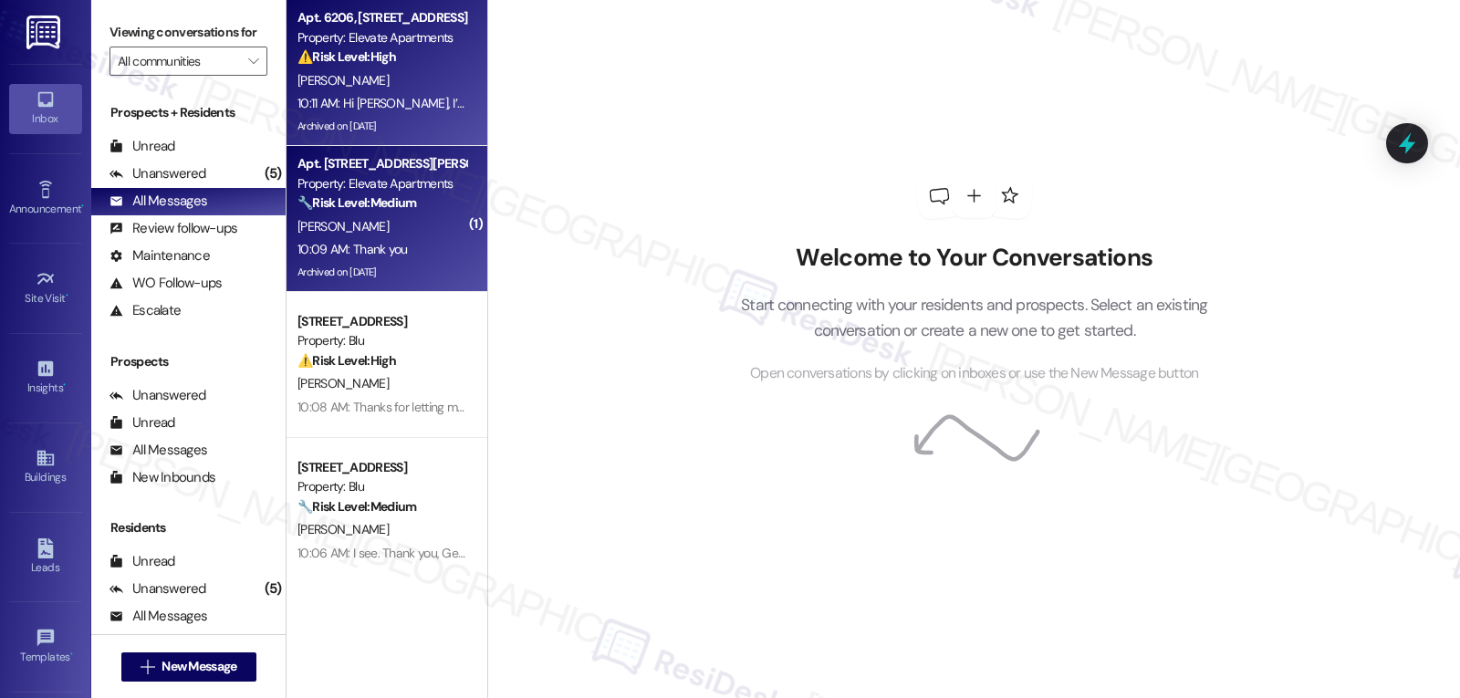
click at [388, 251] on div "10:09 AM: Thank you 10:09 AM: Thank you" at bounding box center [352, 249] width 110 height 16
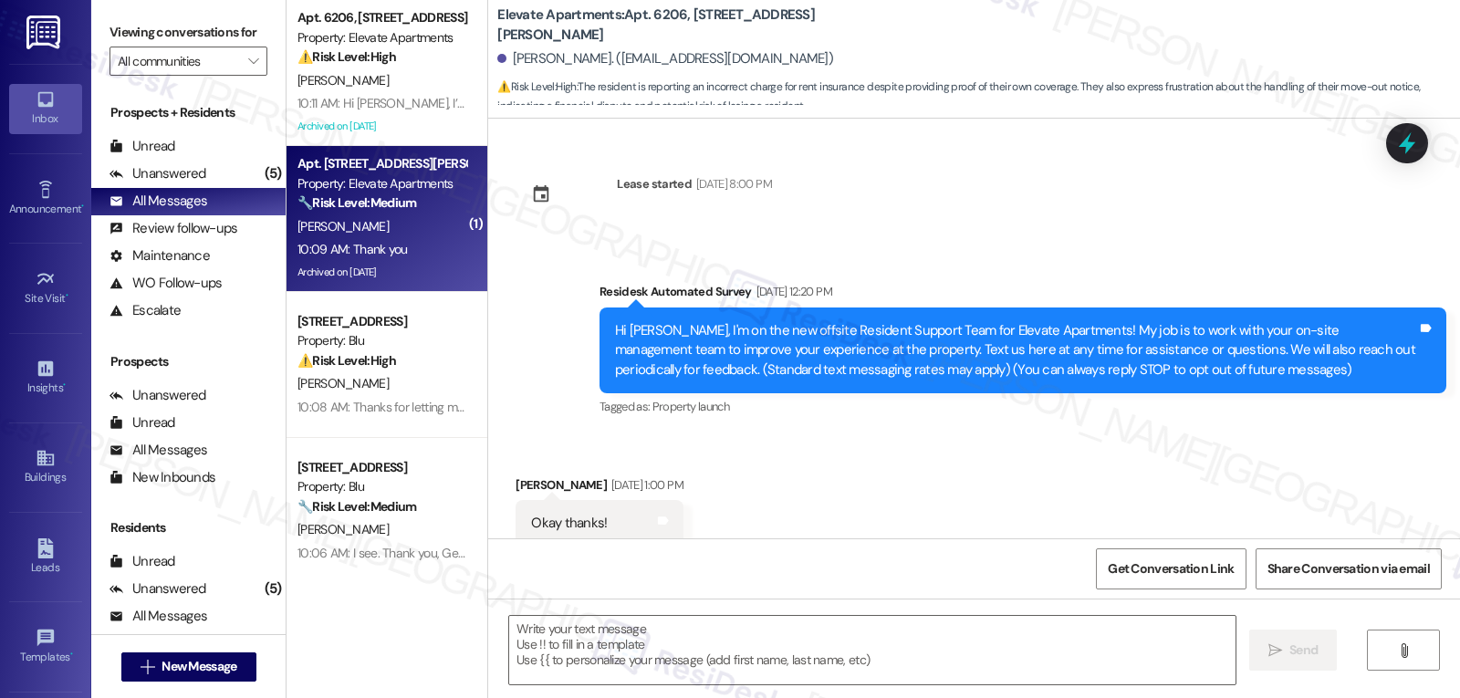
scroll to position [13779, 0]
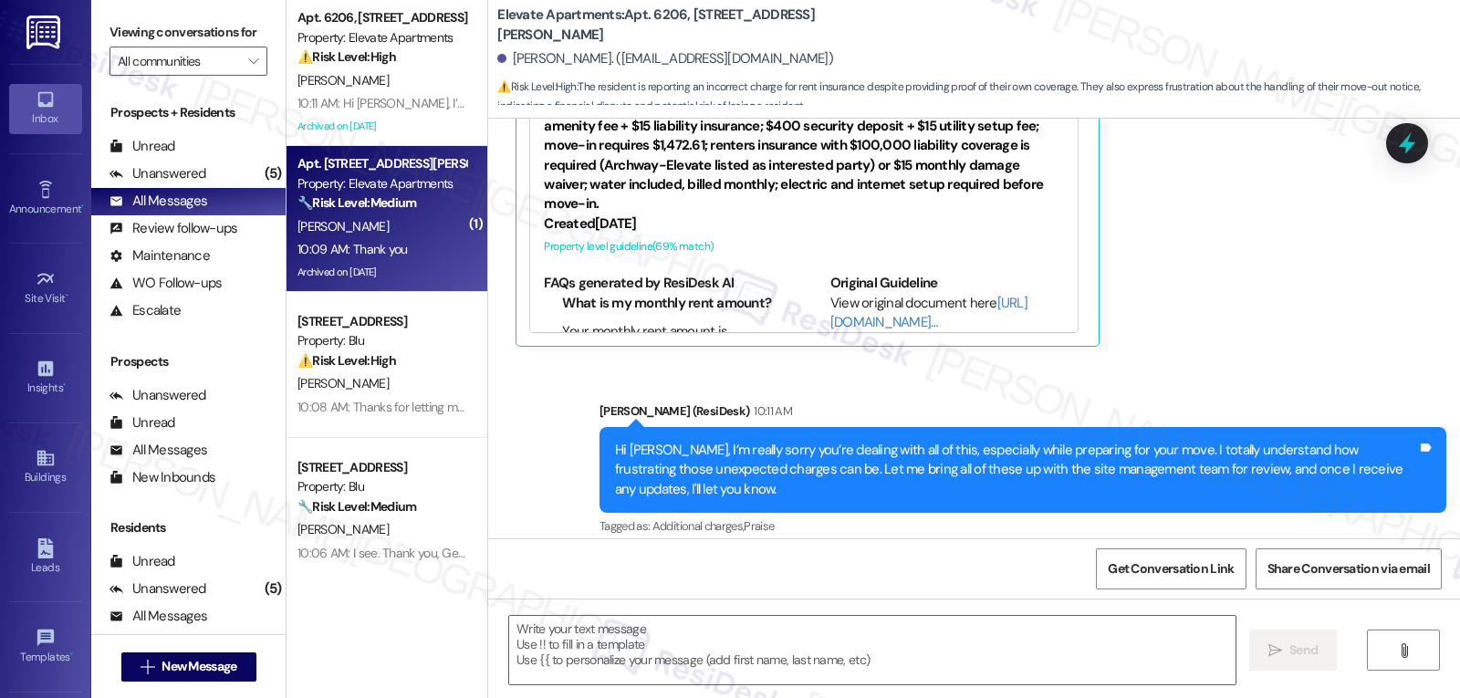
type textarea "Fetching suggested responses. Please feel free to read through the conversation…"
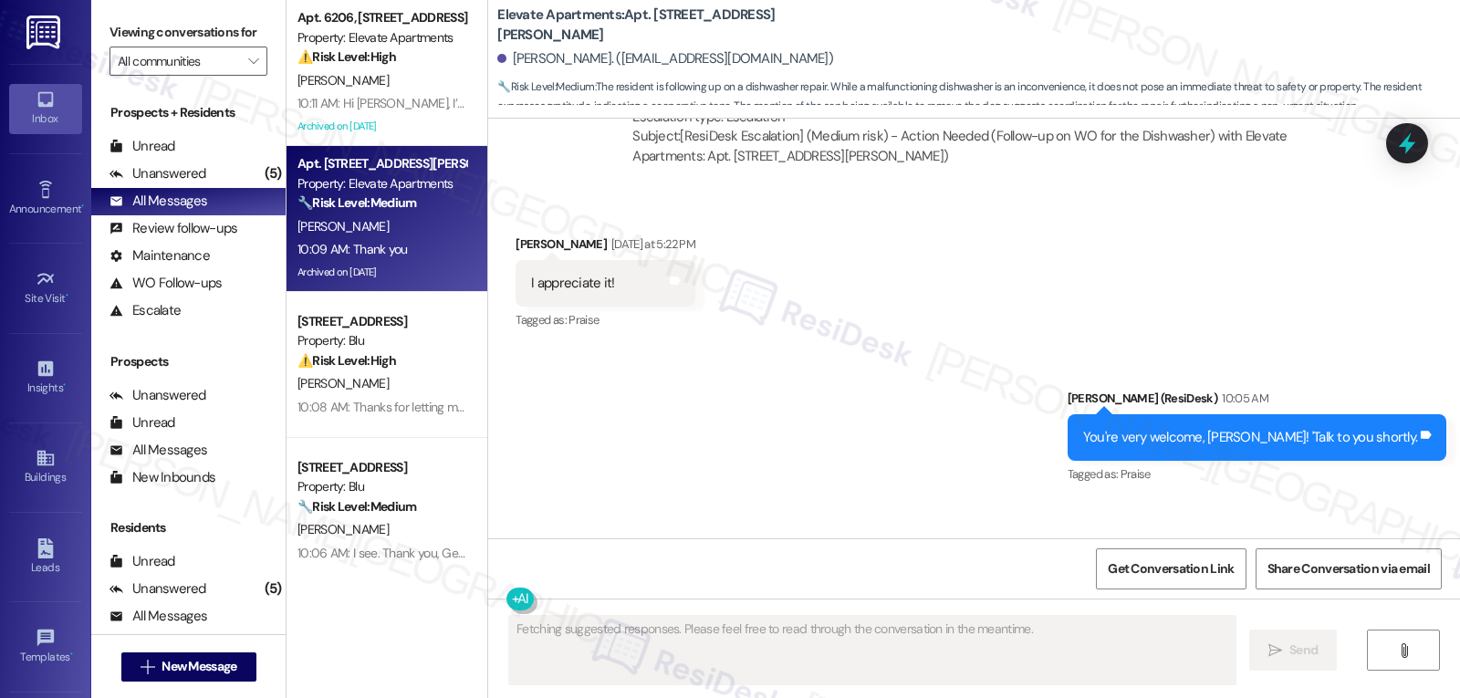
scroll to position [16106, 0]
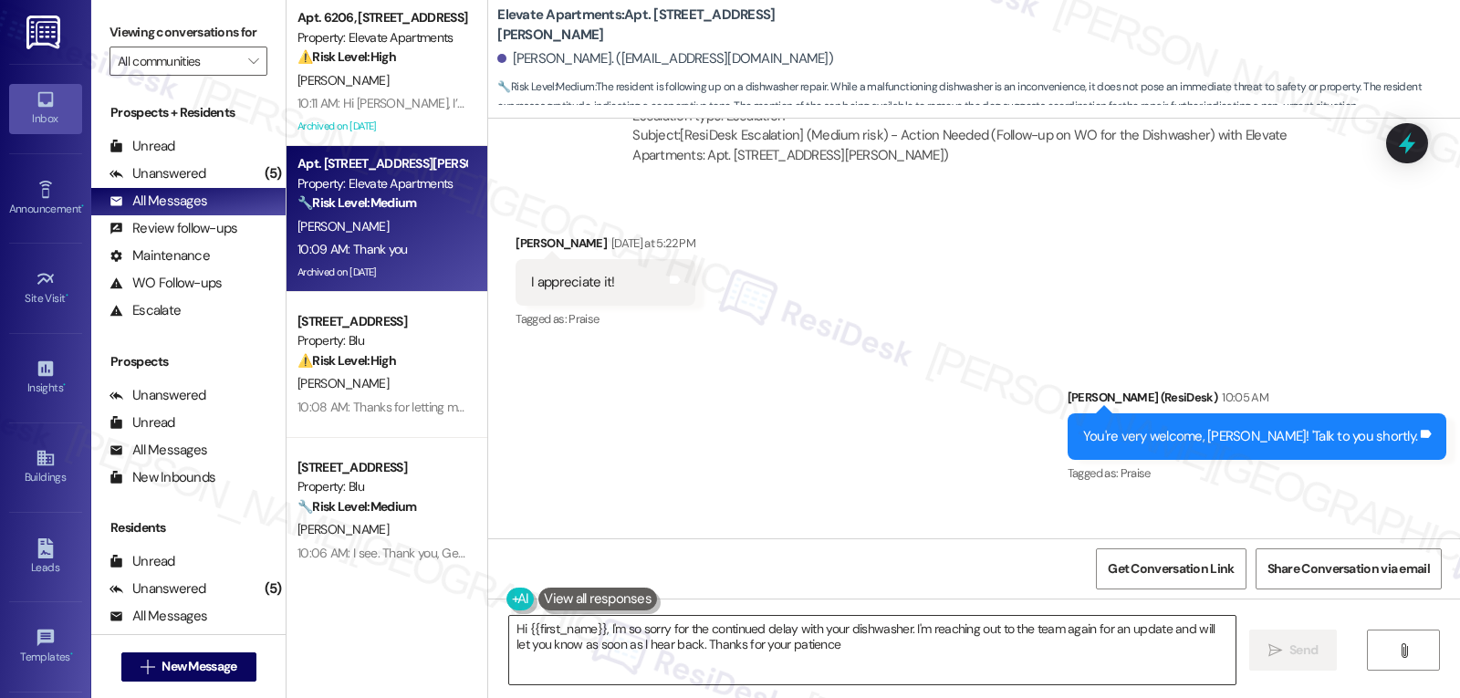
type textarea "Hi {{first_name}}, I'm so sorry for the continued delay with your dishwasher. I…"
click at [1425, 145] on div at bounding box center [1407, 143] width 55 height 52
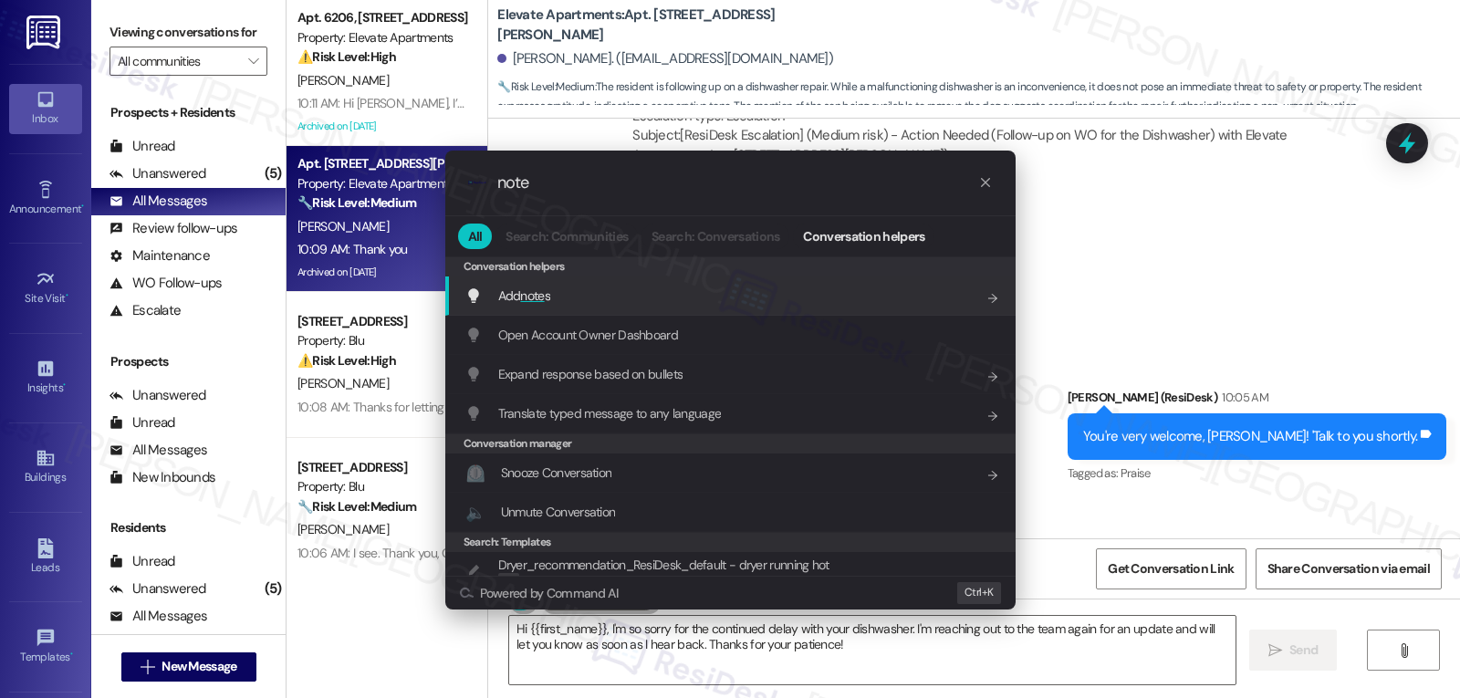
type input "note"
click at [519, 299] on span "Add note s" at bounding box center [524, 295] width 52 height 16
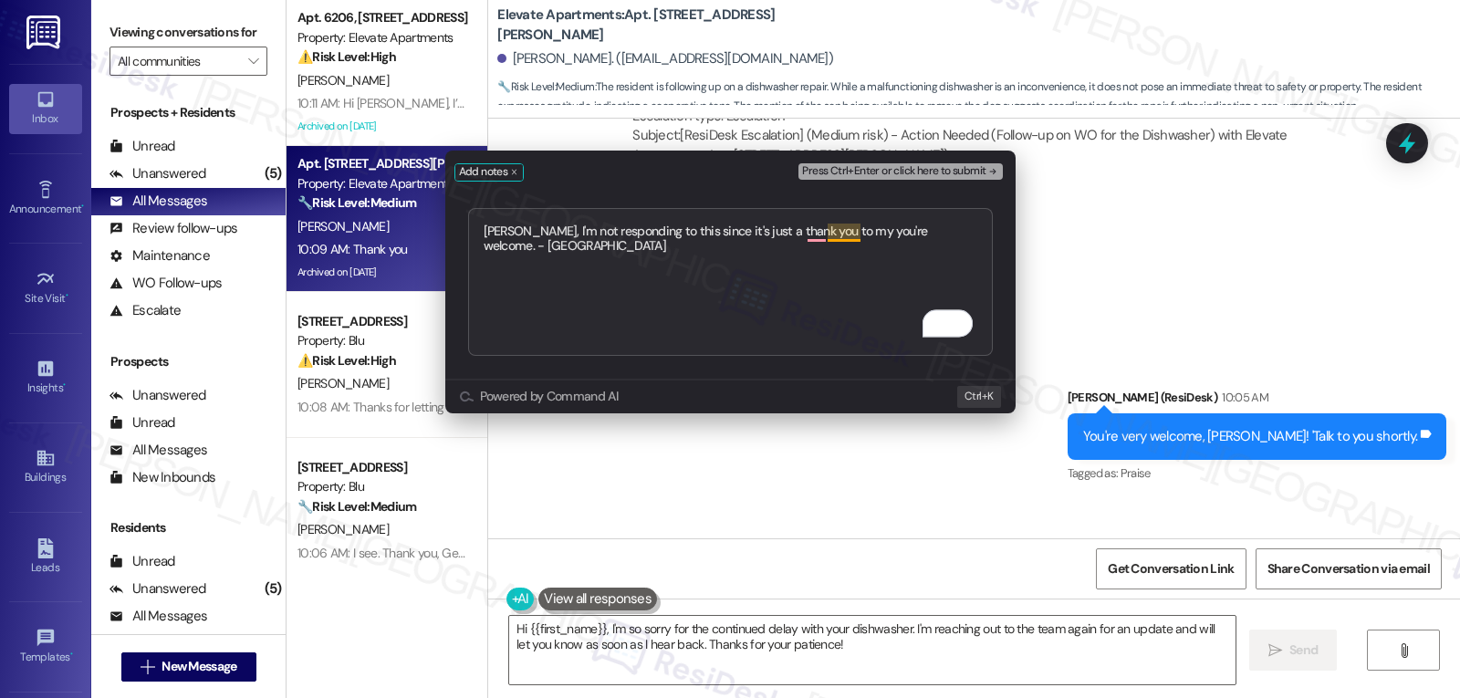
drag, startPoint x: 830, startPoint y: 230, endPoint x: 904, endPoint y: 230, distance: 73.9
click at [831, 230] on textarea "[PERSON_NAME], I'm not responding to this since it's just a thank you to my you…" at bounding box center [730, 282] width 525 height 148
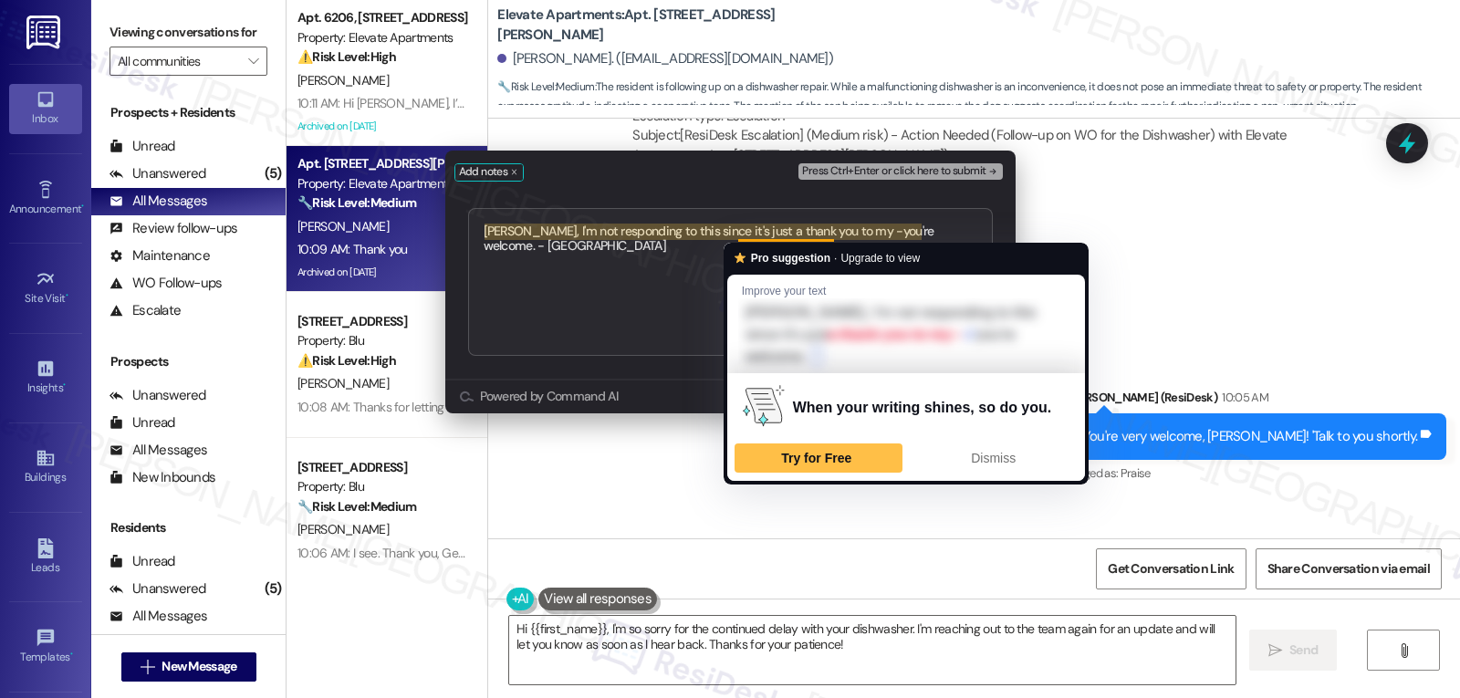
click at [737, 229] on textarea "[PERSON_NAME], I'm not responding to this since it's just a thank you to my -yo…" at bounding box center [730, 282] width 525 height 148
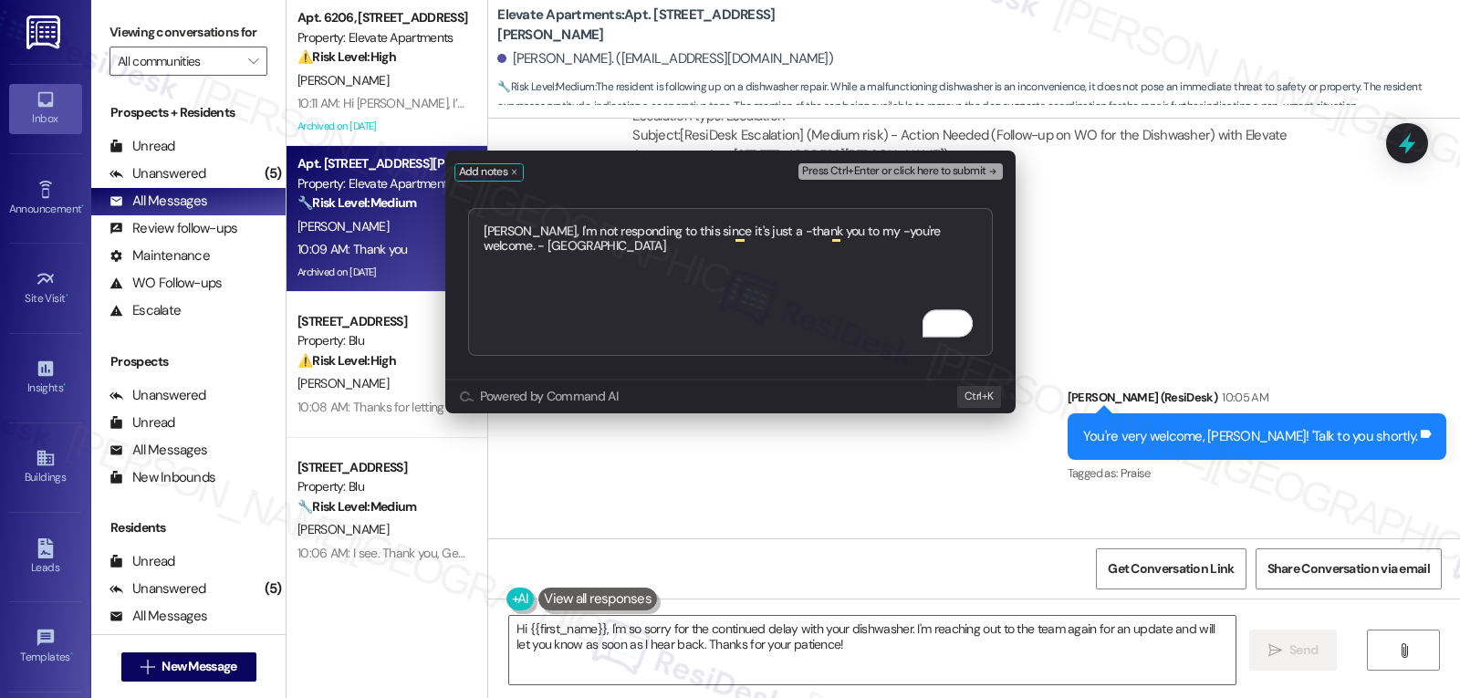
click at [790, 299] on textarea "[PERSON_NAME], I'm not responding to this since it's just a -thank you to my -y…" at bounding box center [730, 282] width 525 height 148
type textarea "[PERSON_NAME], I'm not responding to this since it's just a -thank you to my -y…"
click at [929, 165] on span "Press Ctrl+Enter or click here to submit" at bounding box center [893, 171] width 183 height 13
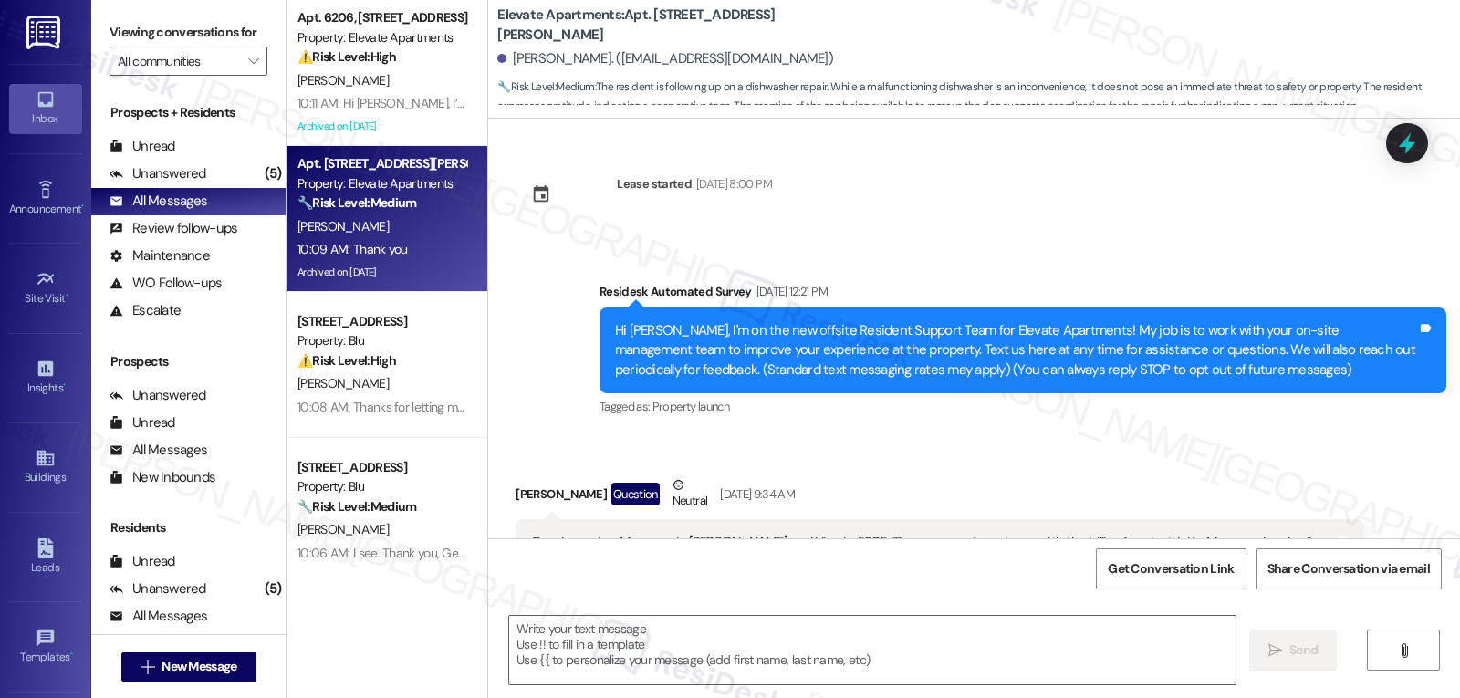
scroll to position [16259, 0]
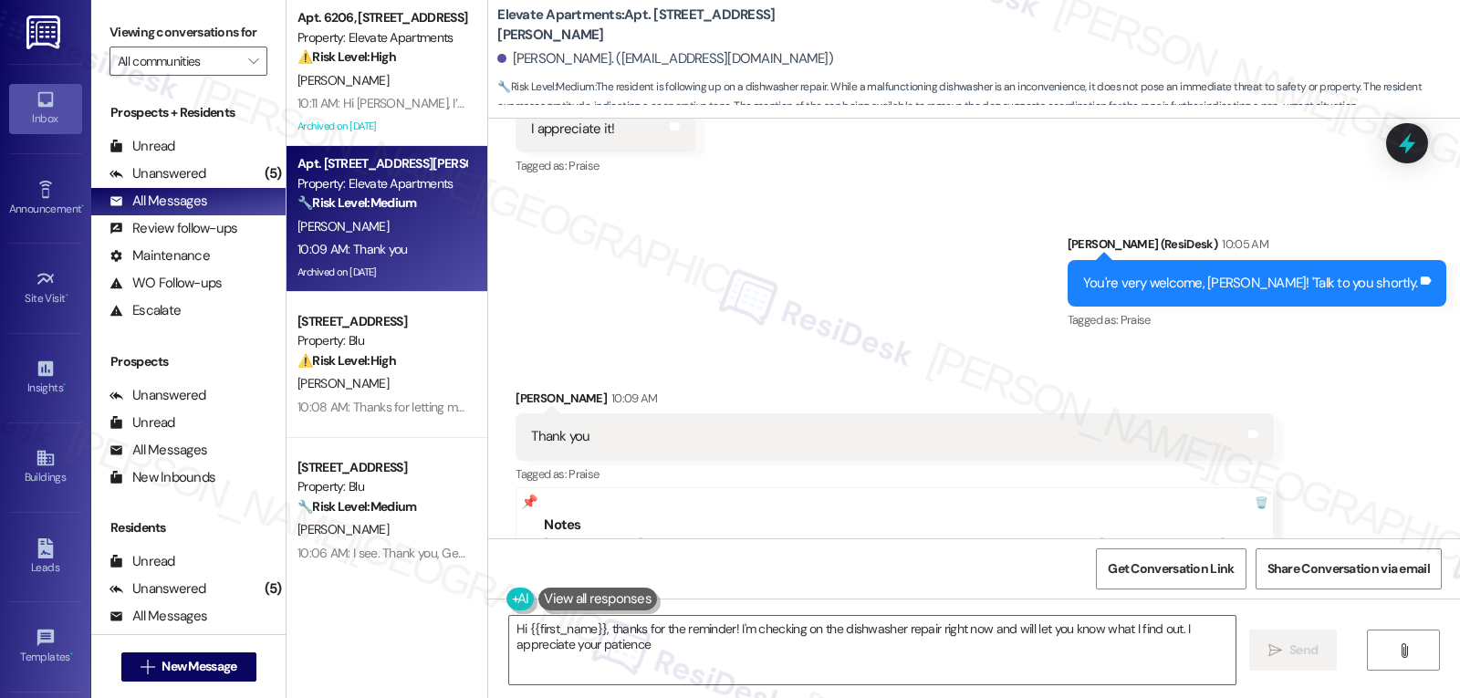
type textarea "Hi {{first_name}}, thanks for the reminder! I'm checking on the dishwasher repa…"
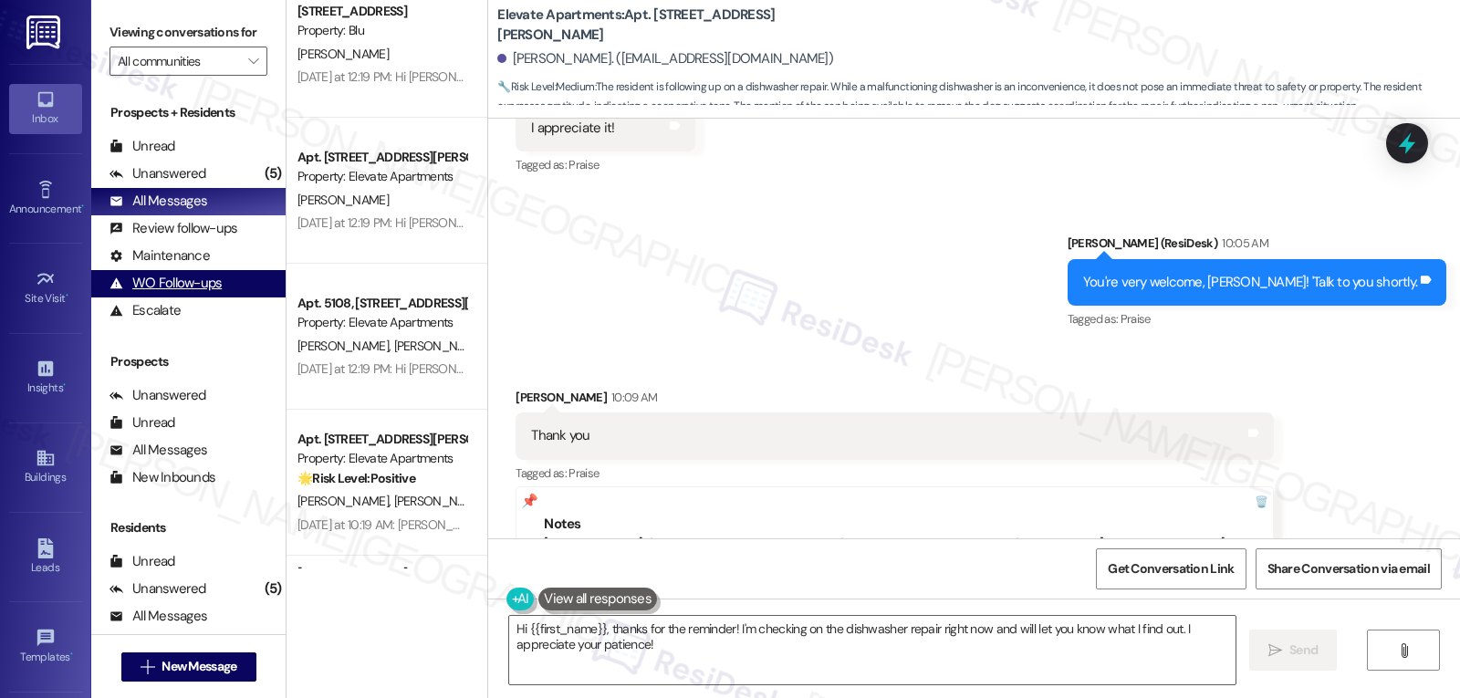
scroll to position [1642, 0]
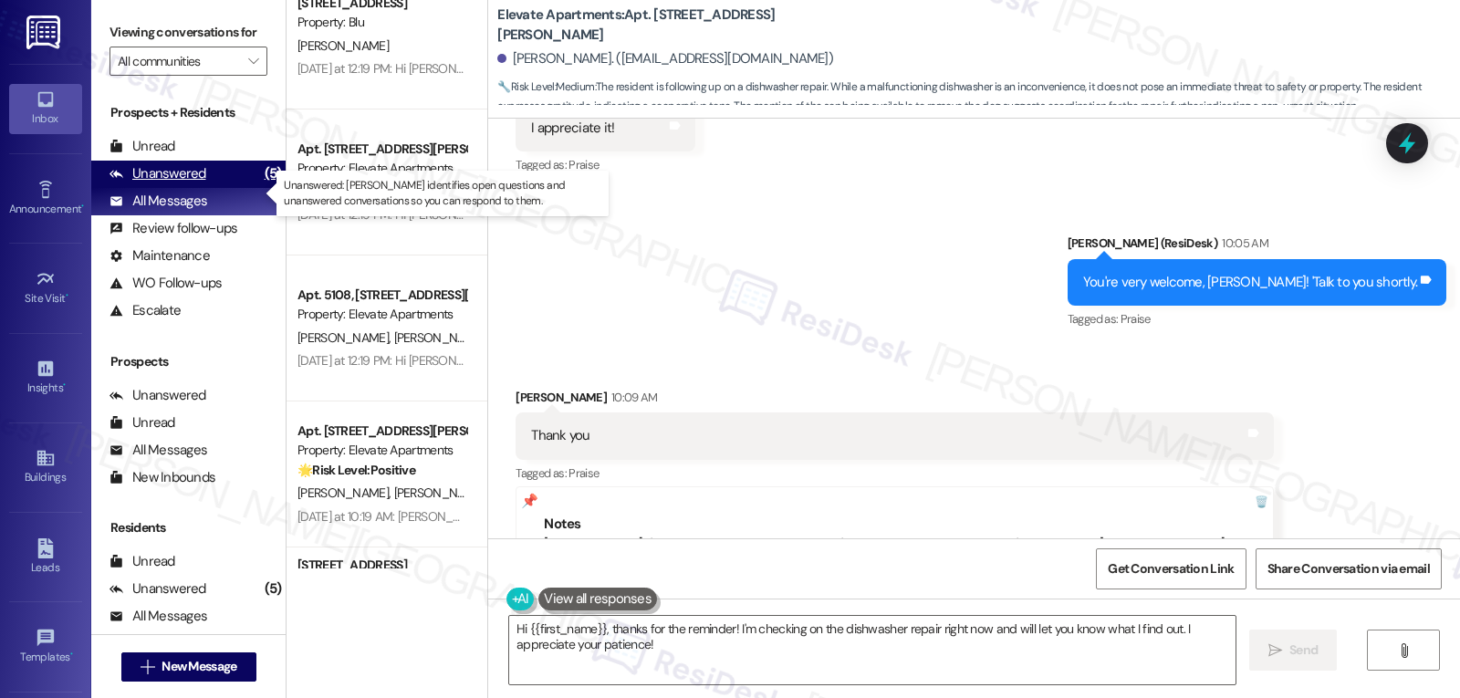
click at [187, 183] on div "Unanswered" at bounding box center [157, 173] width 97 height 19
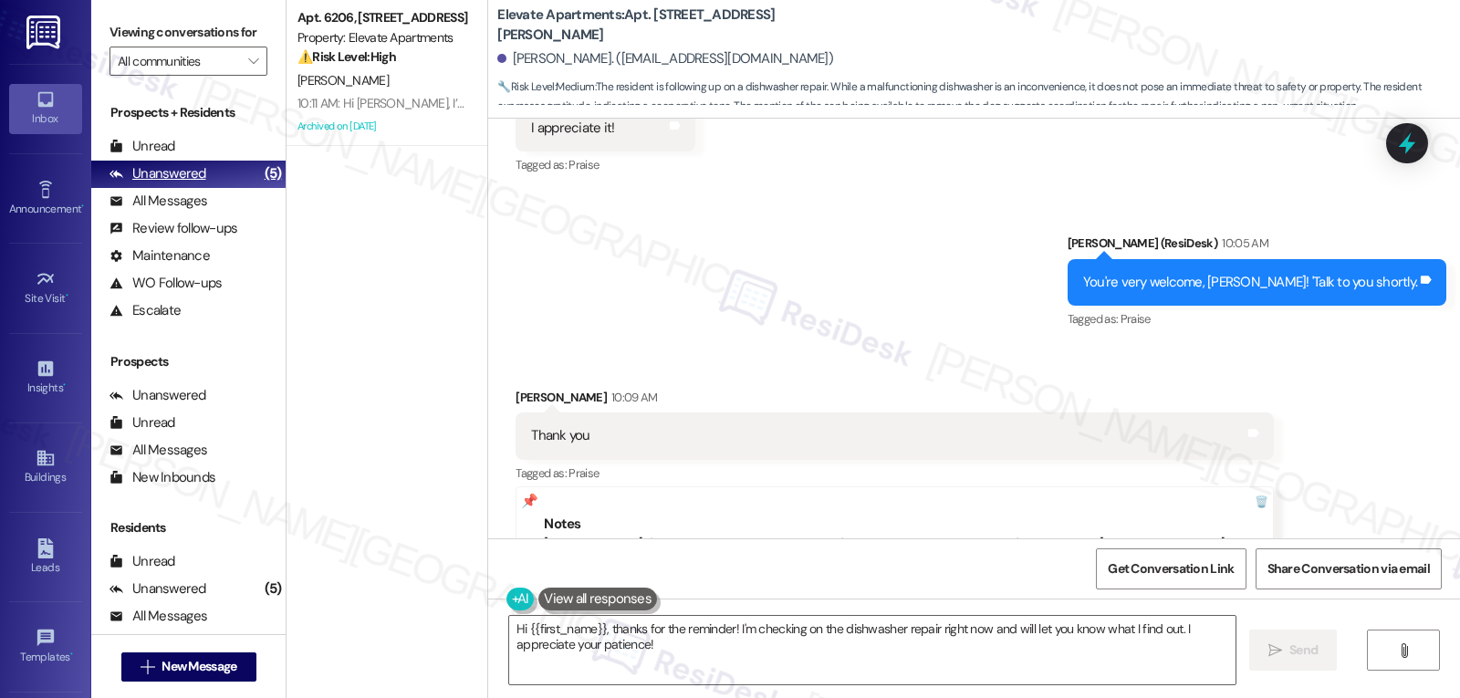
scroll to position [0, 0]
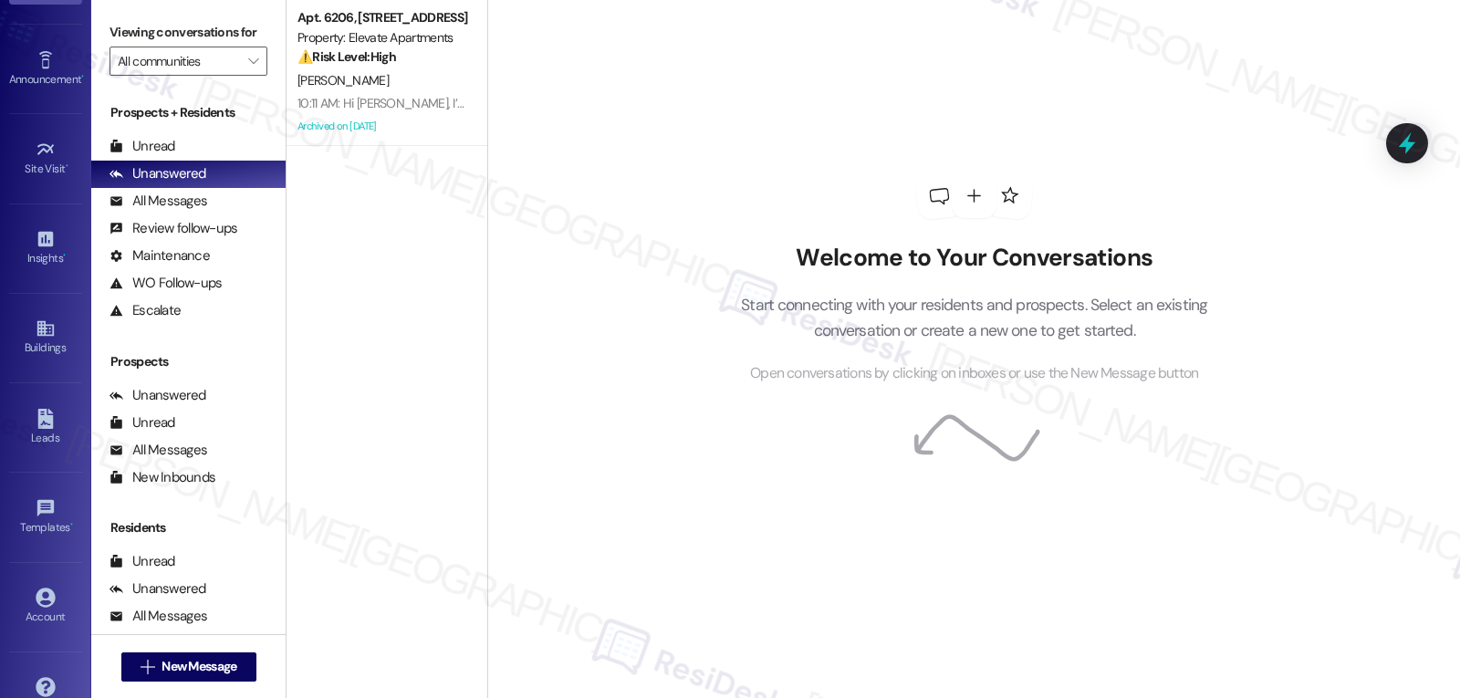
scroll to position [172, 0]
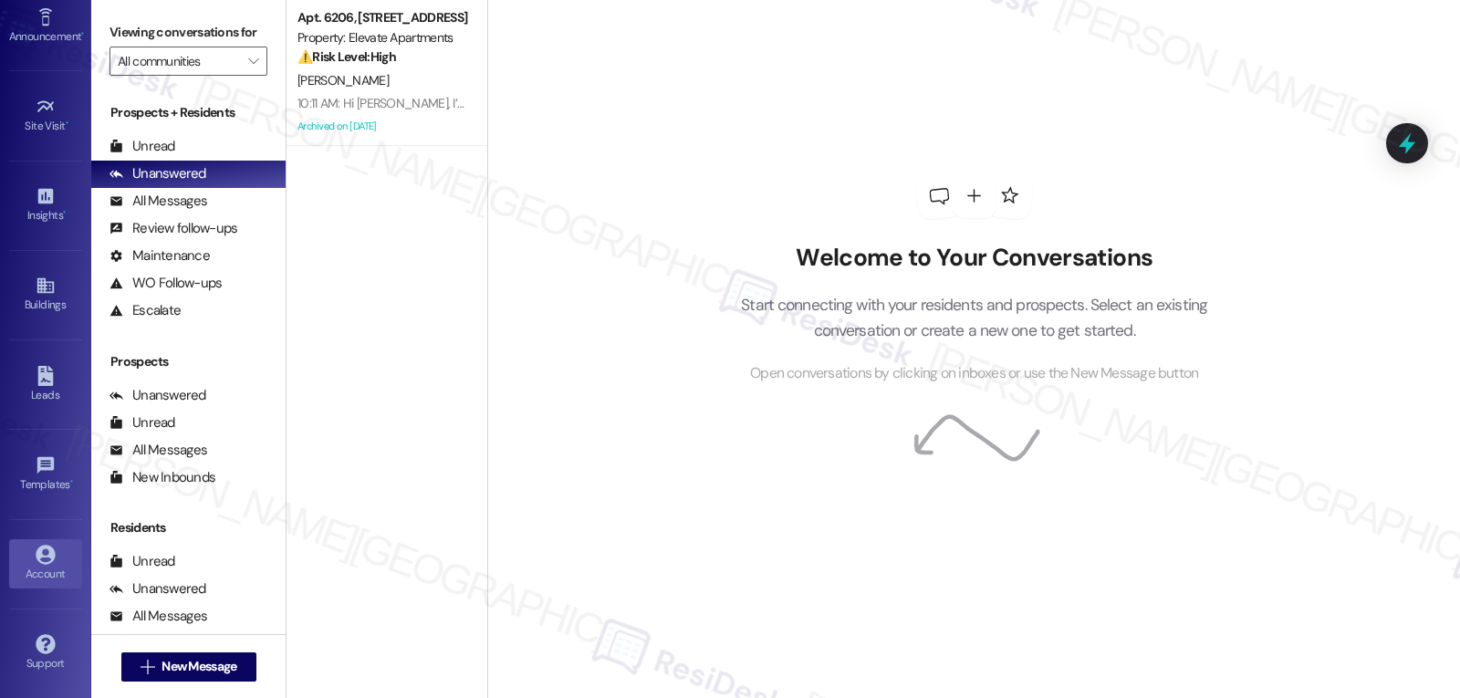
click at [46, 571] on div "Account" at bounding box center [45, 574] width 91 height 18
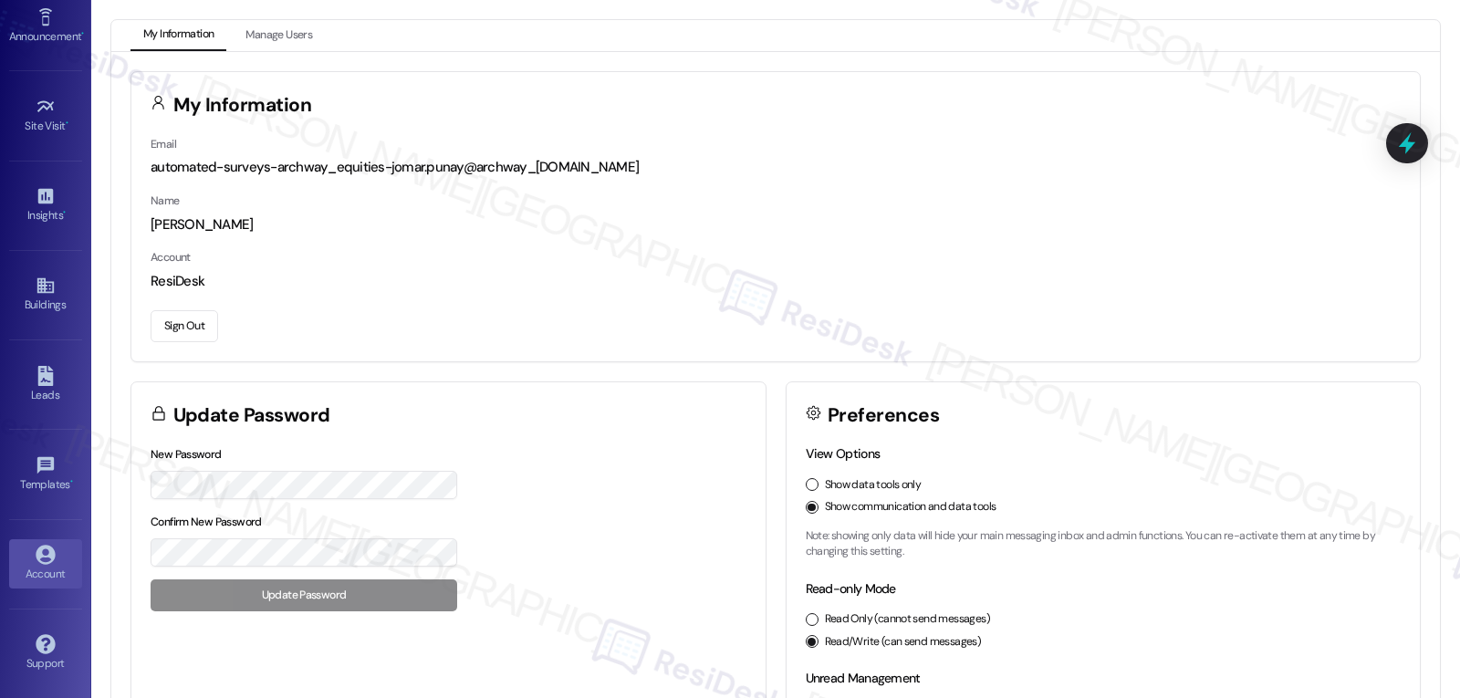
click at [172, 331] on button "Sign Out" at bounding box center [185, 326] width 68 height 32
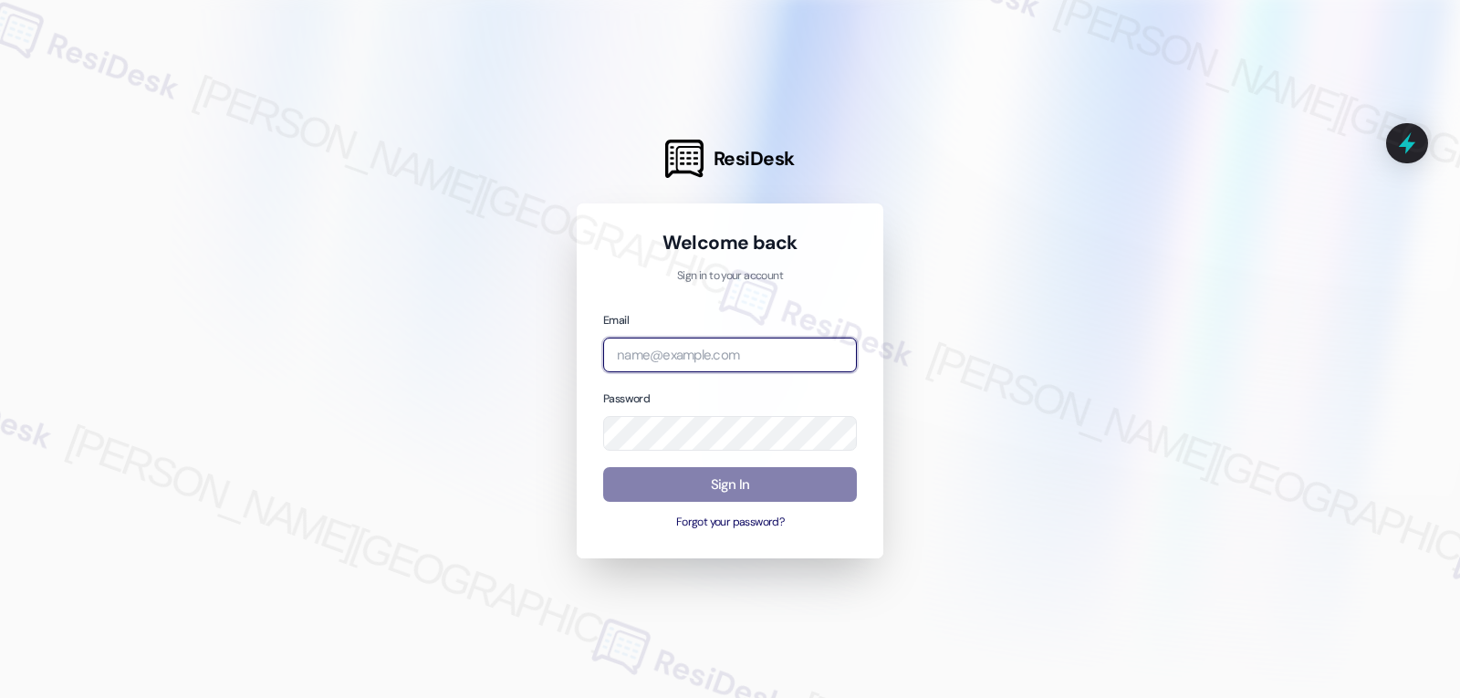
click at [736, 354] on input "email" at bounding box center [730, 356] width 254 height 36
click at [745, 361] on input "email" at bounding box center [730, 356] width 254 height 36
paste input "automated-surveys-gsa-jomar.punay@gsa.com"
type input "automated-surveys-gsa-jomar.punay@gsa.com"
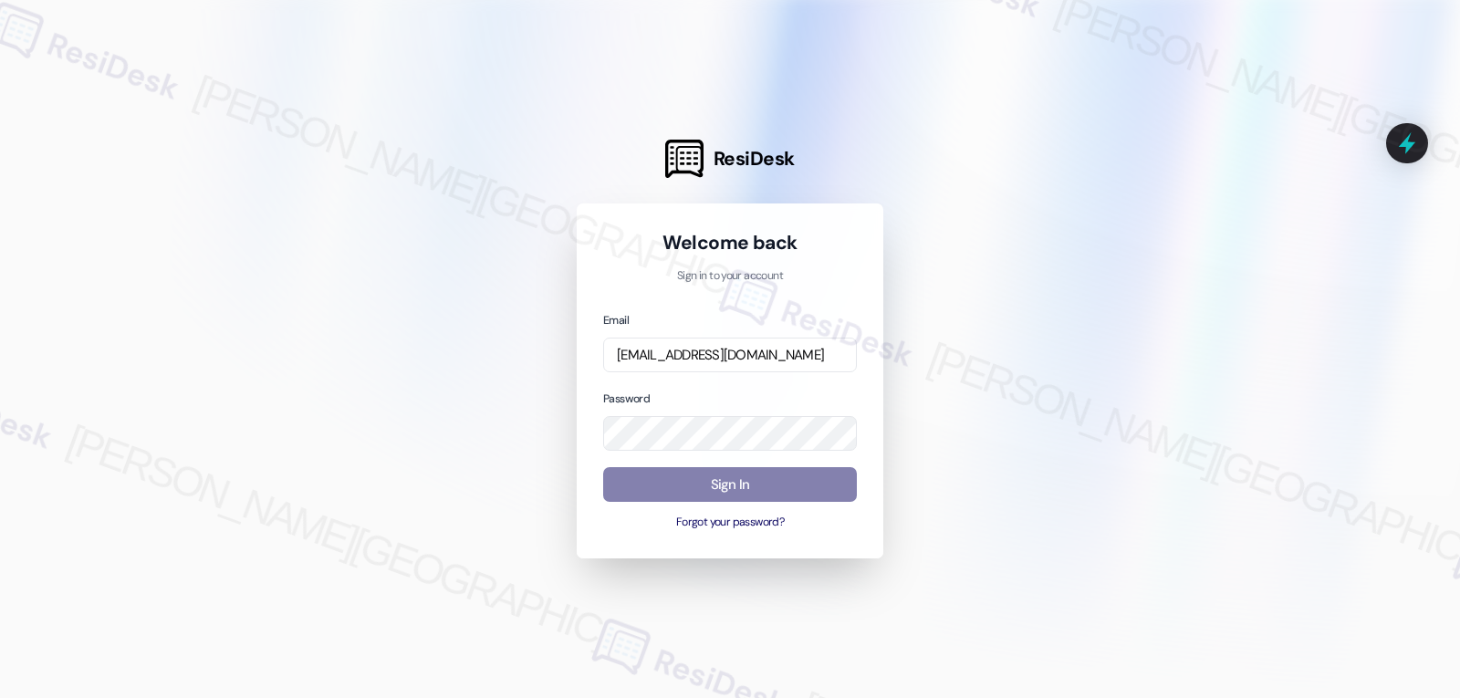
scroll to position [0, 0]
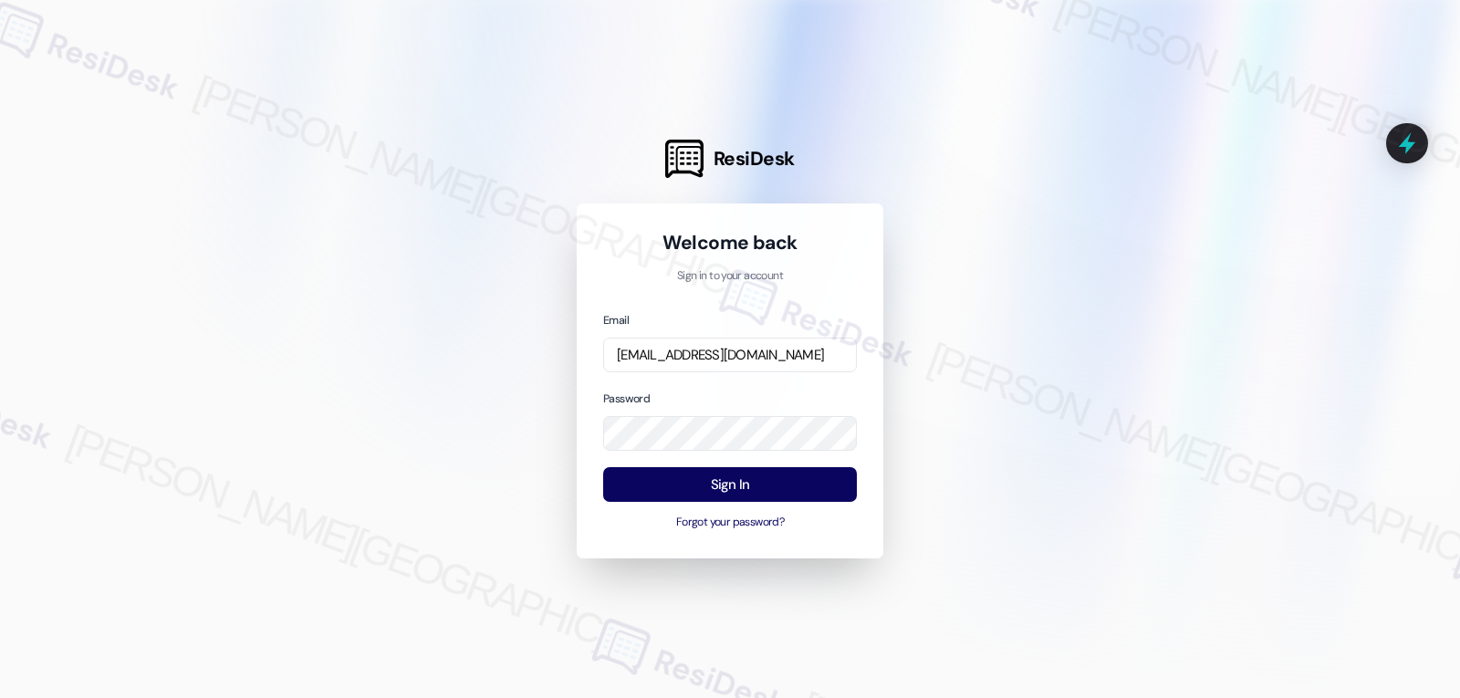
click at [723, 389] on div "Password" at bounding box center [730, 420] width 254 height 63
click at [741, 484] on button "Sign In" at bounding box center [730, 485] width 254 height 36
